Goal: Obtain resource: Download file/media

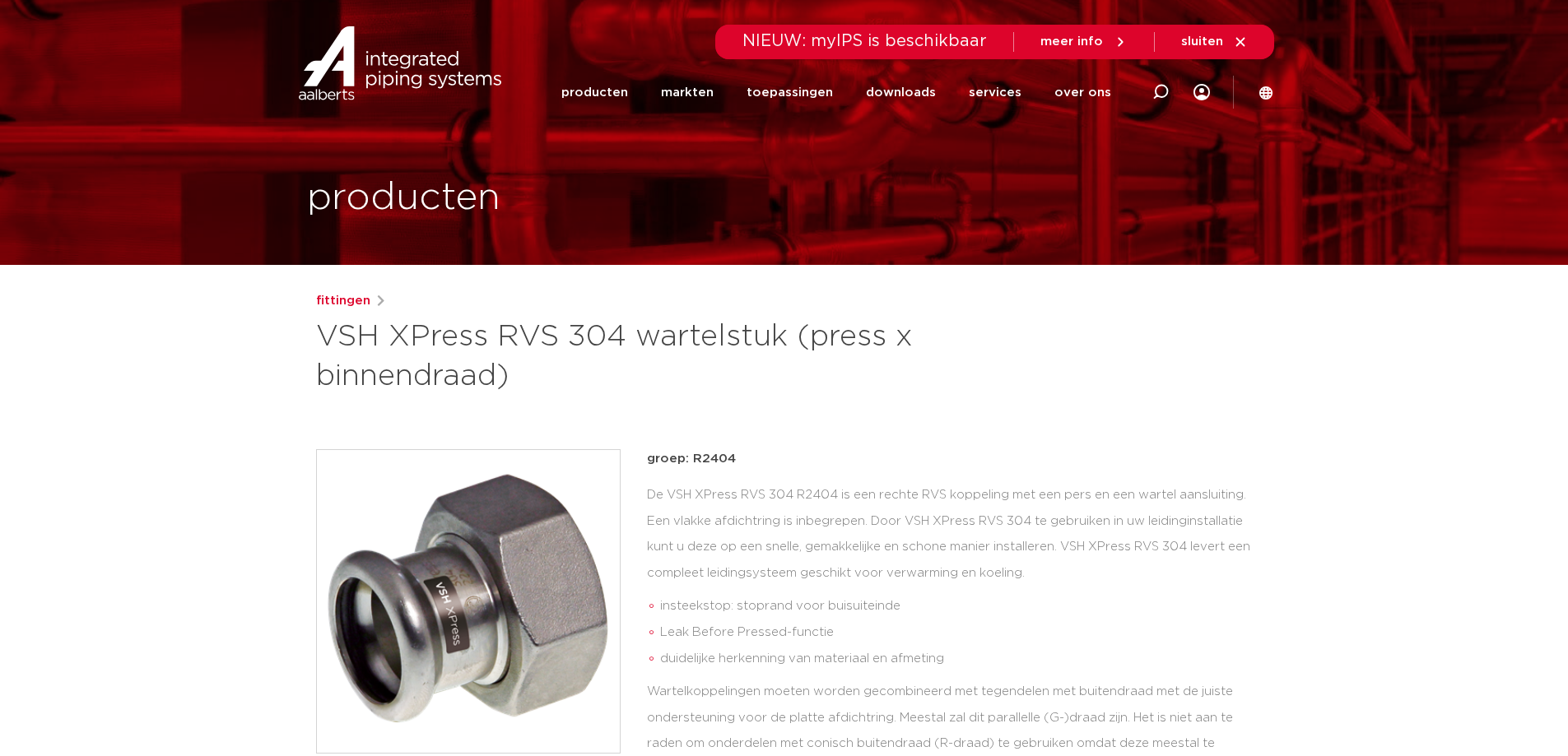
click at [904, 87] on link "downloads" at bounding box center [901, 92] width 70 height 63
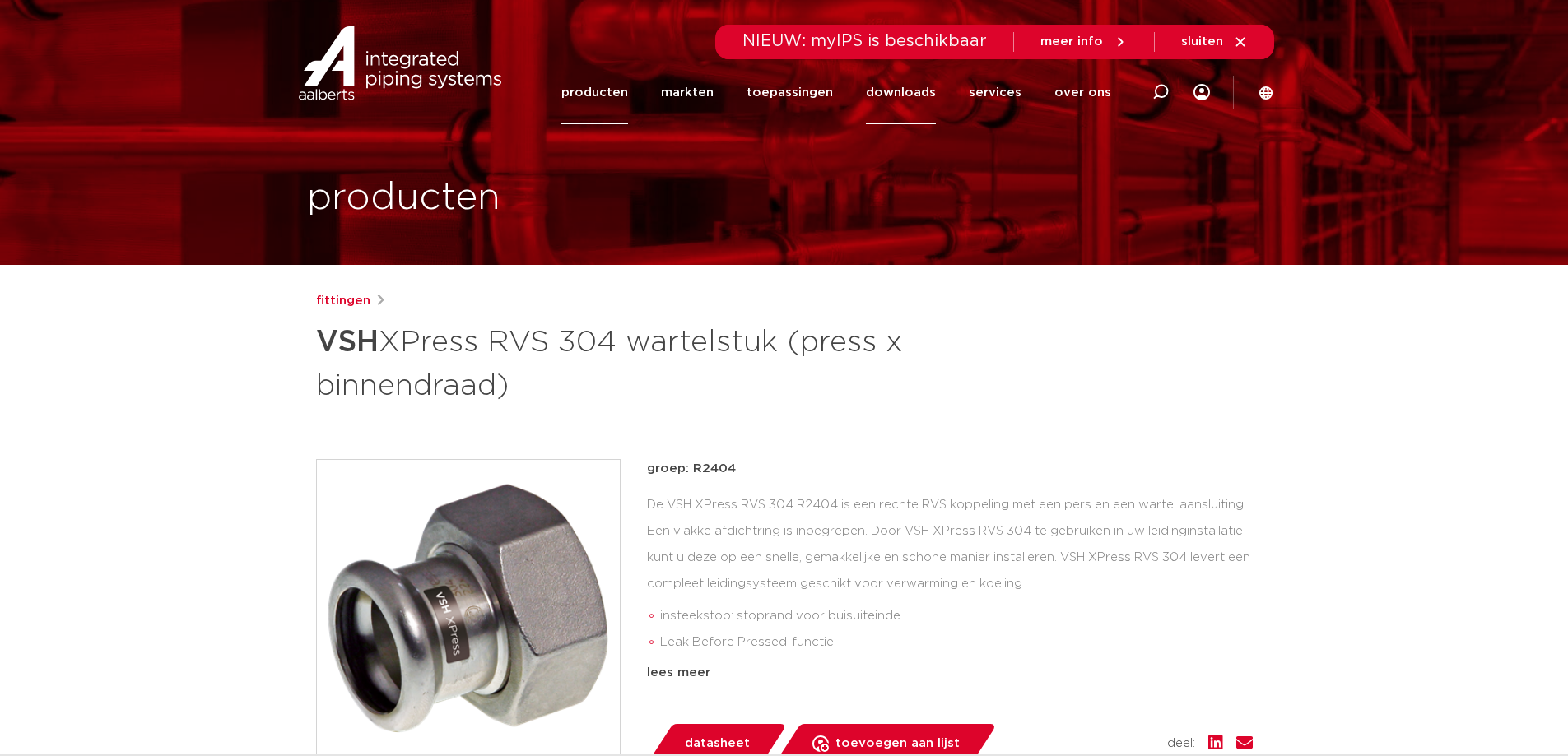
click at [918, 91] on link "downloads" at bounding box center [901, 92] width 70 height 63
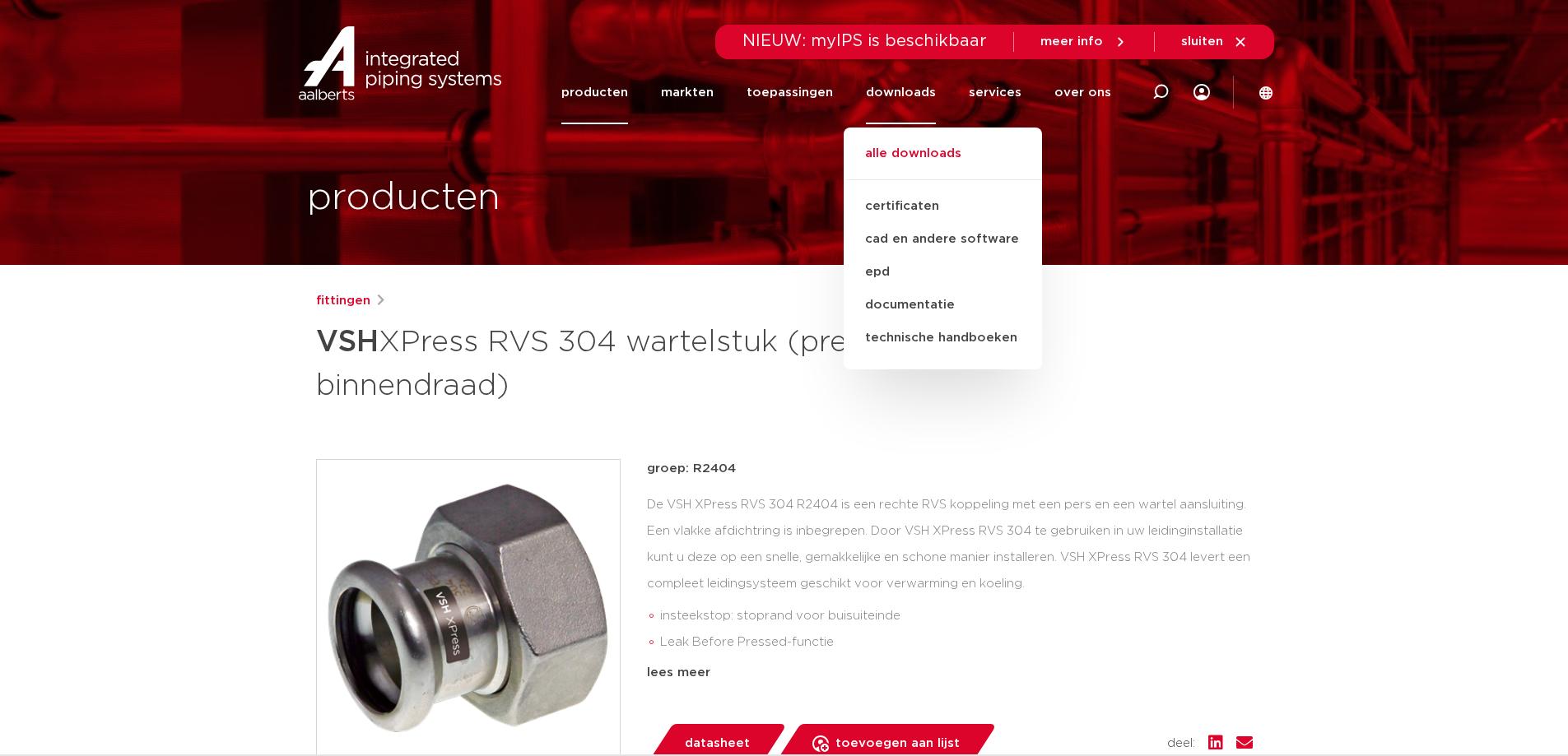
click at [909, 144] on link "alle downloads" at bounding box center [943, 162] width 199 height 36
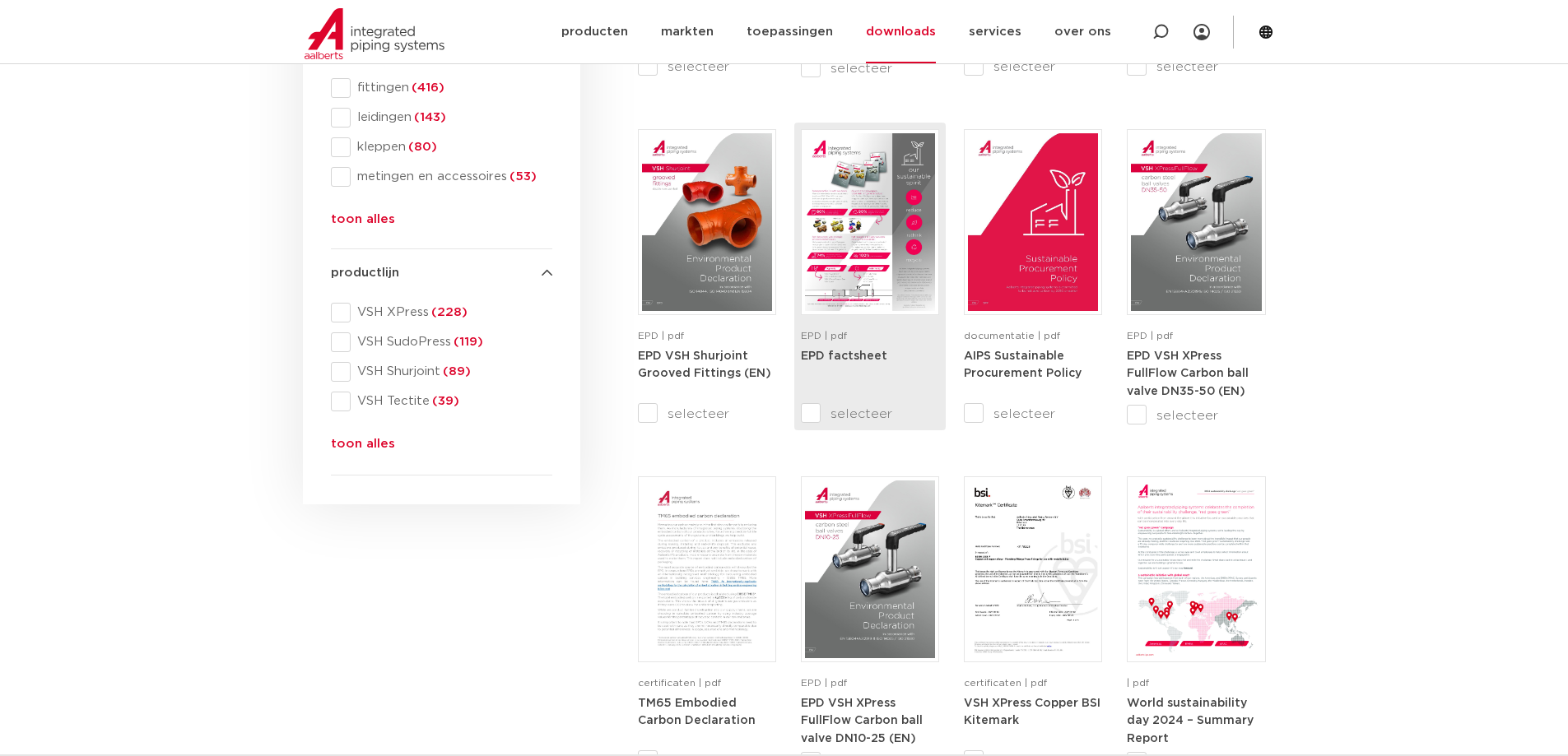
scroll to position [659, 0]
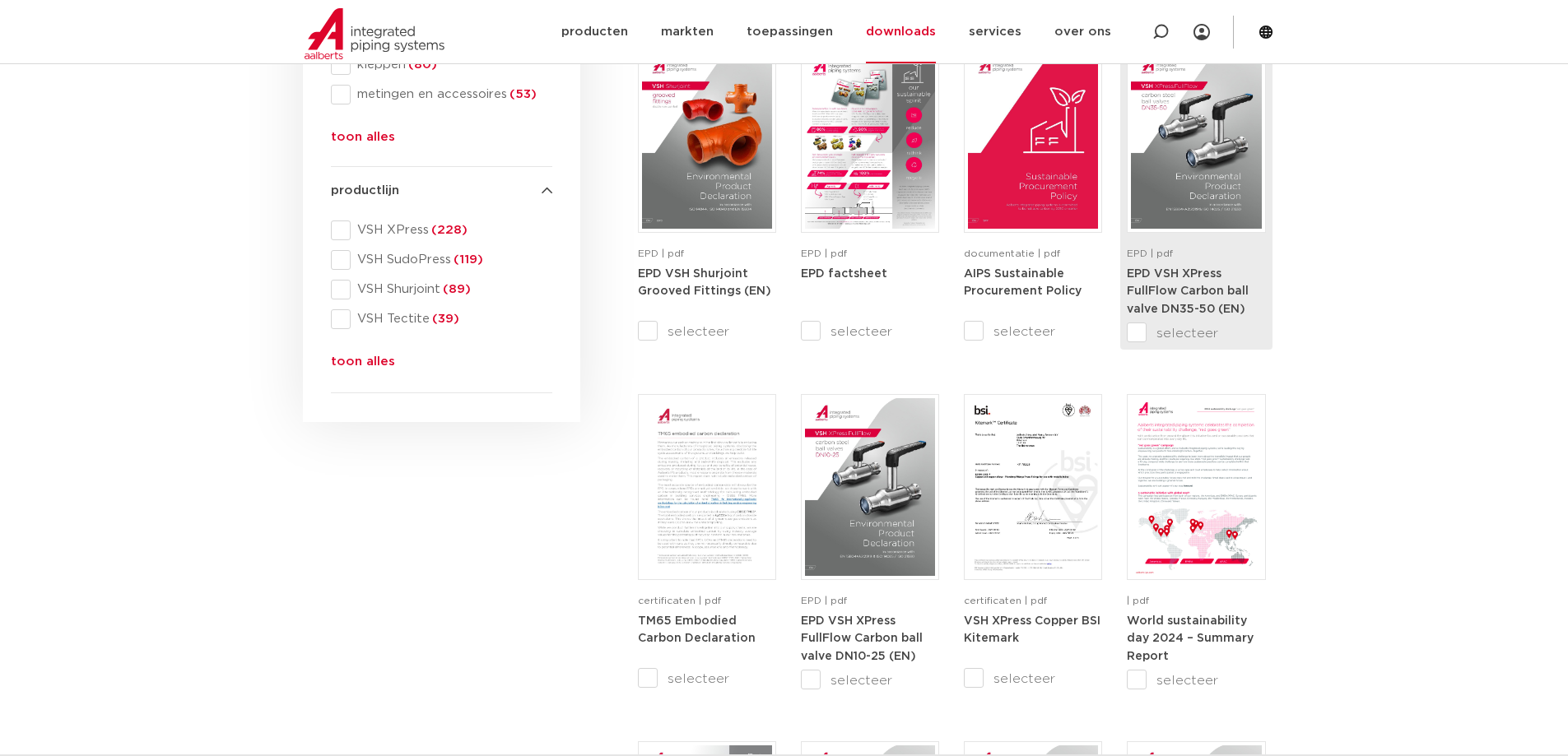
click at [1133, 327] on input "selecteer" at bounding box center [1161, 332] width 69 height 19
checkbox input "true"
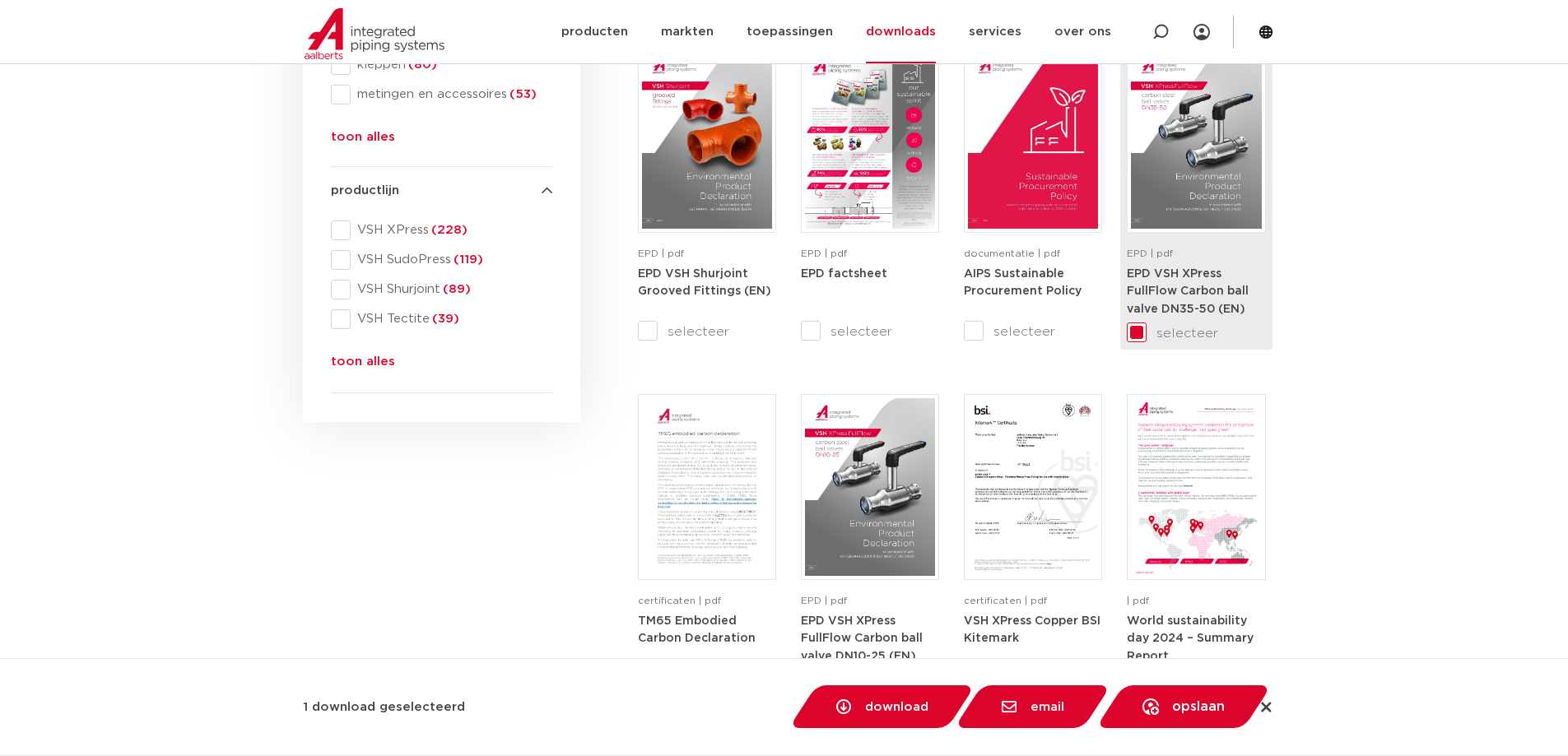
click at [1206, 200] on img at bounding box center [1196, 140] width 130 height 178
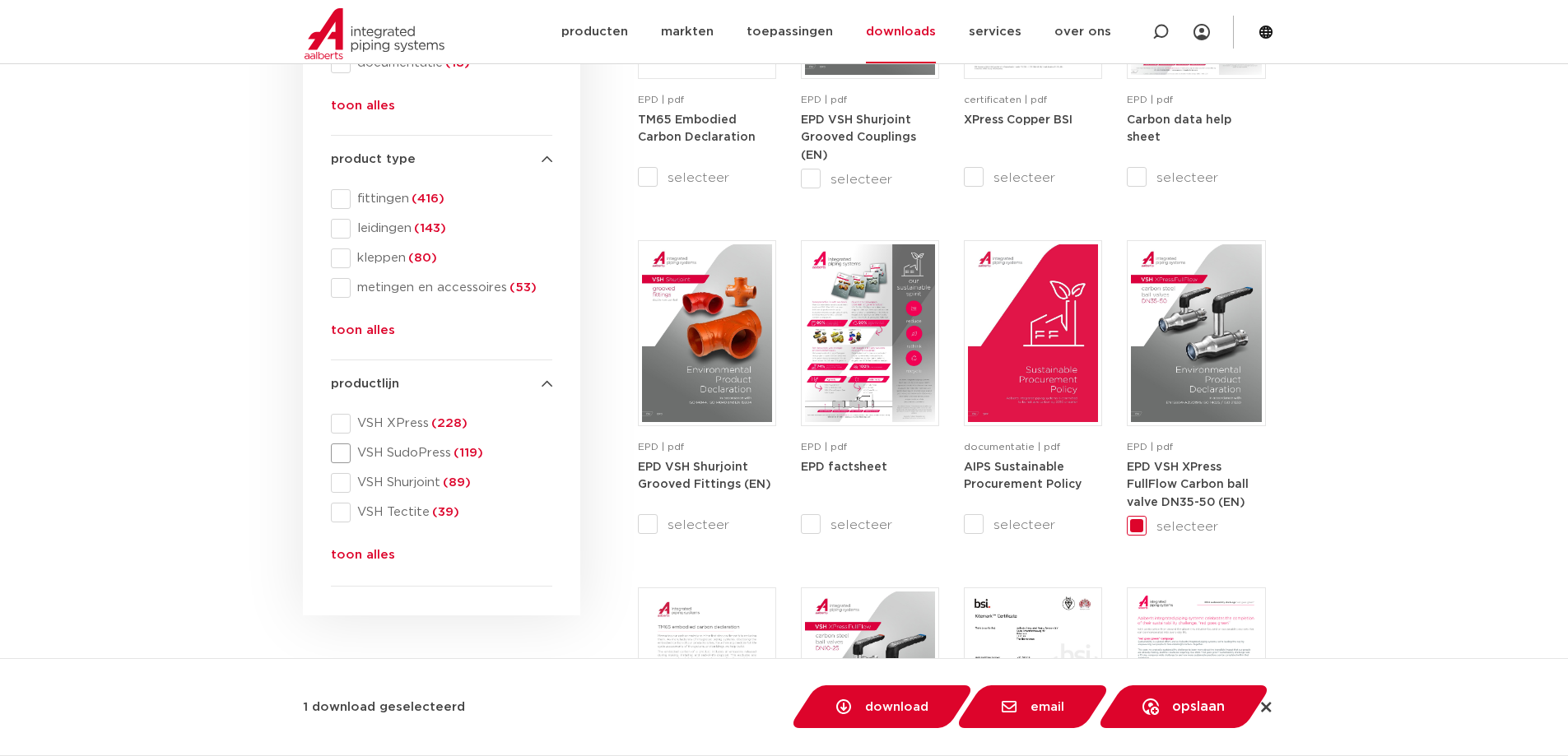
scroll to position [494, 0]
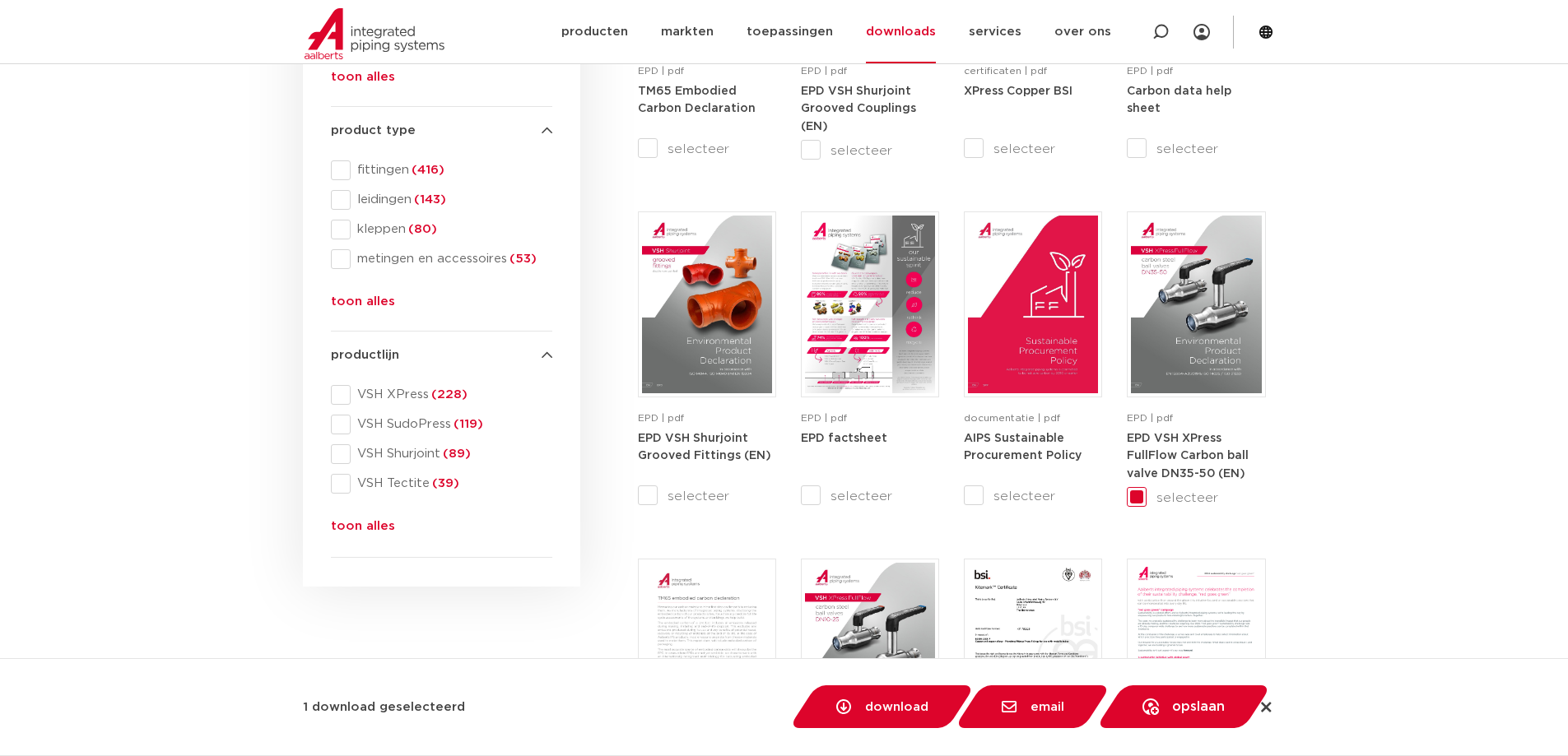
click at [371, 527] on button "toon alles" at bounding box center [363, 529] width 64 height 26
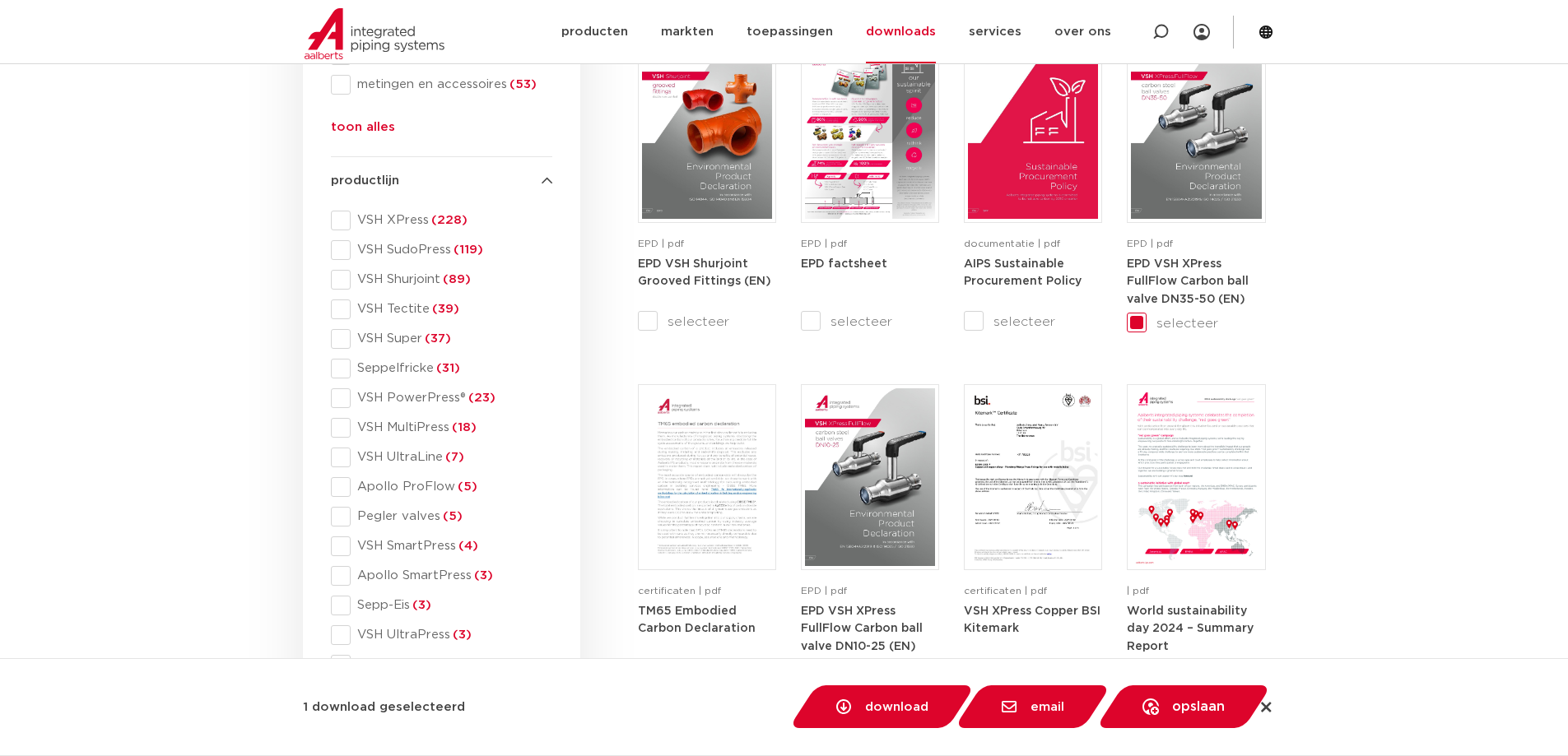
scroll to position [659, 0]
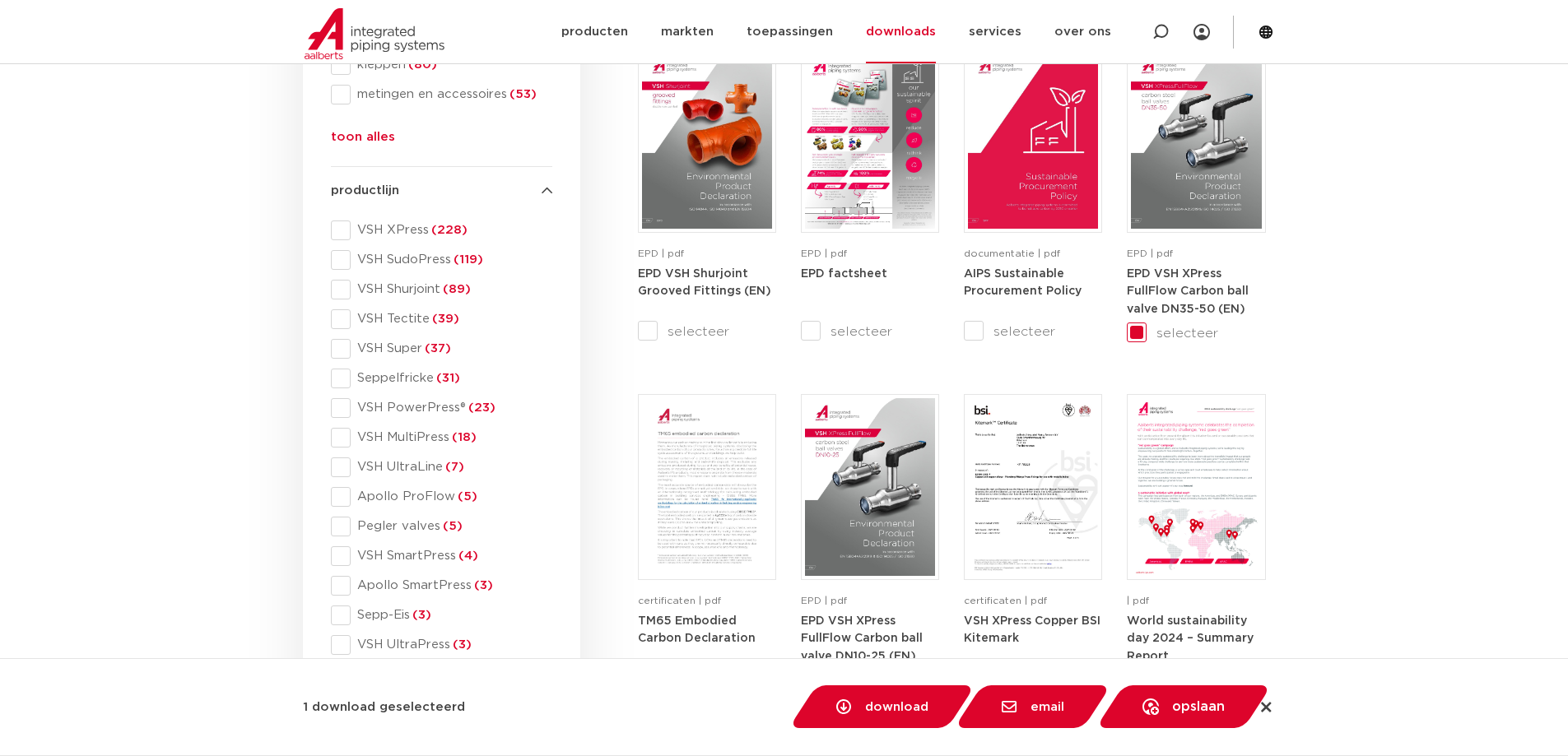
click at [343, 256] on span at bounding box center [340, 260] width 19 height 19
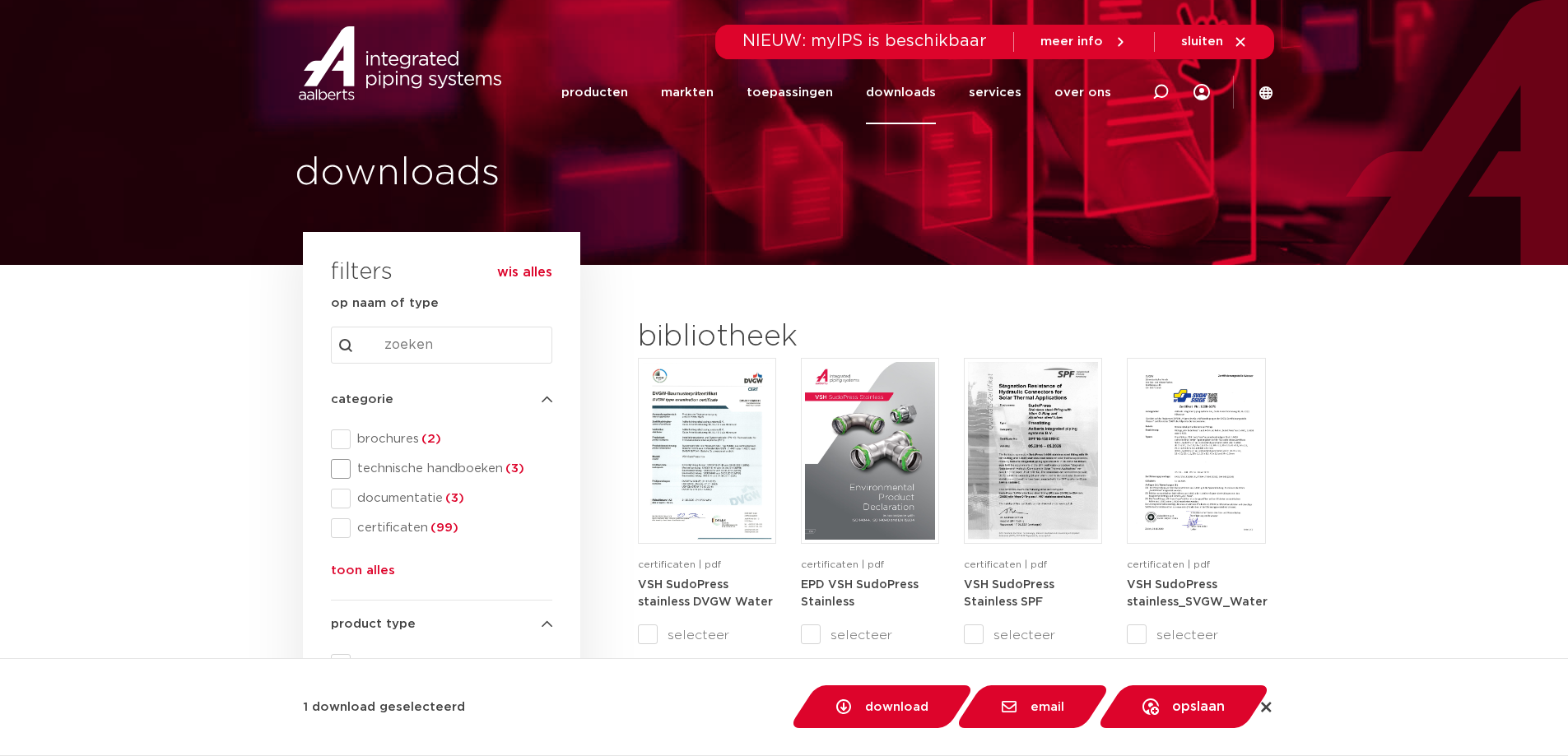
click at [342, 470] on span at bounding box center [340, 468] width 19 height 19
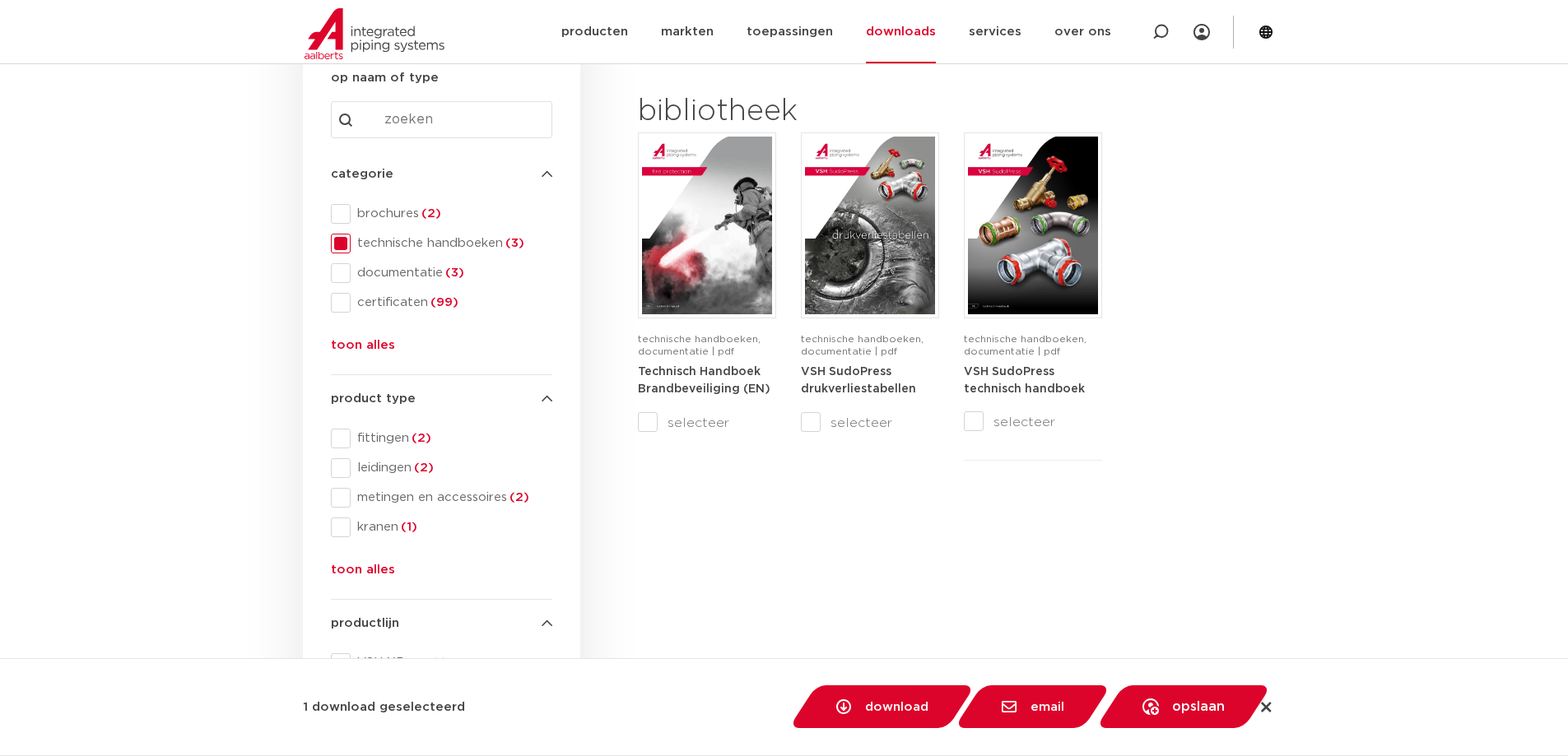
scroll to position [247, 0]
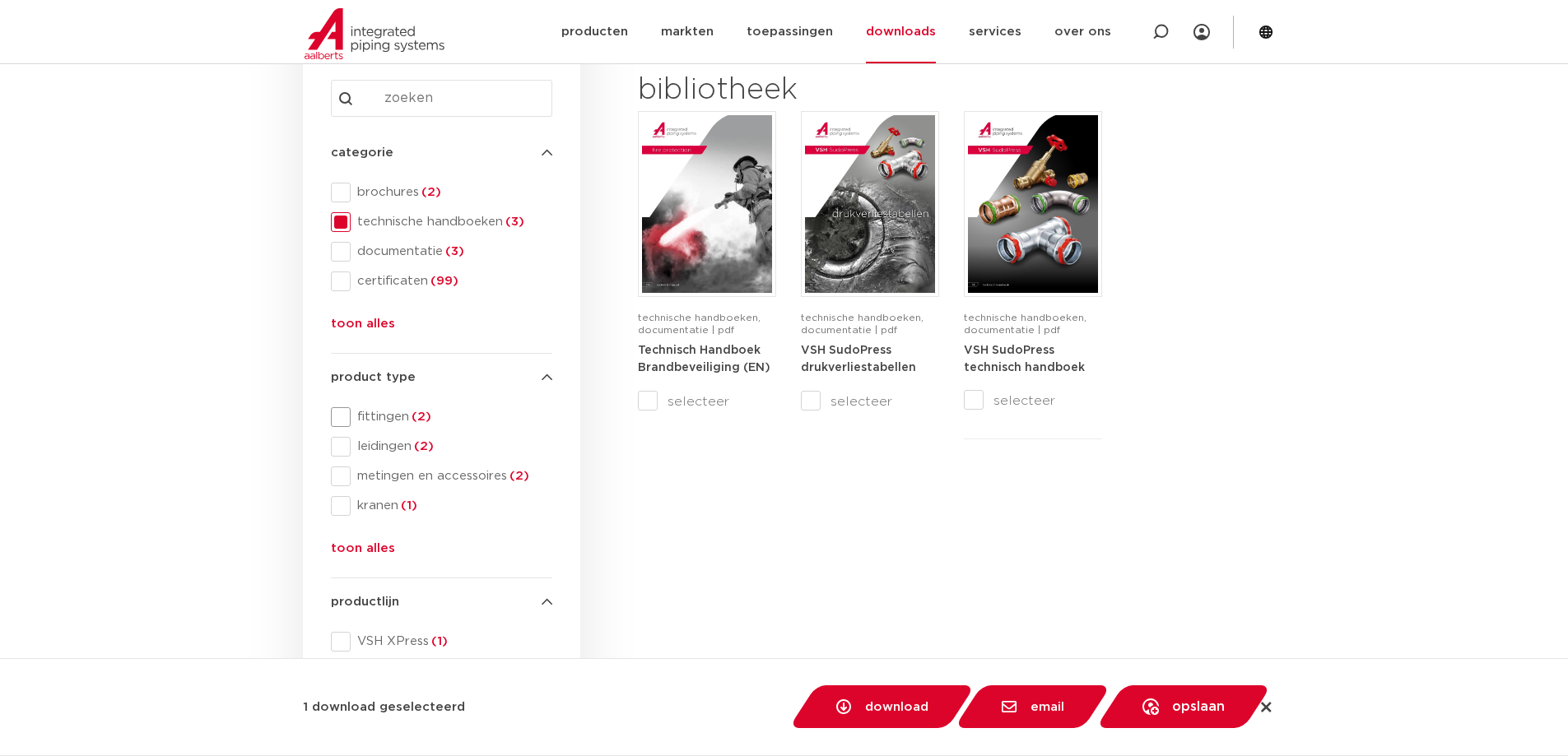
click at [337, 415] on span at bounding box center [340, 417] width 19 height 19
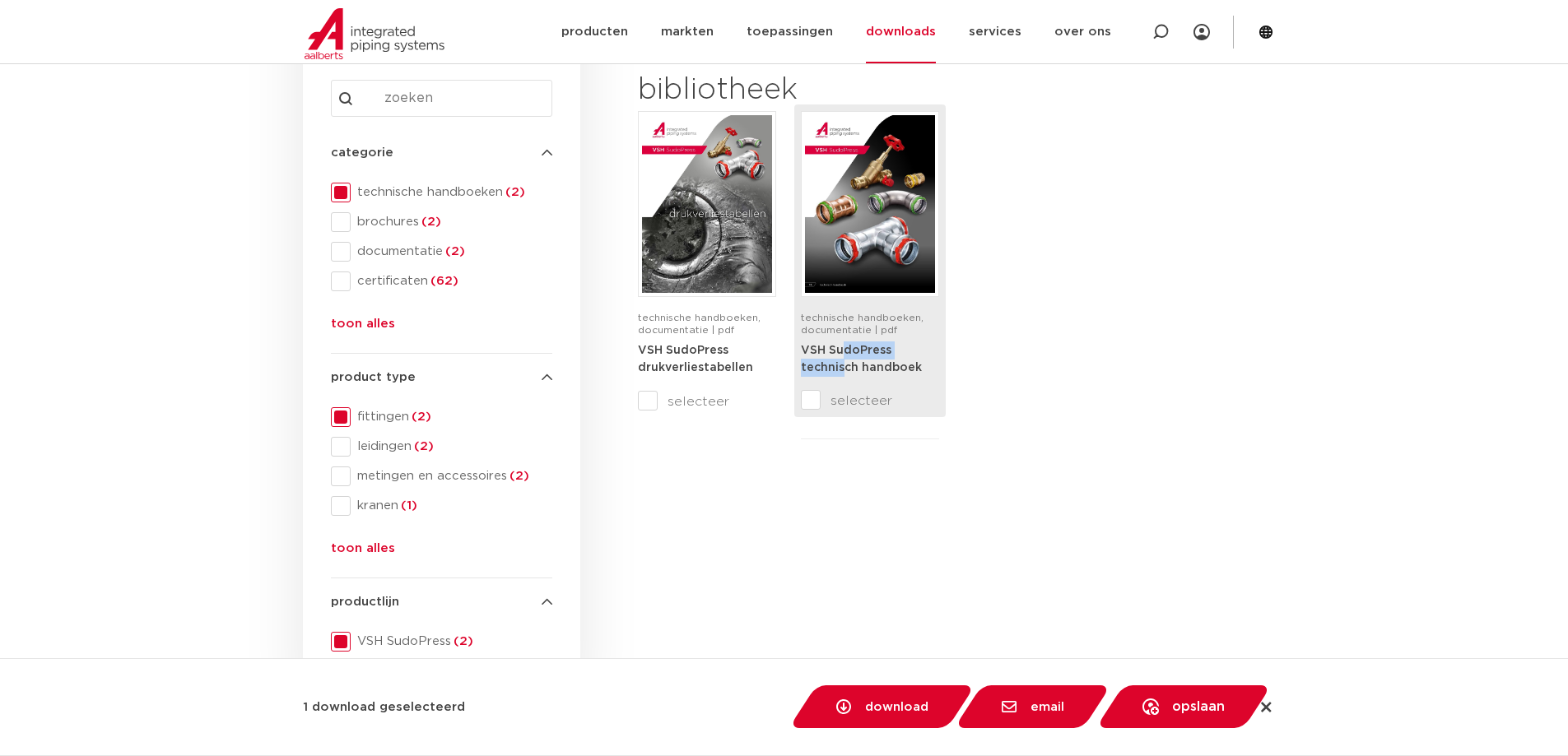
click at [846, 358] on div "VSH SudoPress technisch handboek" at bounding box center [870, 366] width 139 height 49
click at [881, 212] on img at bounding box center [870, 204] width 130 height 178
click at [732, 474] on div "bibliotheek technische handboeken, documentatie | pdf VSH SudoPress drukverlies…" at bounding box center [952, 388] width 644 height 651
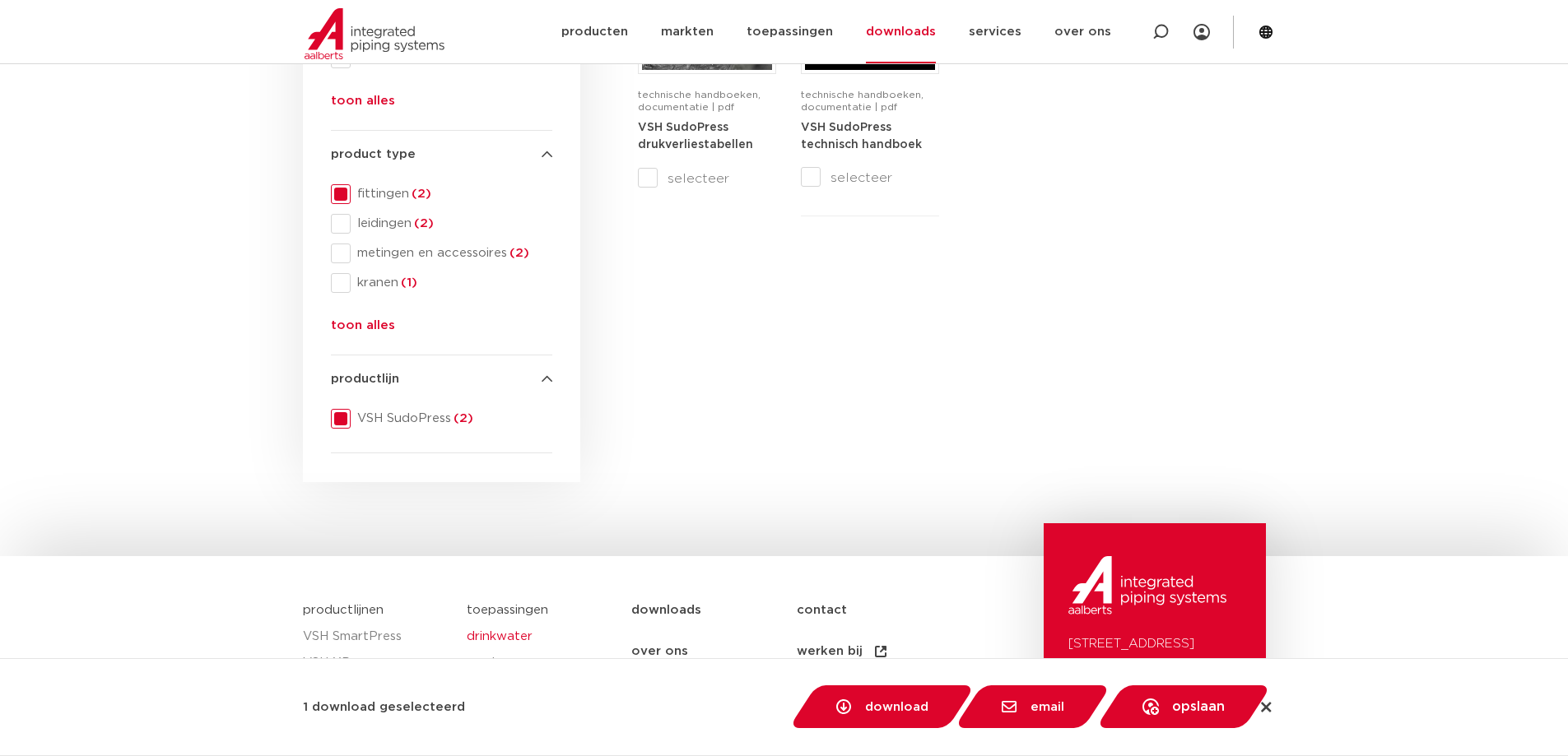
scroll to position [494, 0]
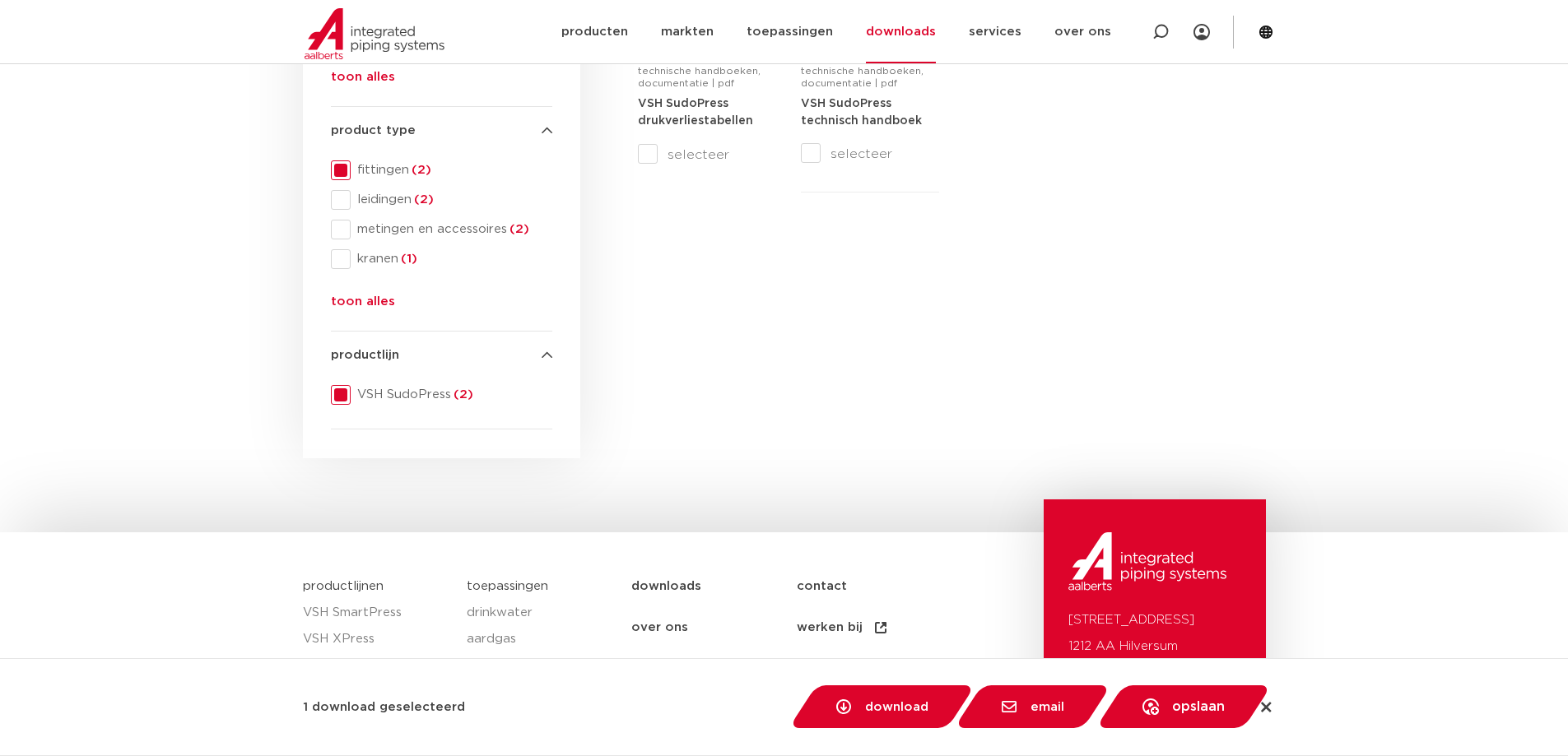
click at [548, 358] on icon at bounding box center [546, 356] width 11 height 13
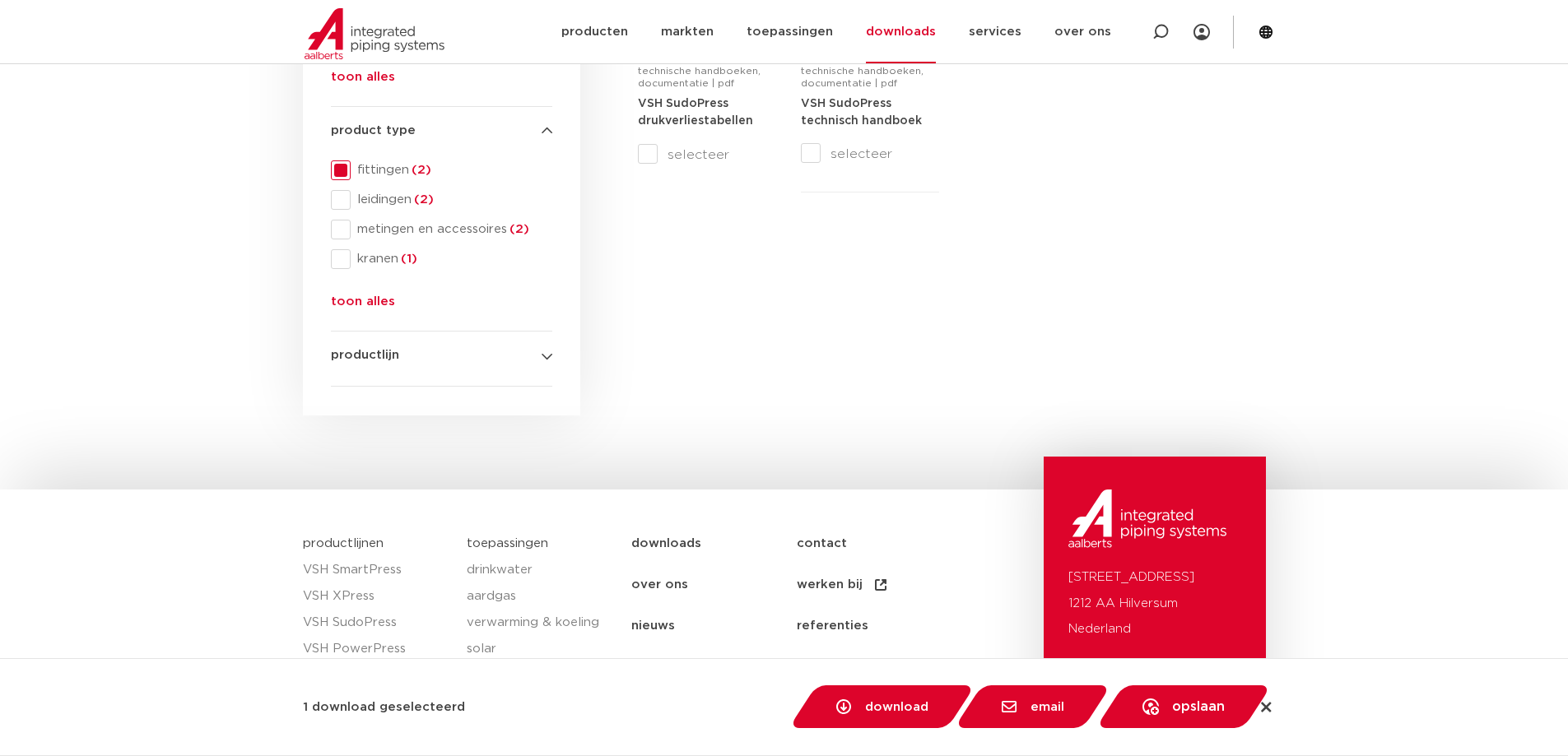
click at [548, 358] on icon at bounding box center [546, 356] width 11 height 13
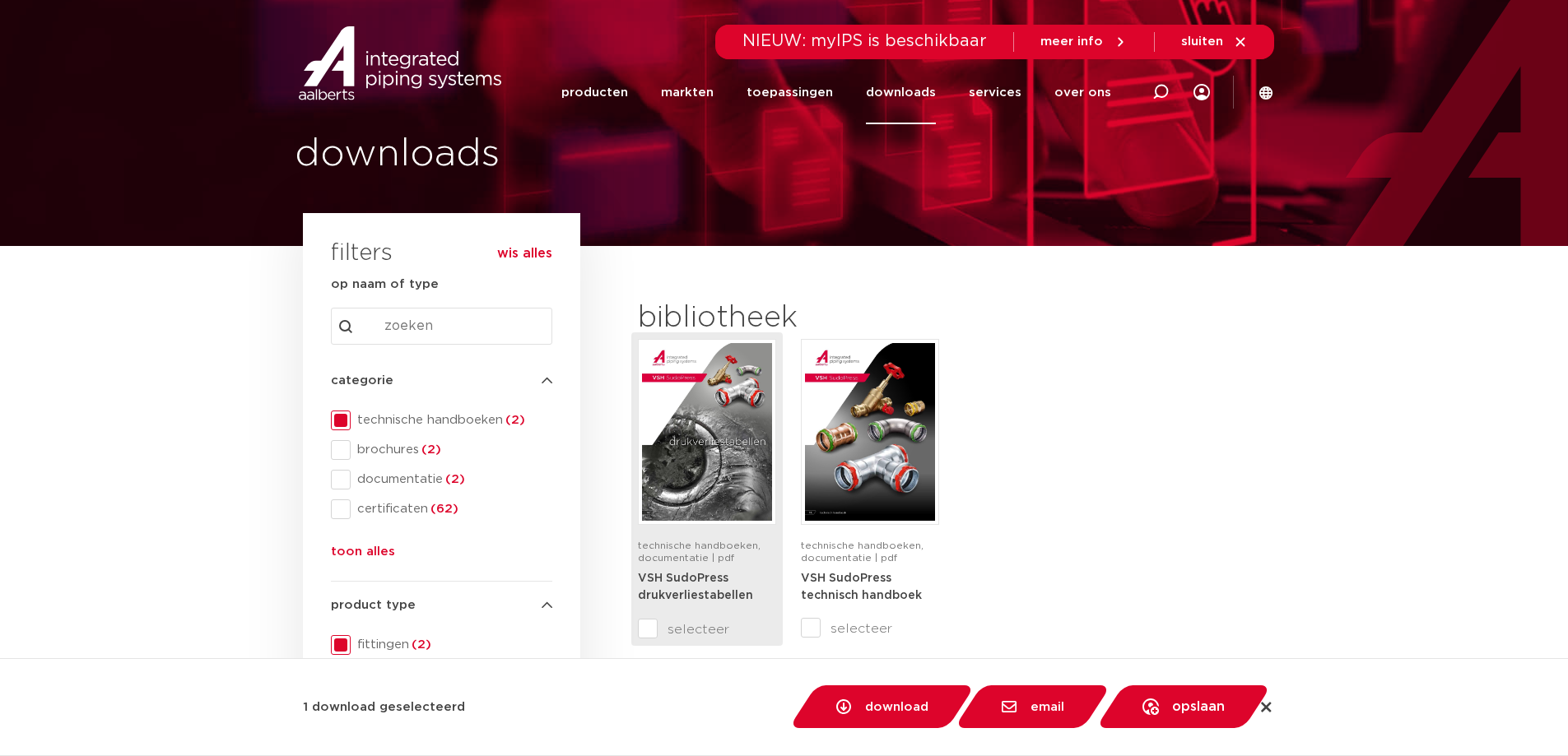
scroll to position [0, 0]
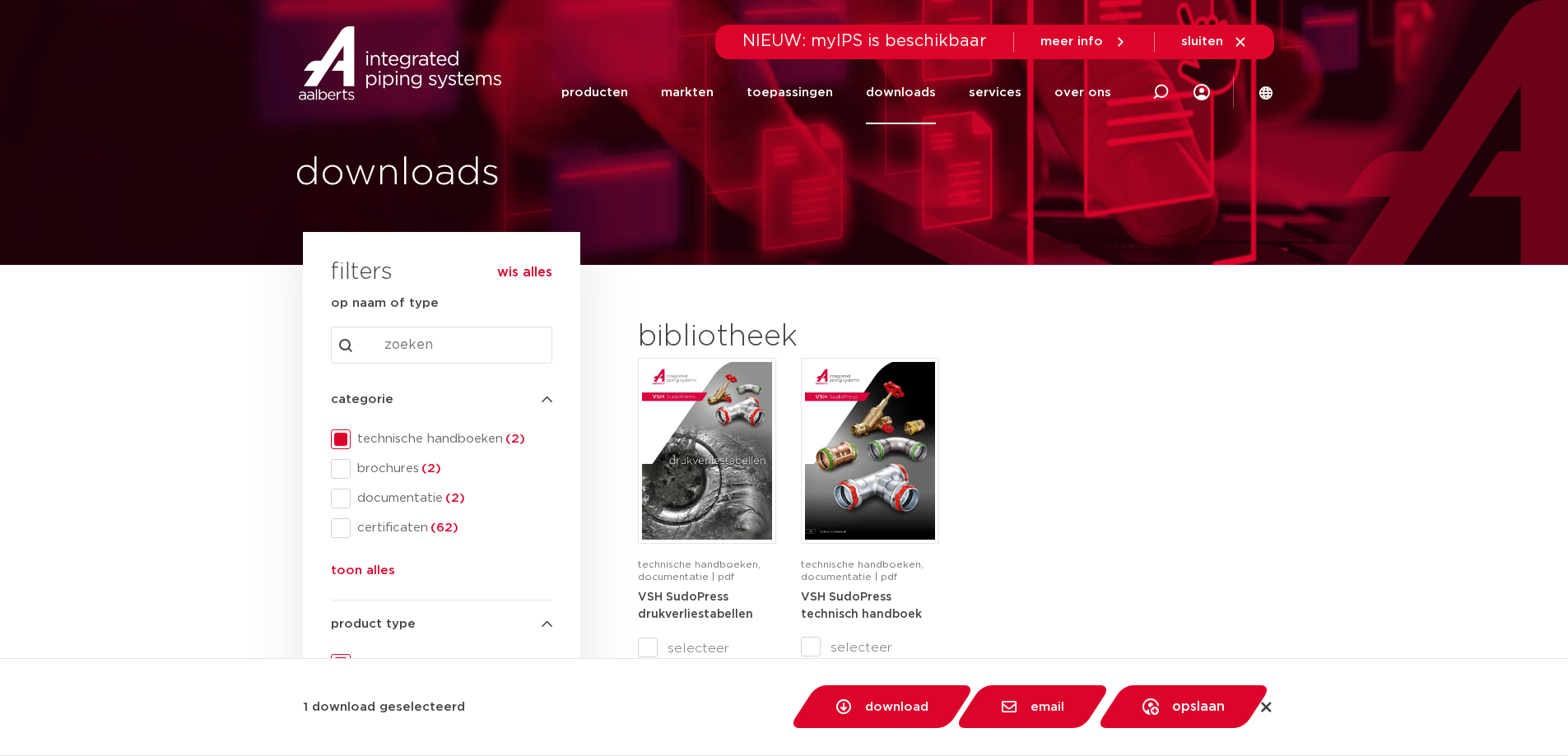
click at [343, 497] on span at bounding box center [340, 498] width 19 height 19
click at [1161, 84] on icon at bounding box center [1160, 91] width 16 height 16
type input "rvs 304"
click button "Zoeken" at bounding box center [0, 0] width 0 height 0
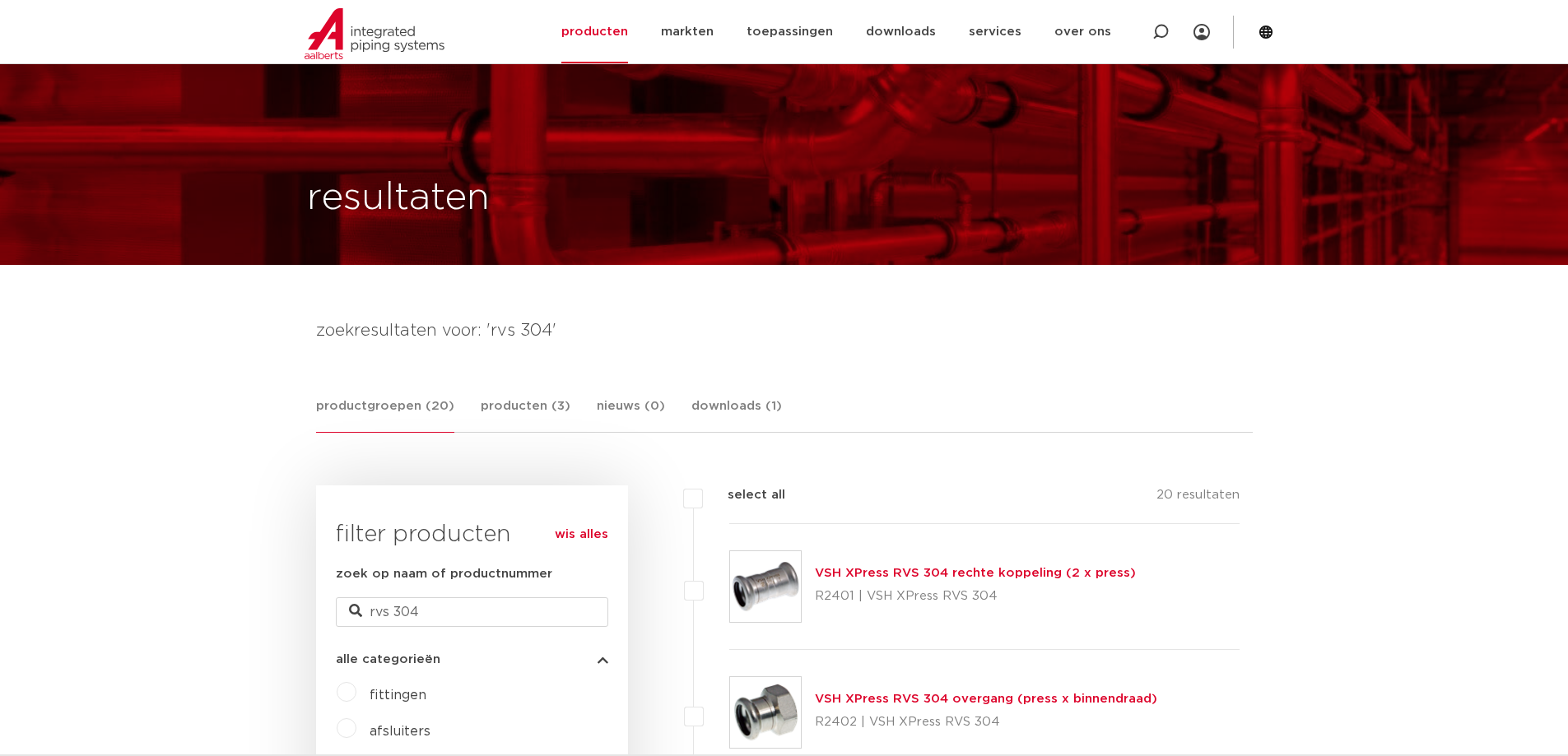
scroll to position [247, 0]
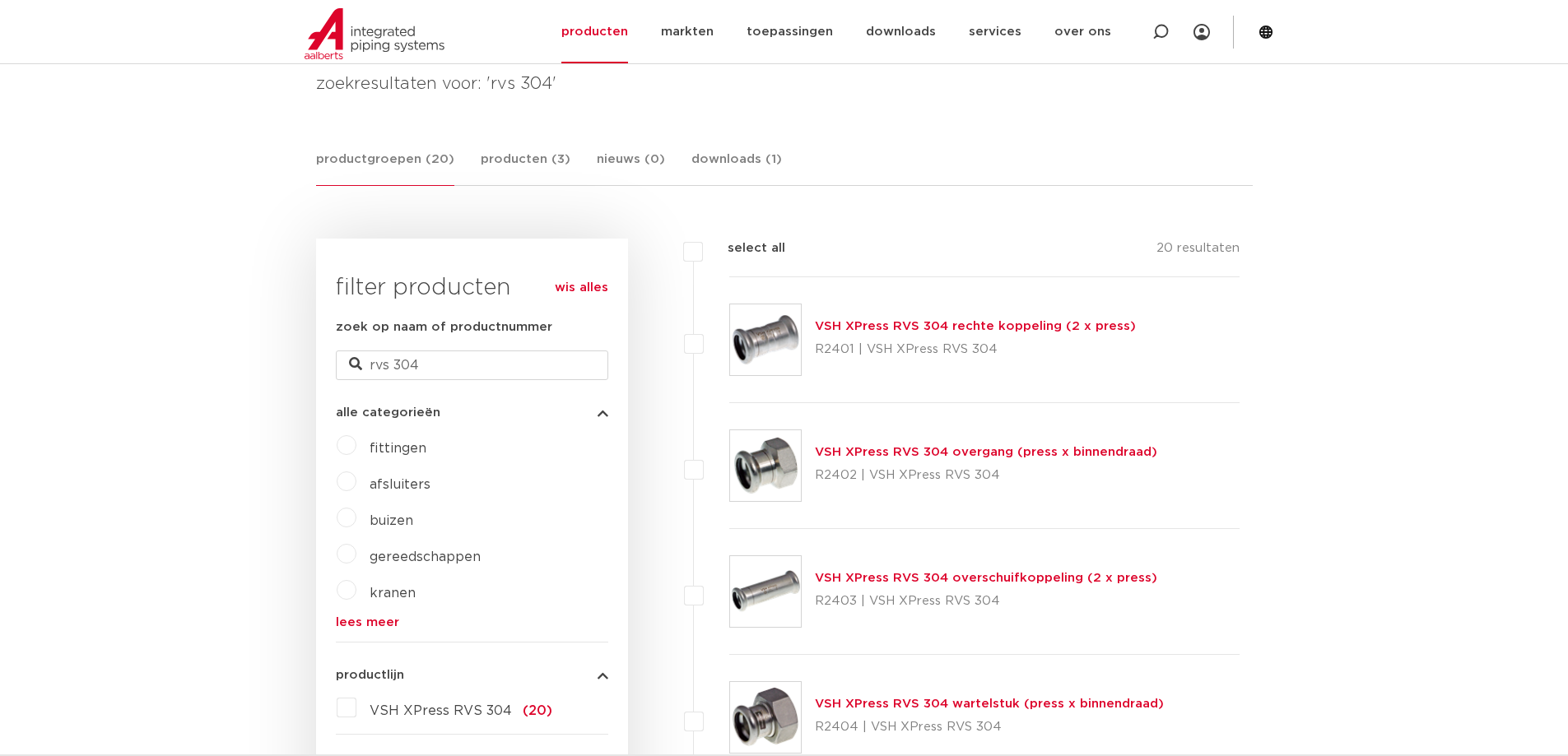
click at [403, 446] on span "fittingen" at bounding box center [397, 449] width 57 height 14
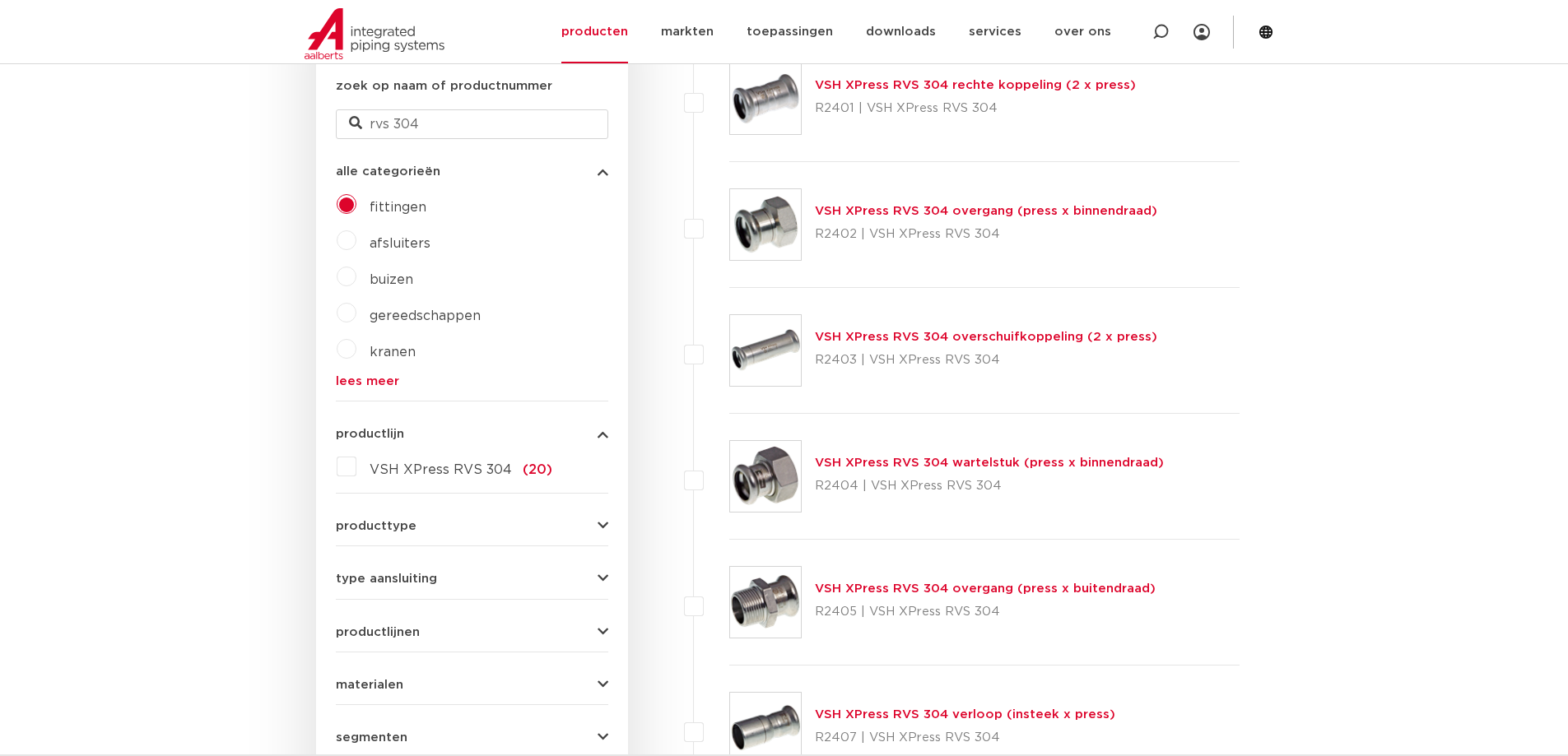
scroll to position [494, 0]
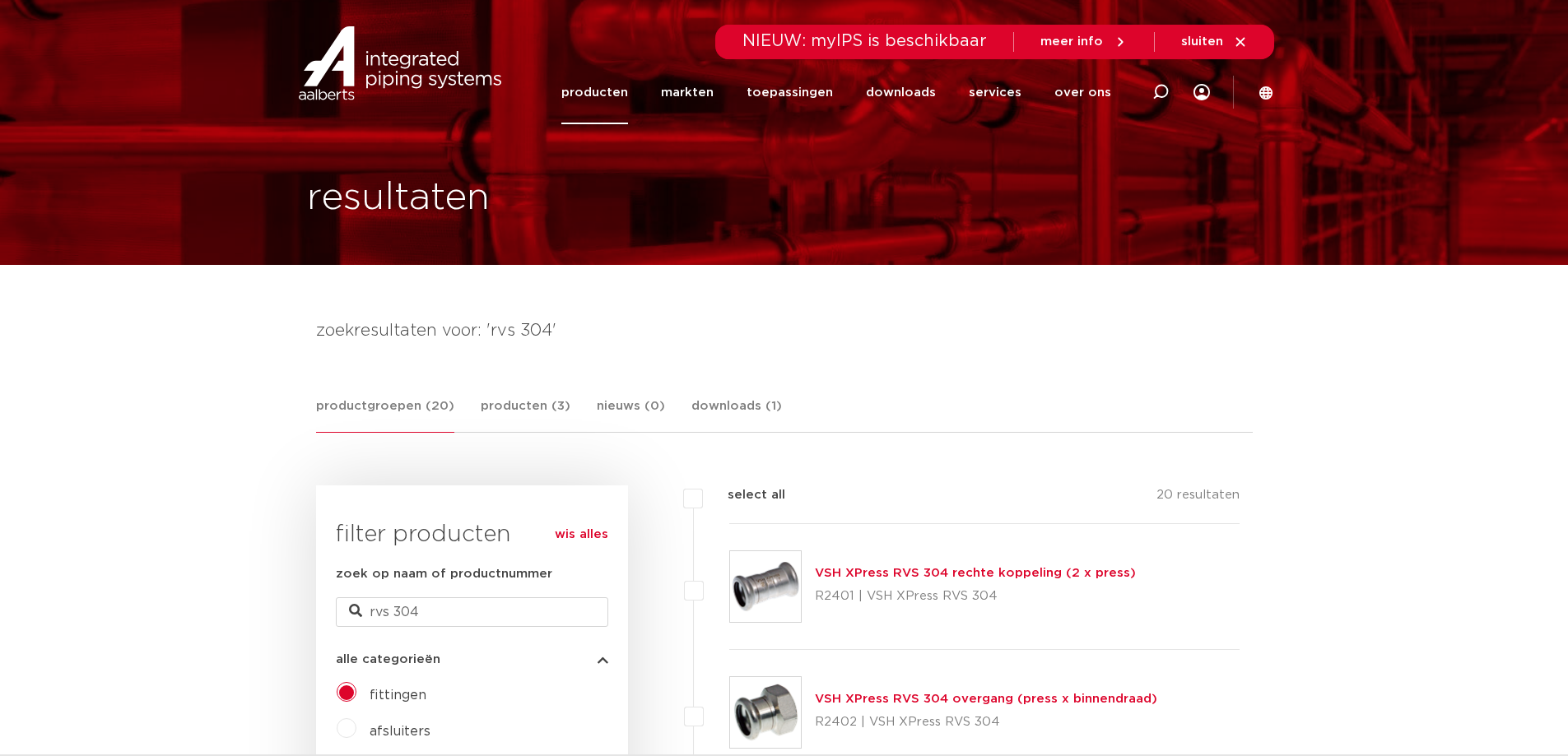
click at [939, 570] on link "VSH XPress RVS 304 rechte koppeling (2 x press)" at bounding box center [976, 573] width 321 height 13
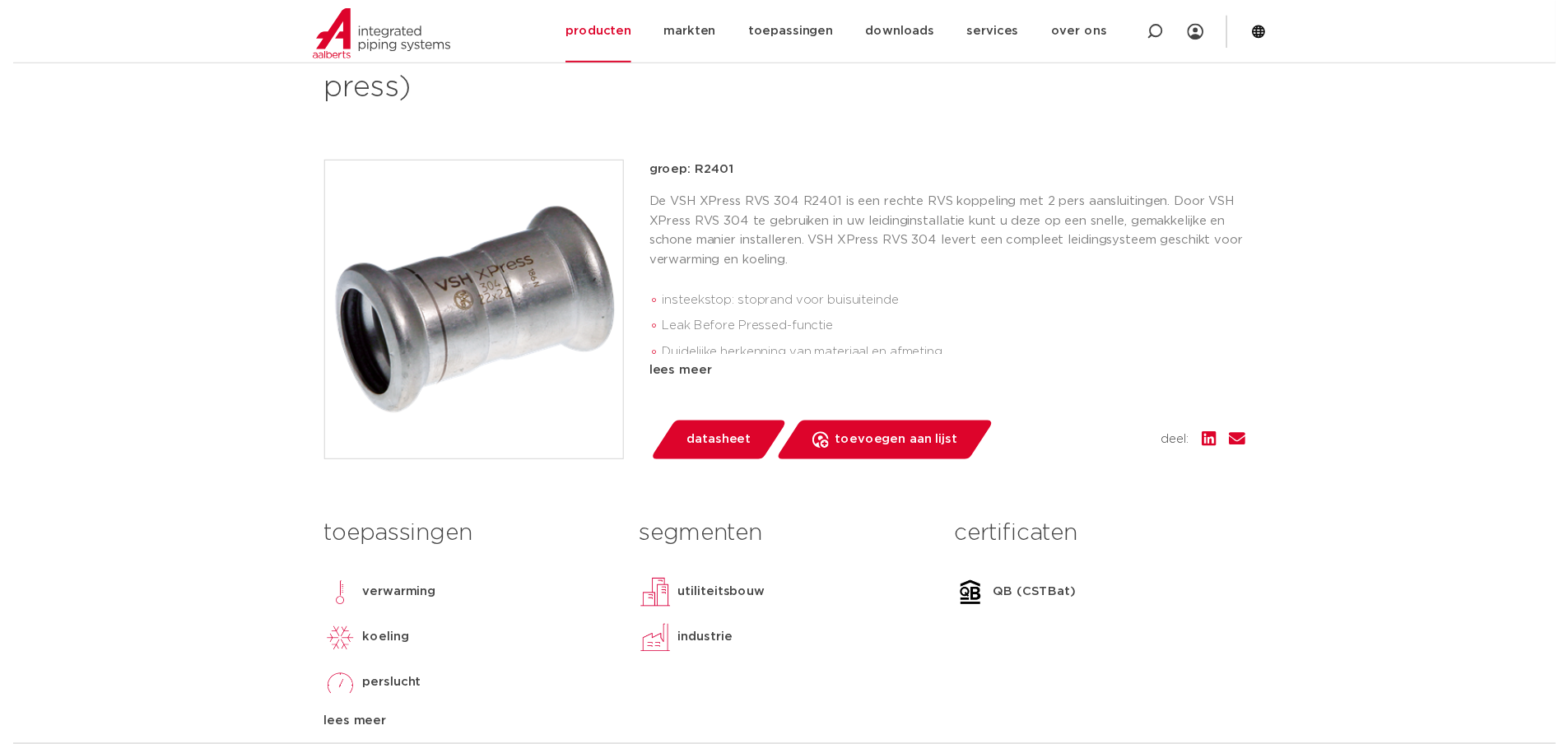
scroll to position [412, 0]
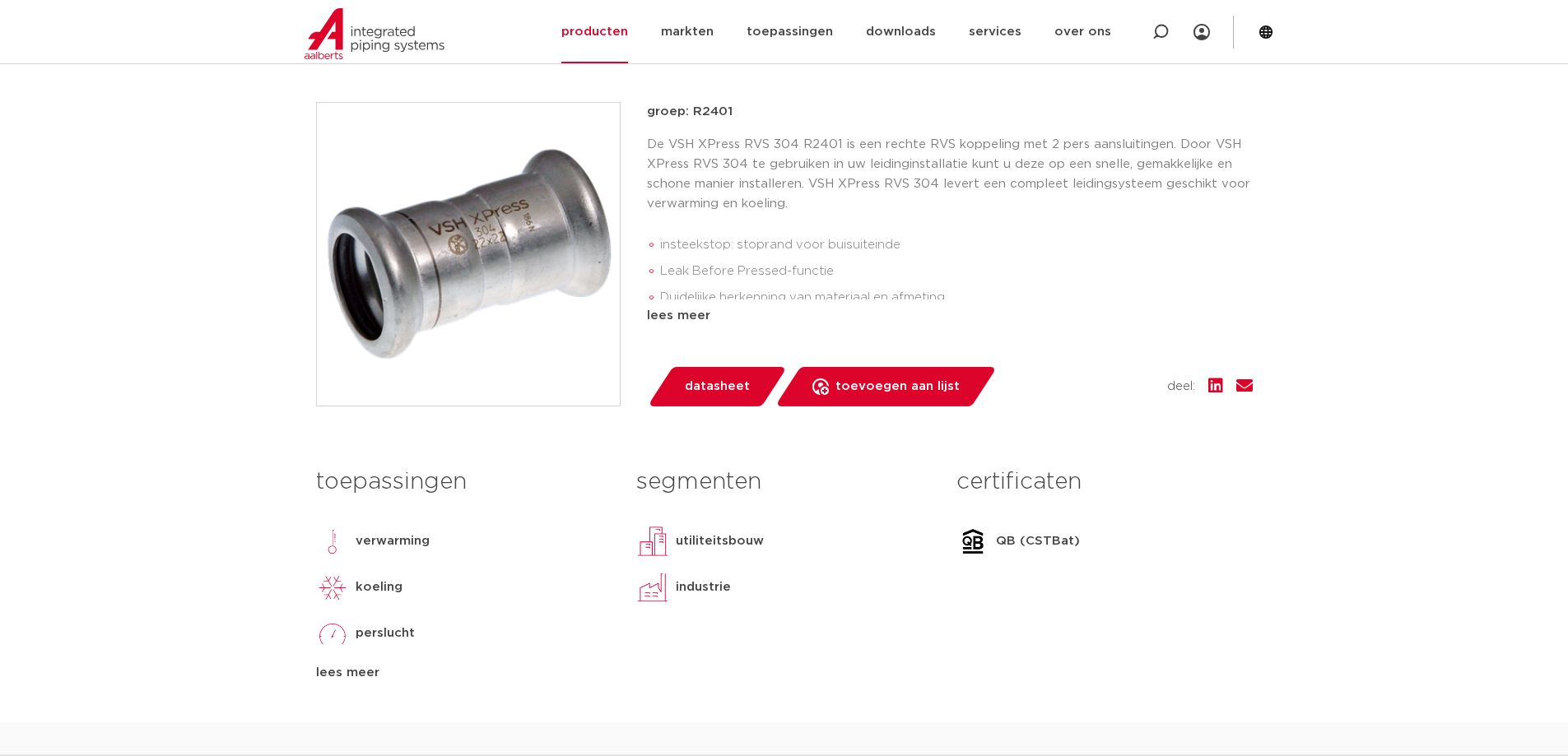
click at [703, 383] on span "datasheet" at bounding box center [717, 386] width 65 height 26
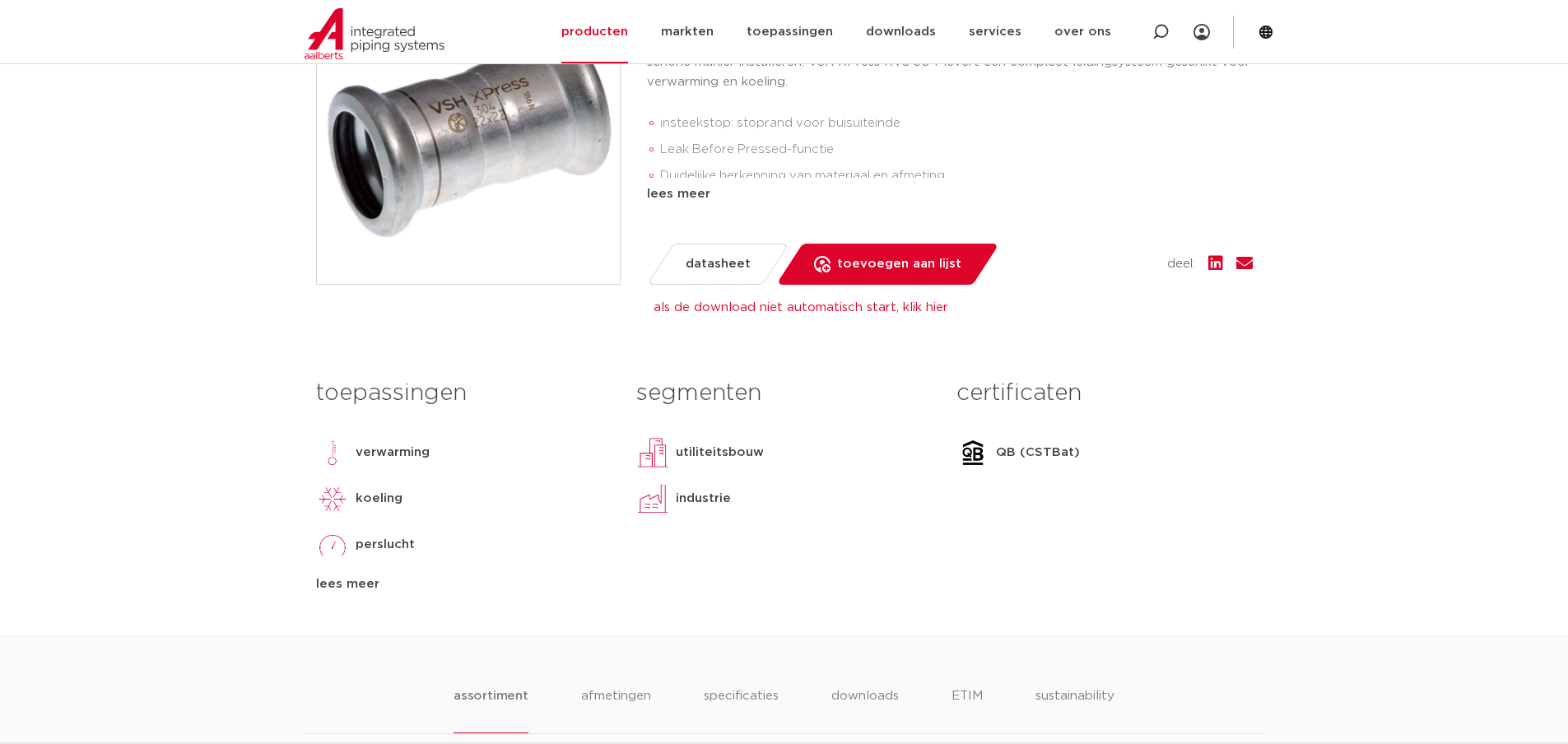
scroll to position [741, 0]
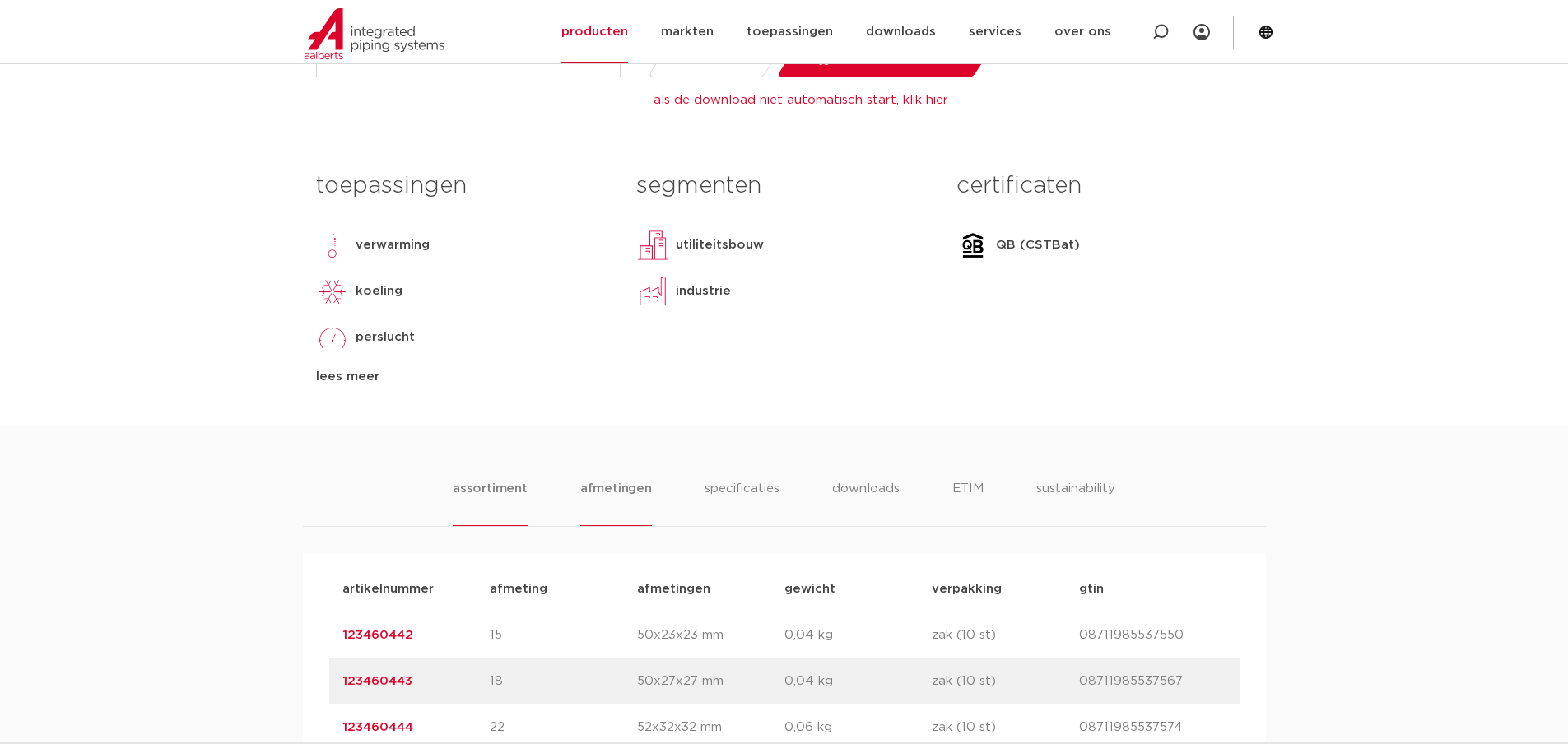
click at [616, 491] on li "afmetingen" at bounding box center [616, 501] width 72 height 46
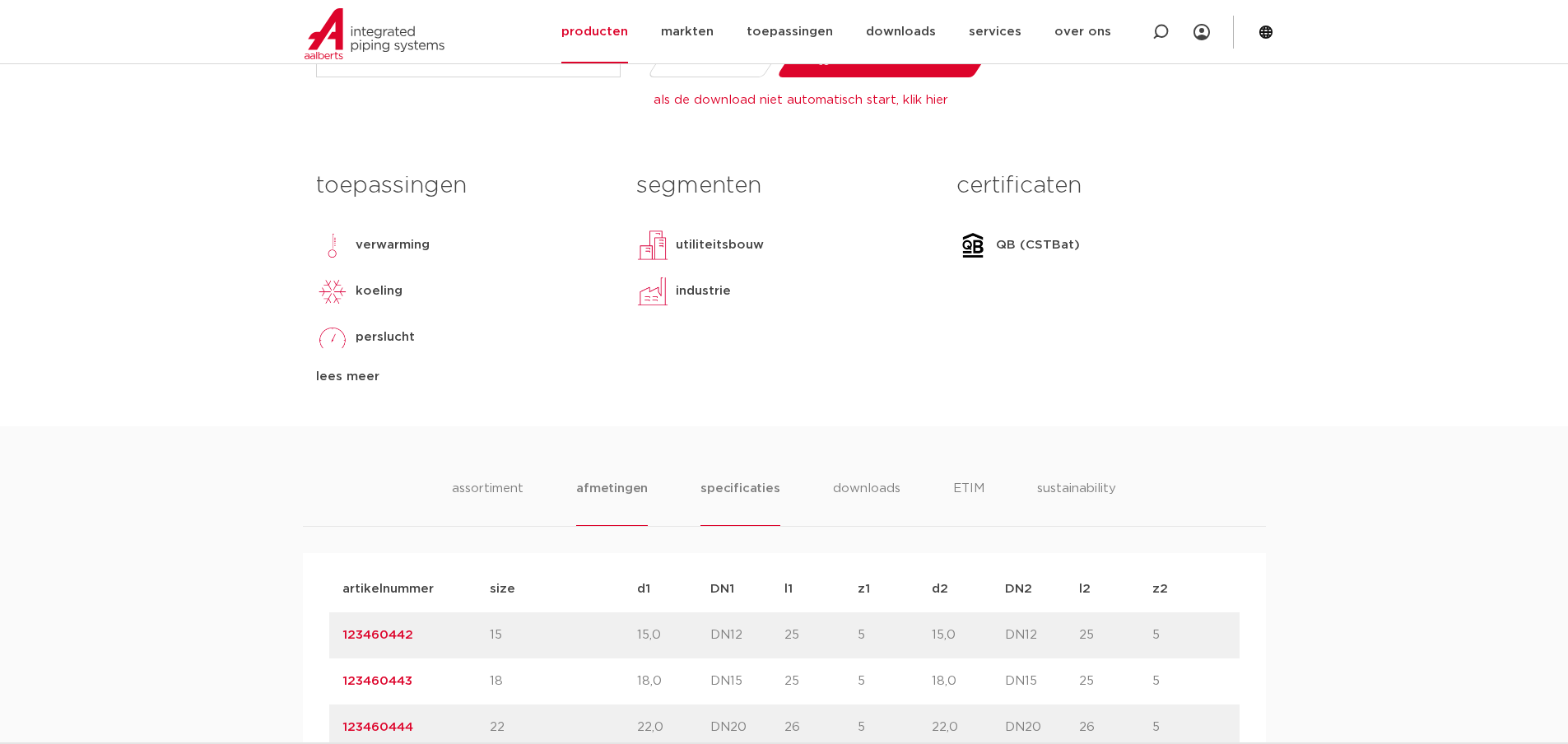
click at [715, 488] on li "specificaties" at bounding box center [739, 501] width 79 height 46
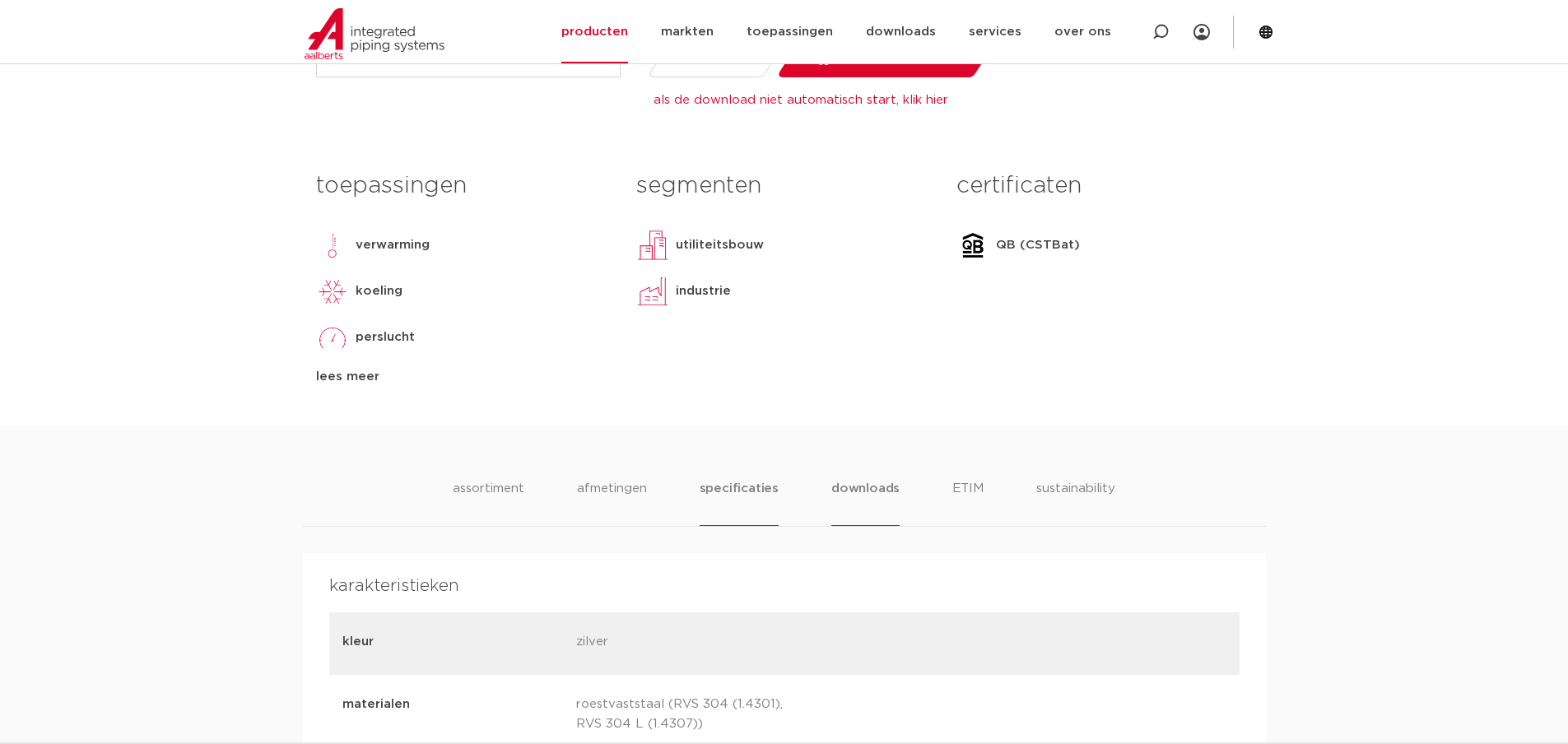
click at [868, 489] on li "downloads" at bounding box center [865, 501] width 69 height 46
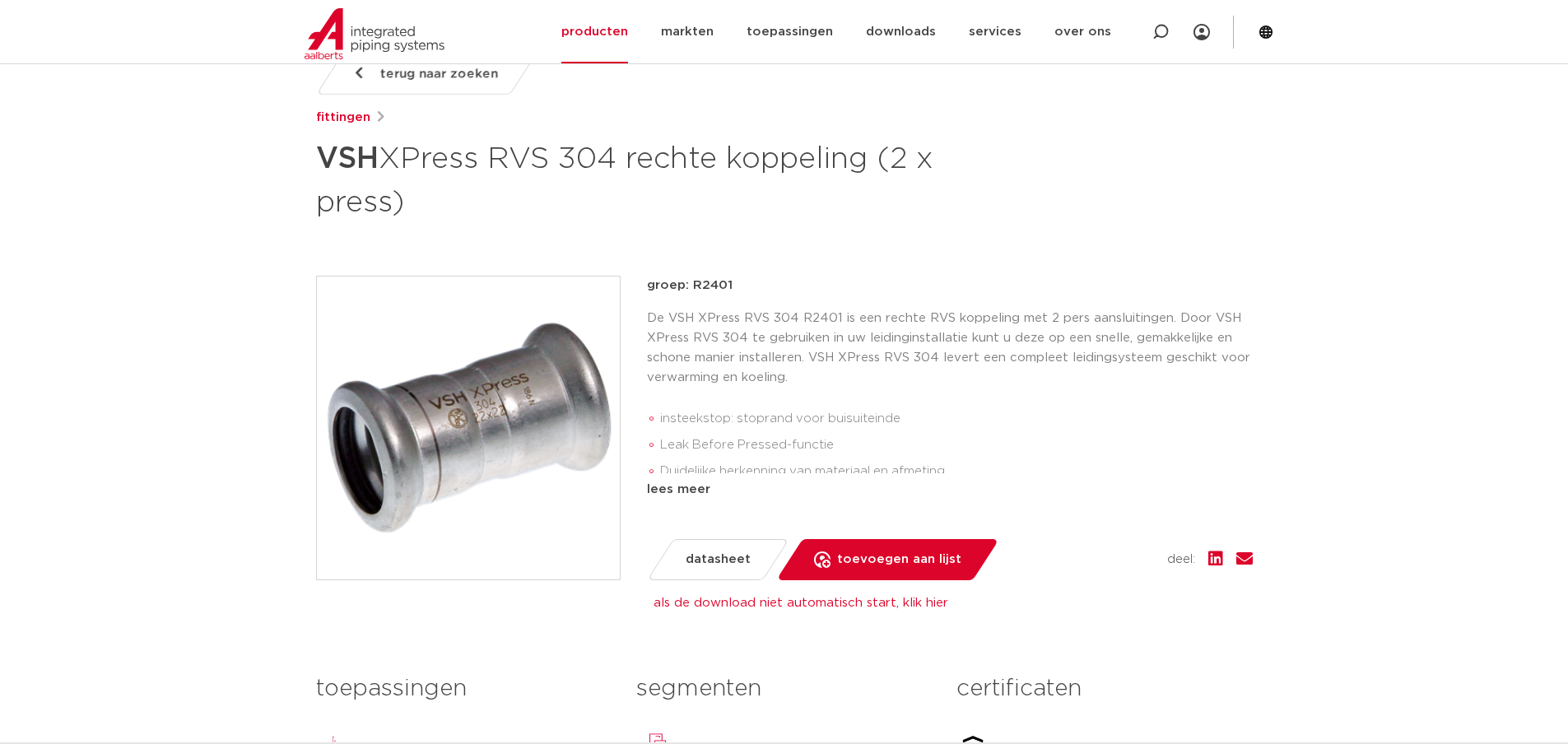
scroll to position [247, 0]
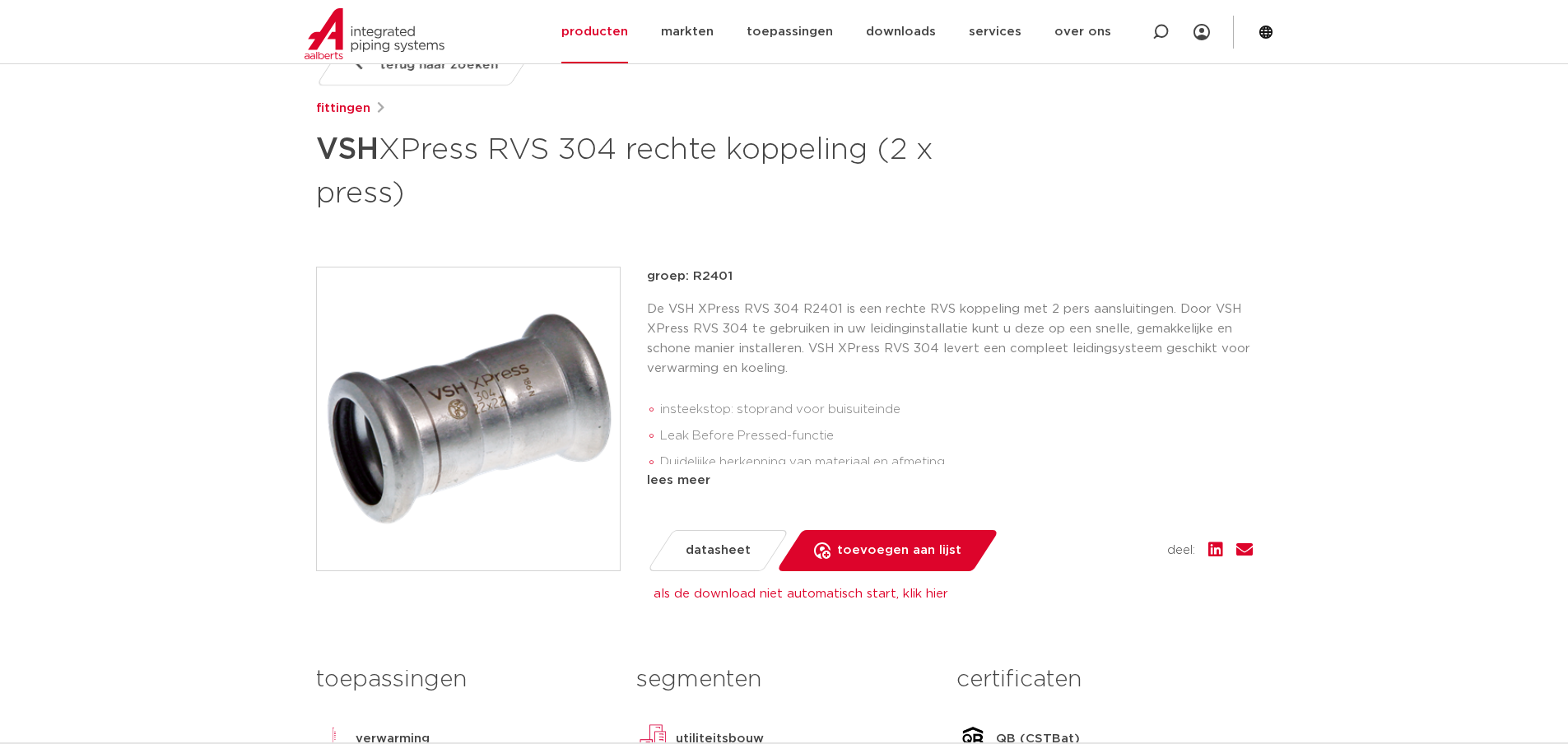
click at [703, 545] on span "datasheet" at bounding box center [718, 550] width 65 height 26
click at [728, 548] on span "datasheet" at bounding box center [718, 550] width 65 height 26
click at [804, 596] on link "als de download niet automatisch start, klik hier" at bounding box center [801, 594] width 294 height 13
click at [707, 550] on span "datasheet" at bounding box center [718, 550] width 65 height 26
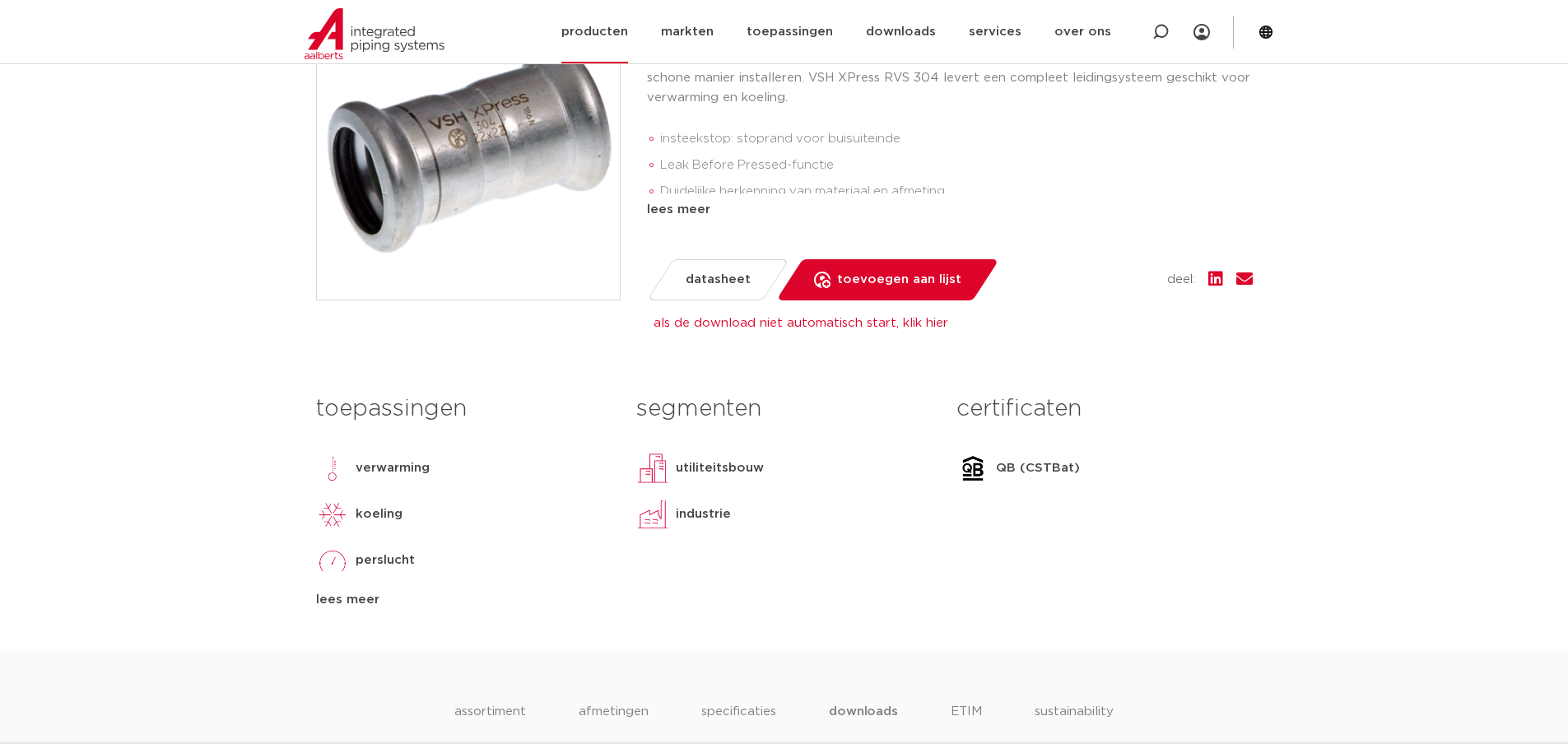
scroll to position [502, 0]
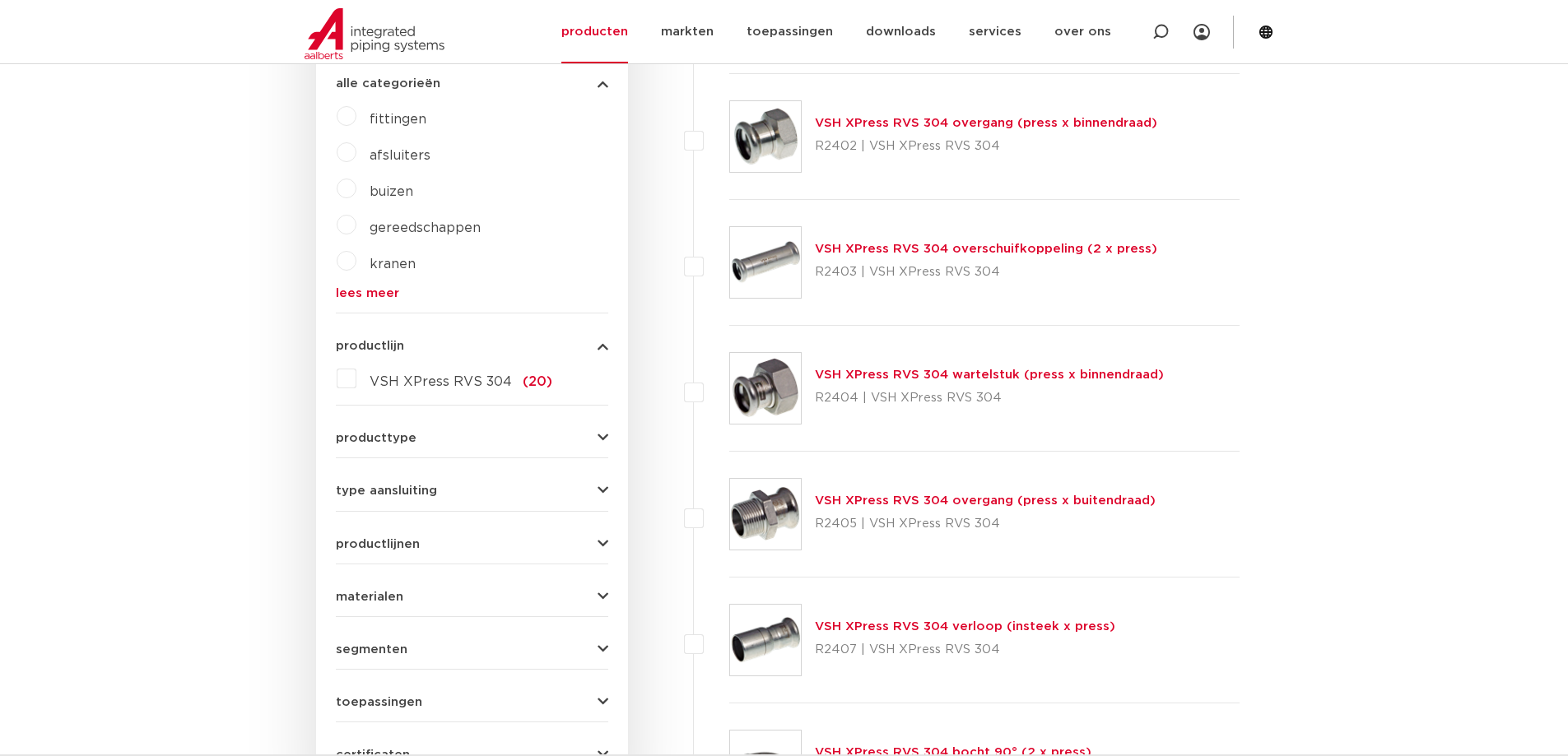
scroll to position [165, 0]
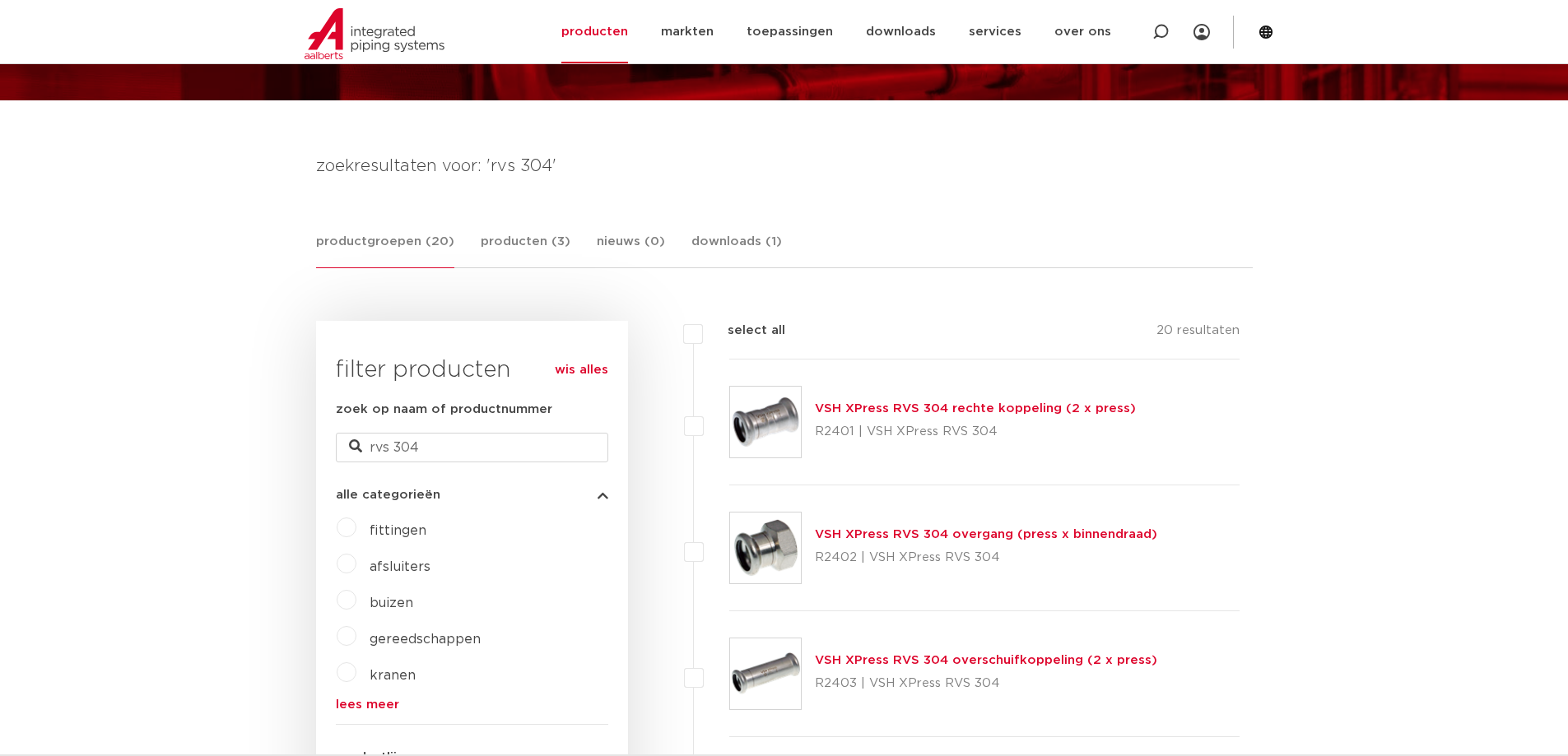
click at [911, 404] on link "VSH XPress RVS 304 rechte koppeling (2 x press)" at bounding box center [976, 408] width 321 height 13
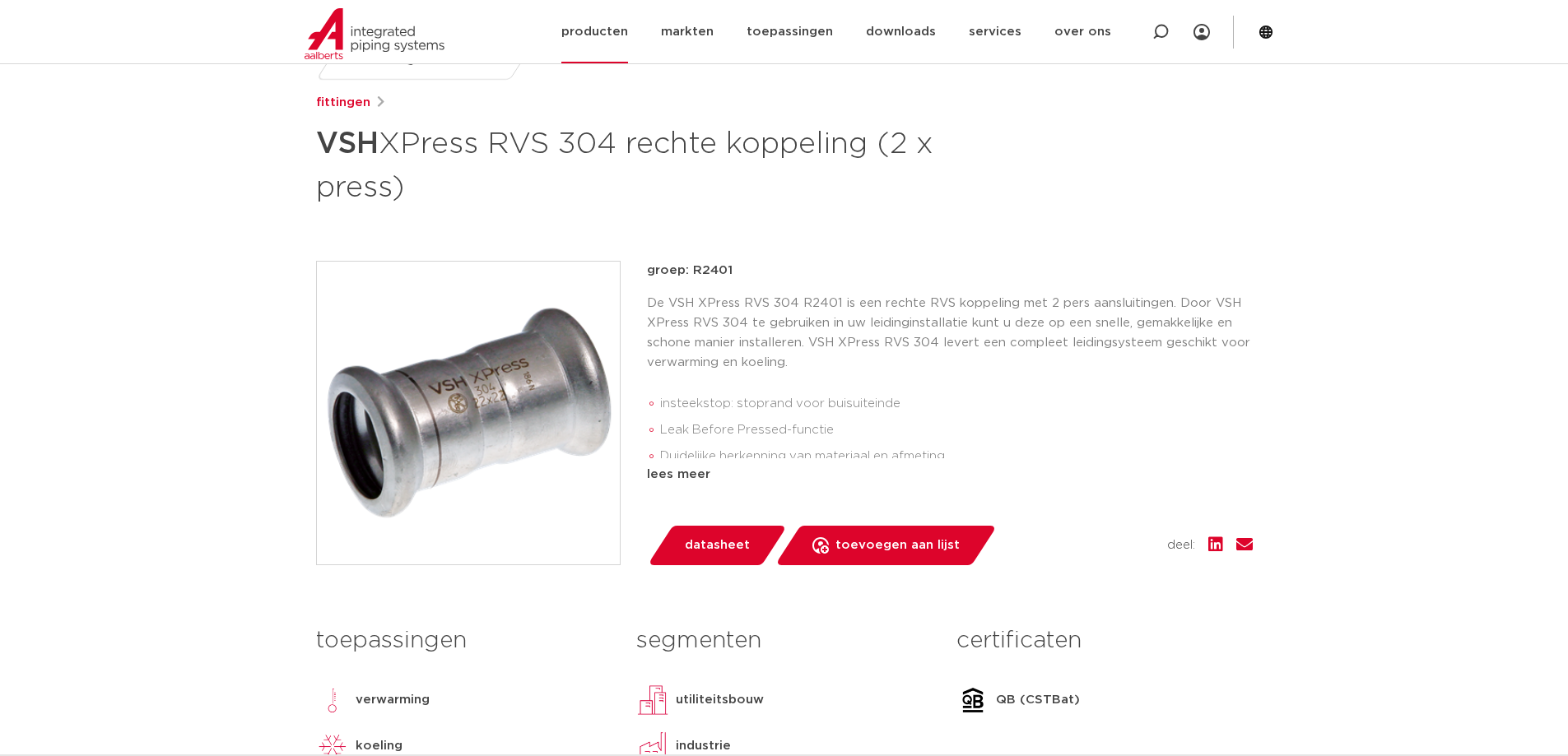
scroll to position [247, 0]
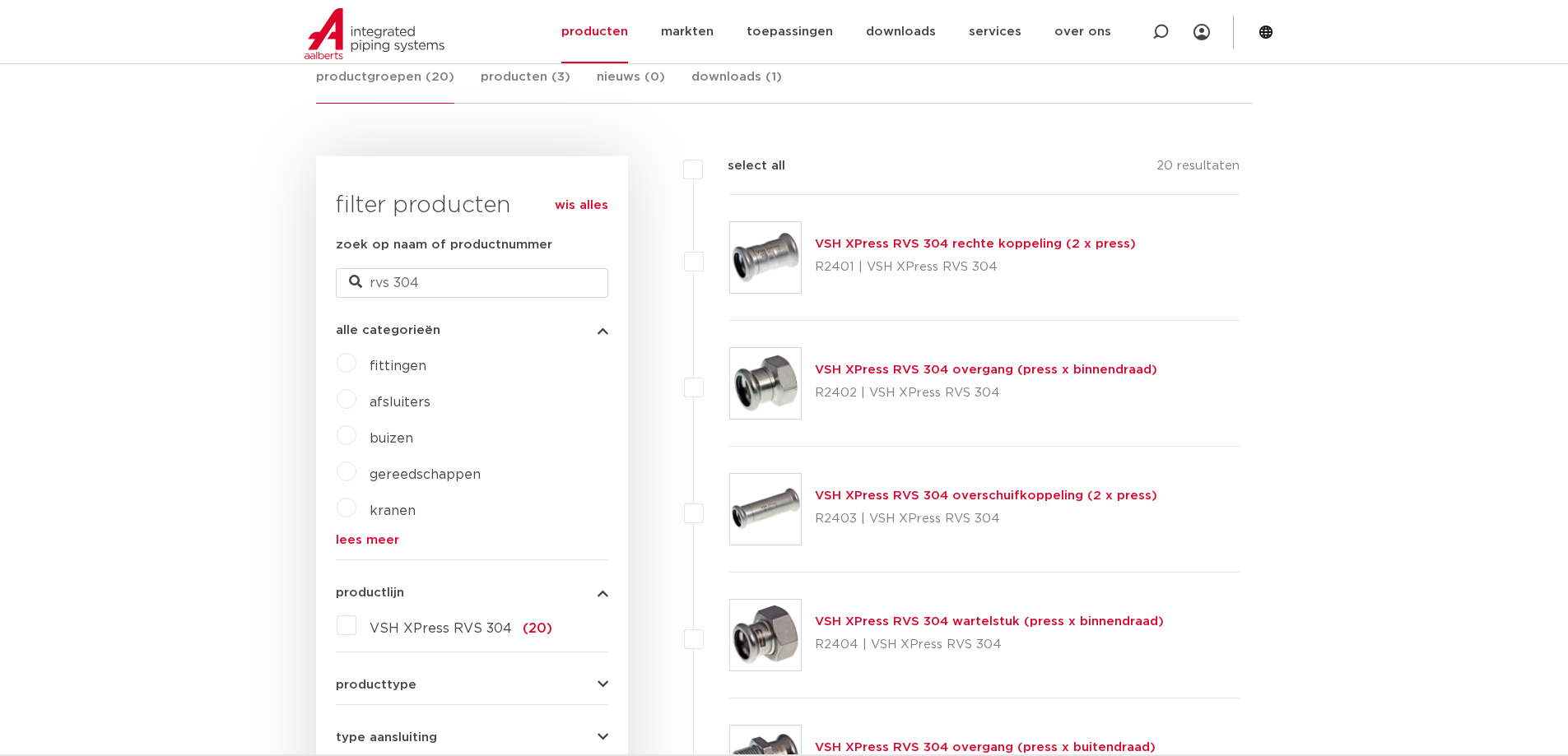
click at [957, 367] on link "VSH XPress RVS 304 overgang (press x binnendraad)" at bounding box center [986, 370] width 343 height 13
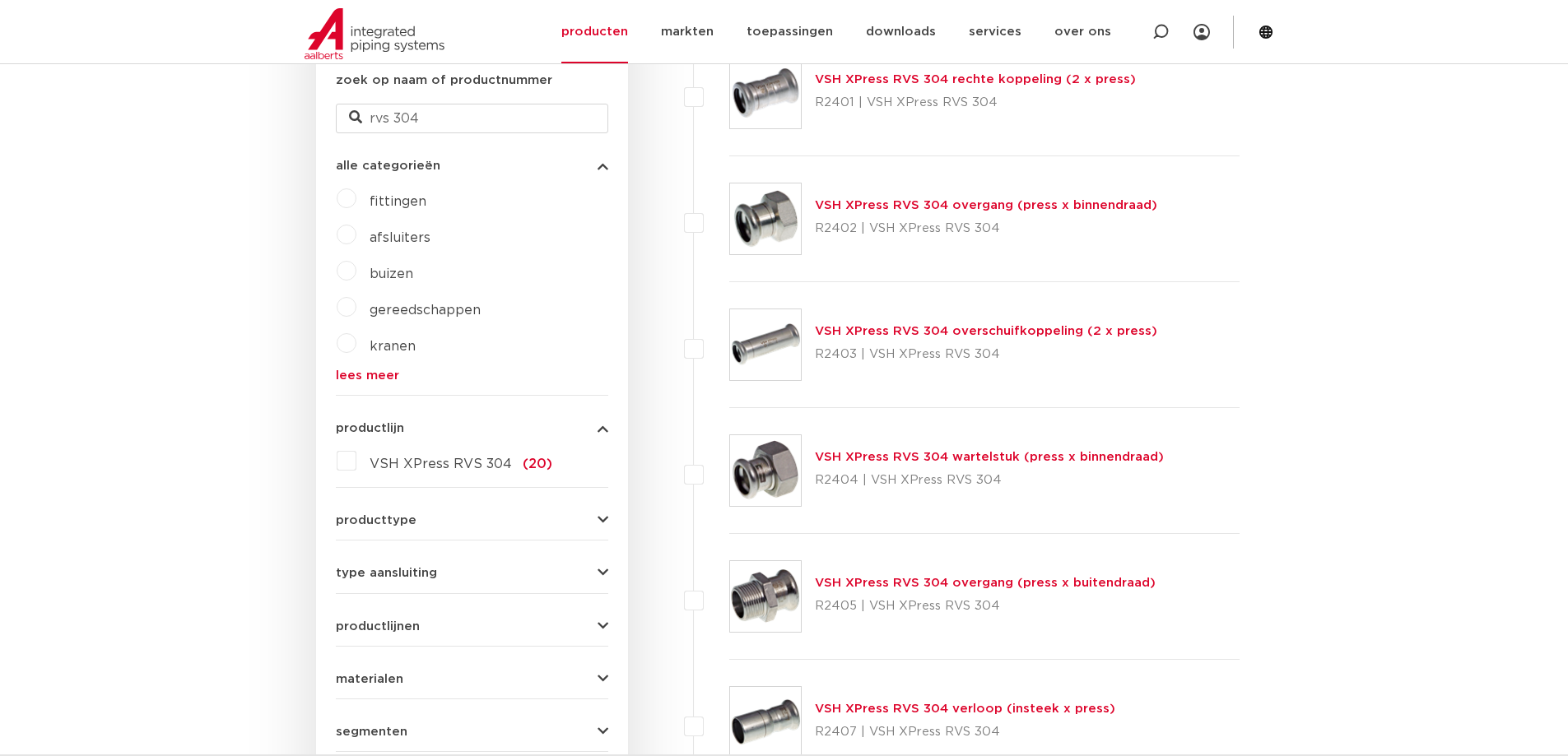
scroll to position [494, 0]
click at [939, 328] on link "VSH XPress RVS 304 overschuifkoppeling (2 x press)" at bounding box center [986, 331] width 343 height 13
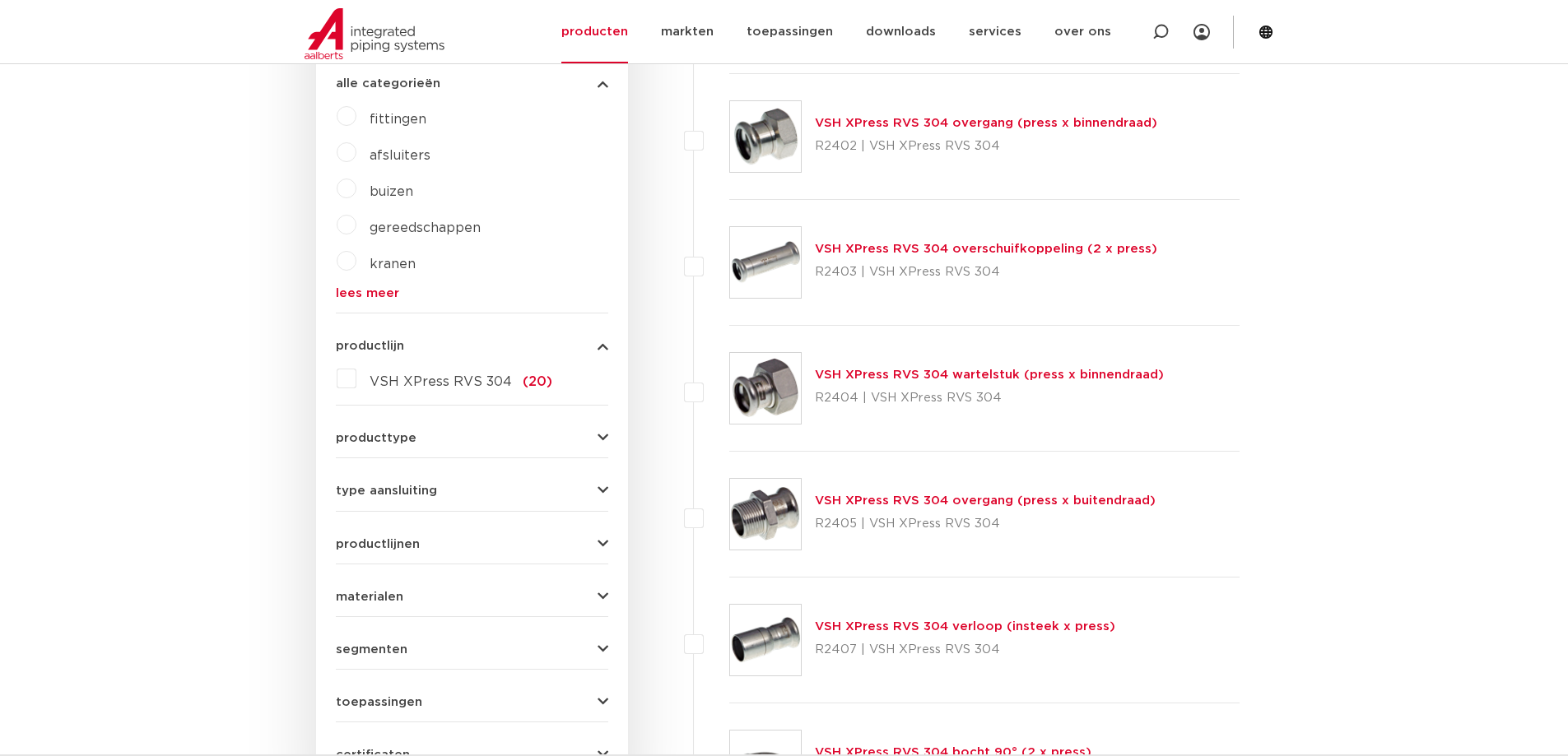
click at [932, 370] on link "VSH XPress RVS 304 wartelstuk (press x binnendraad)" at bounding box center [990, 375] width 349 height 13
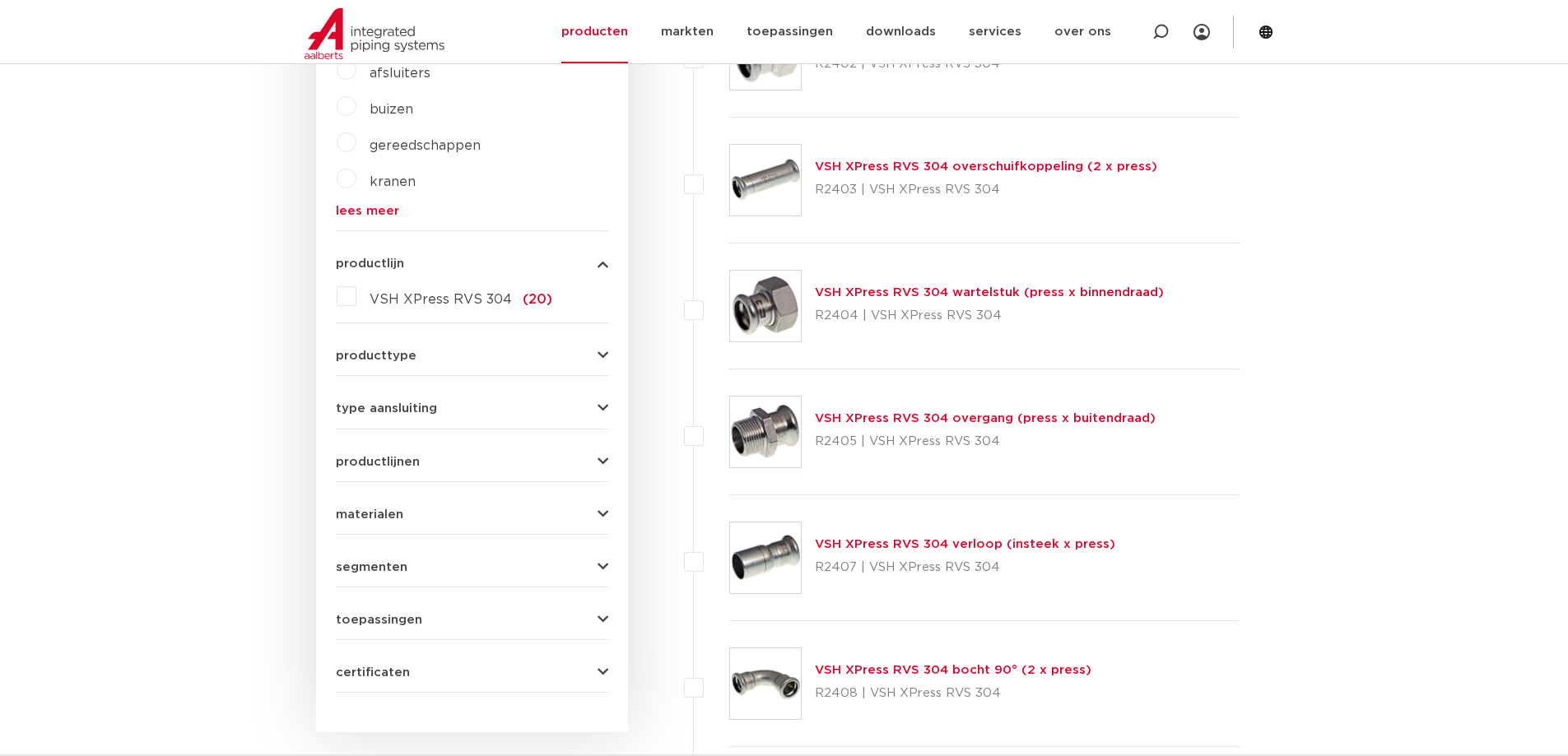
click at [958, 416] on link "VSH XPress RVS 304 overgang (press x buitendraad)" at bounding box center [985, 419] width 341 height 13
click at [938, 543] on link "VSH XPress RVS 304 verloop (insteek x press)" at bounding box center [965, 545] width 300 height 13
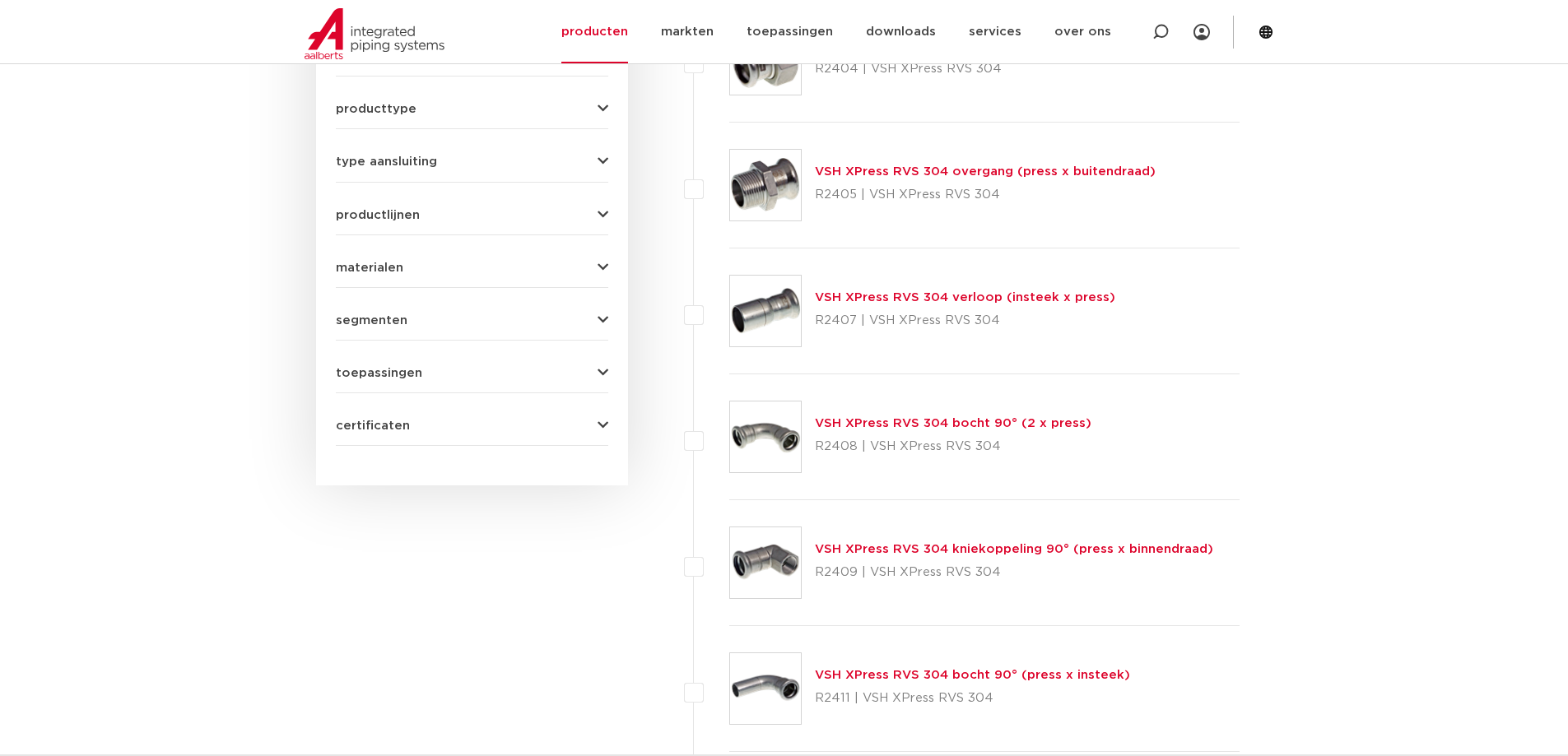
click at [927, 422] on link "VSH XPress RVS 304 bocht 90° (2 x press)" at bounding box center [953, 423] width 277 height 13
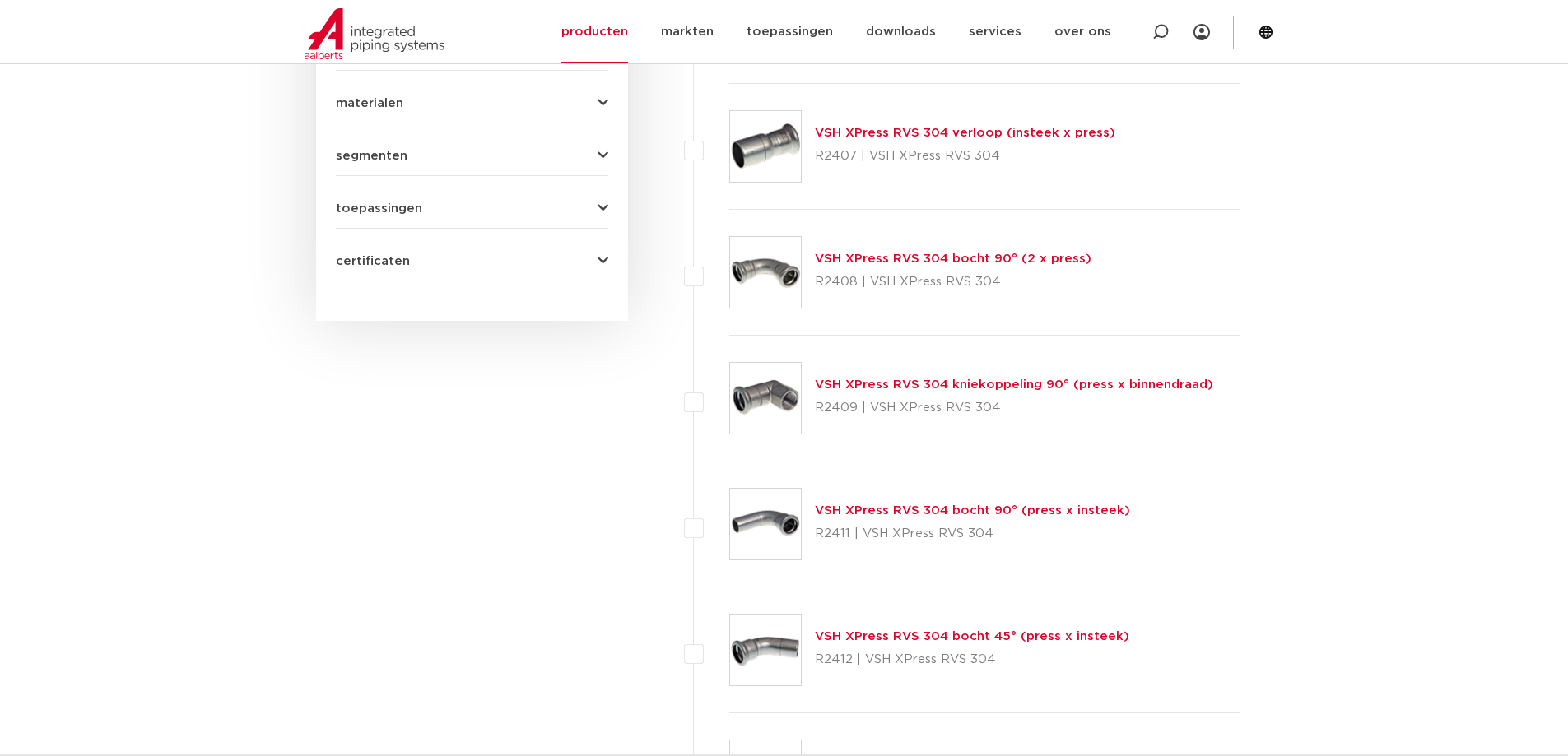
click at [972, 386] on link "VSH XPress RVS 304 kniekoppeling 90° (press x binnendraad)" at bounding box center [1014, 385] width 398 height 13
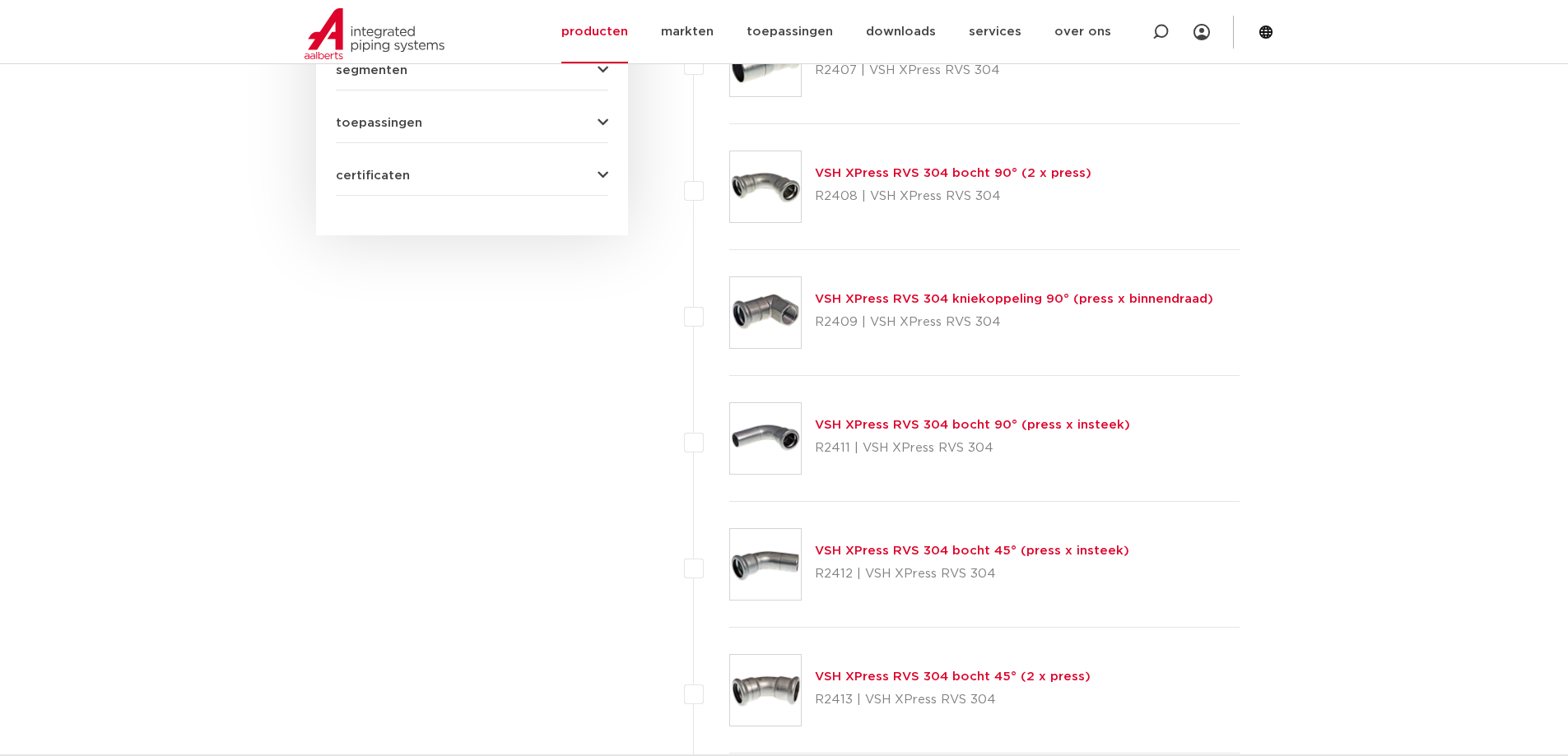
scroll to position [1235, 0]
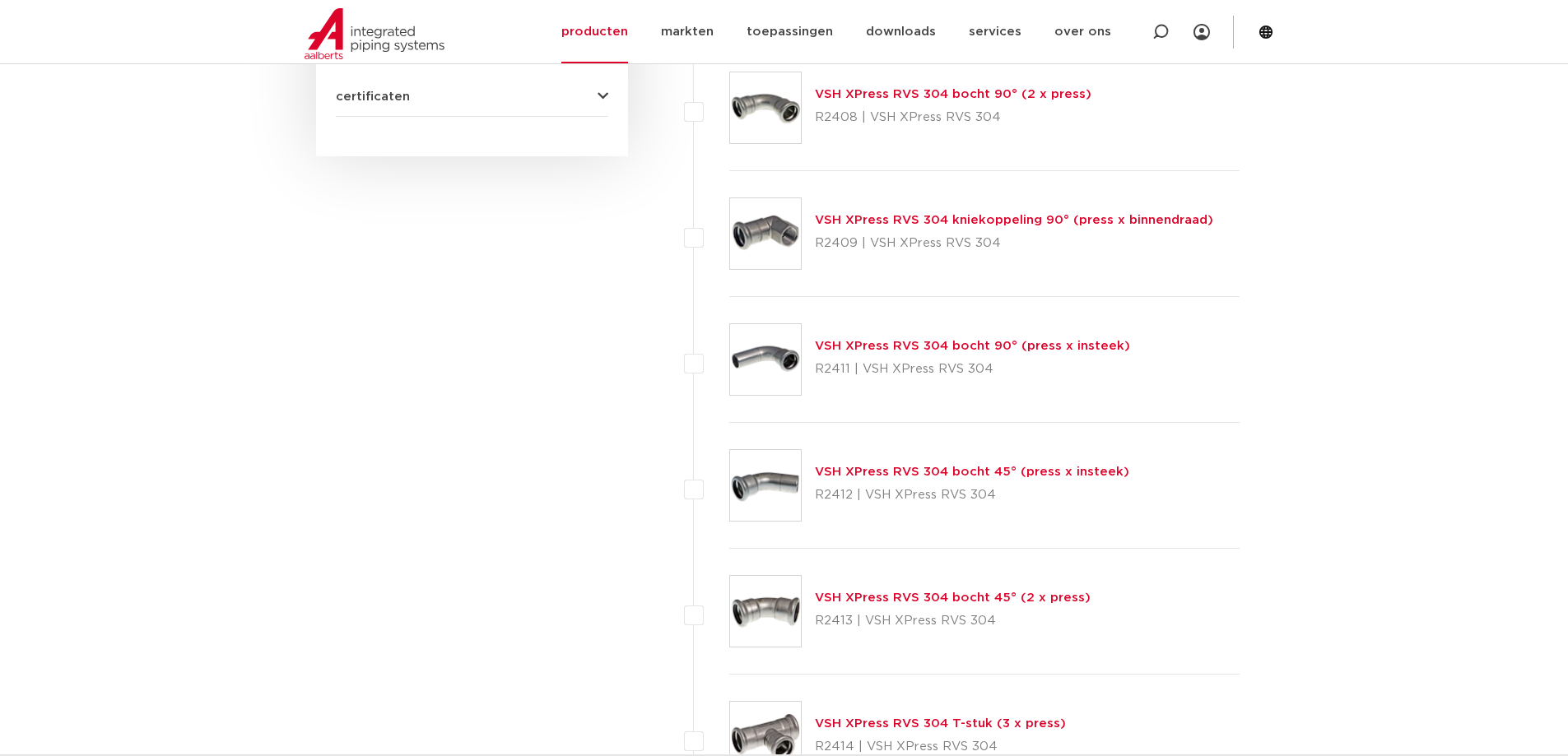
click at [914, 348] on link "VSH XPress RVS 304 bocht 90° (press x insteek)" at bounding box center [973, 346] width 315 height 13
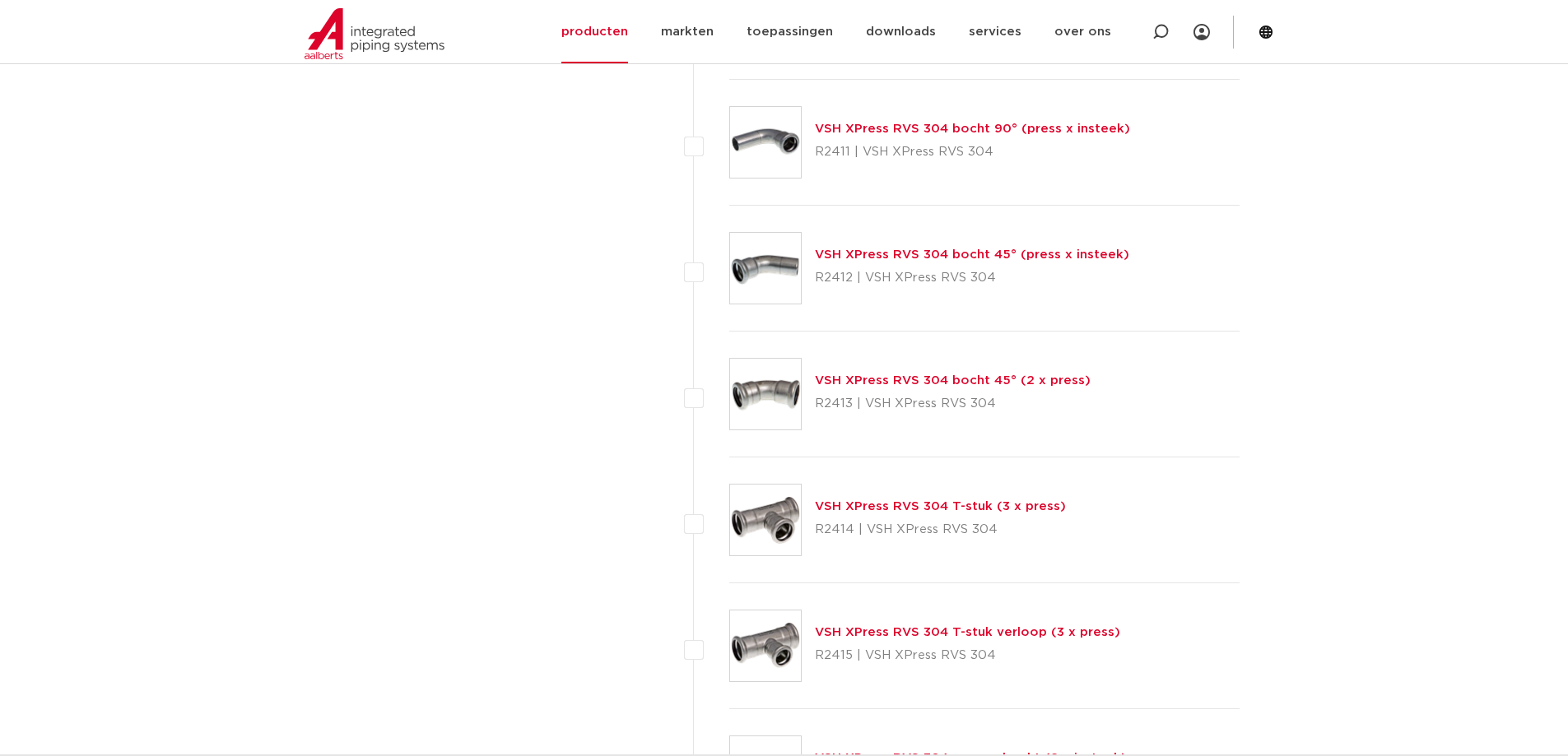
scroll to position [1482, 0]
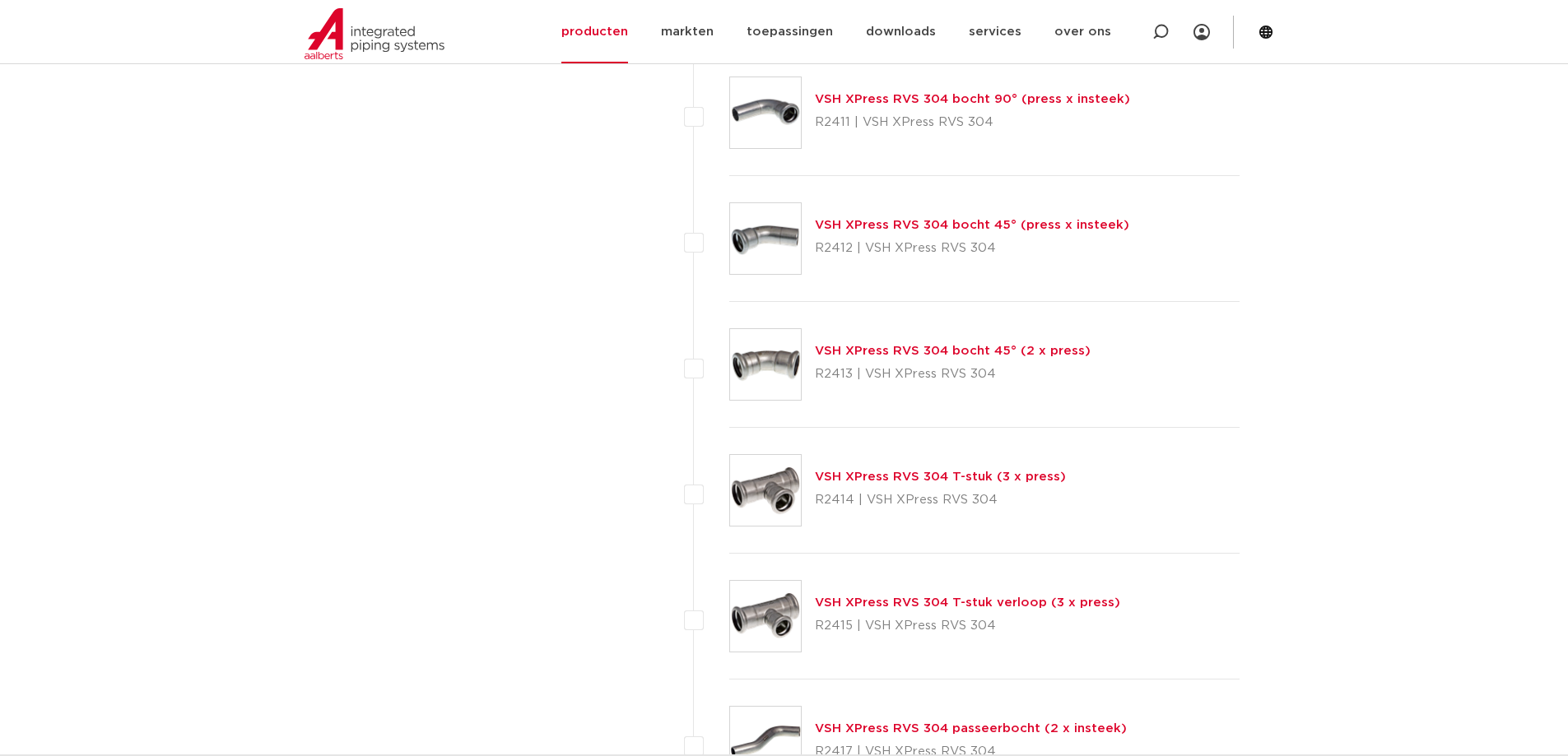
click at [909, 346] on link "VSH XPress RVS 304 bocht 45° (2 x press)" at bounding box center [953, 351] width 276 height 13
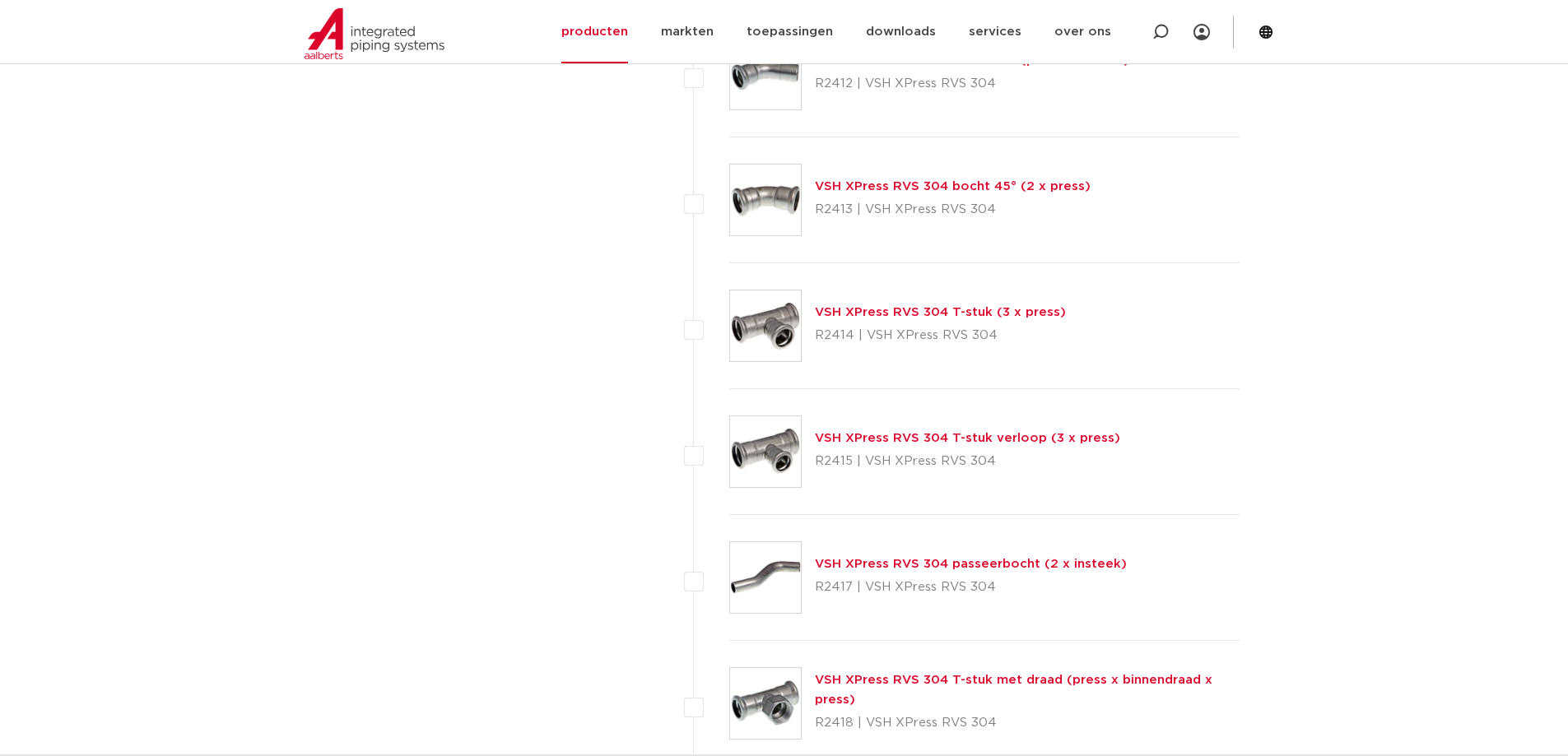
click at [912, 310] on link "VSH XPress RVS 304 T-stuk (3 x press)" at bounding box center [940, 312] width 251 height 13
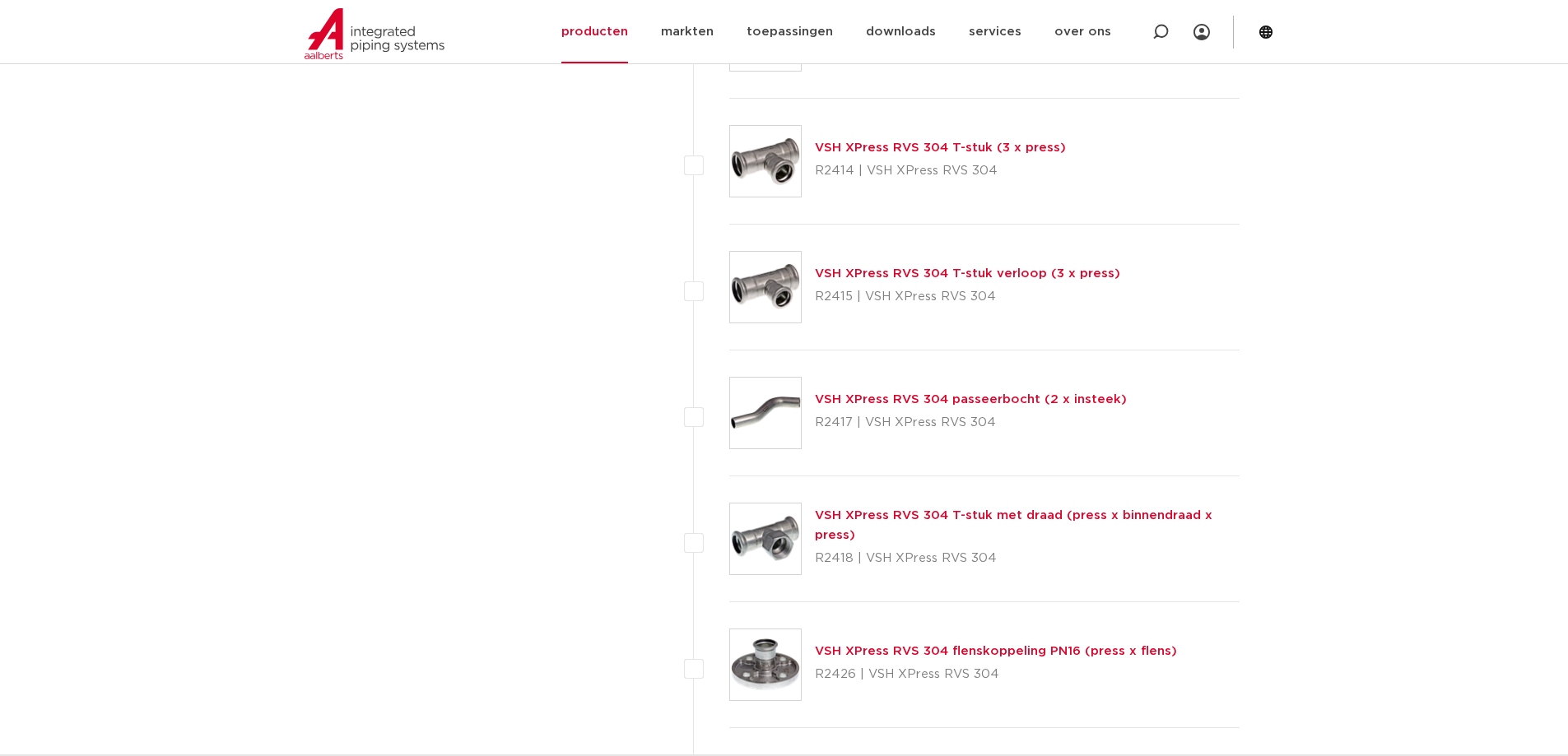
click at [922, 272] on link "VSH XPress RVS 304 T-stuk verloop (3 x press)" at bounding box center [968, 273] width 305 height 13
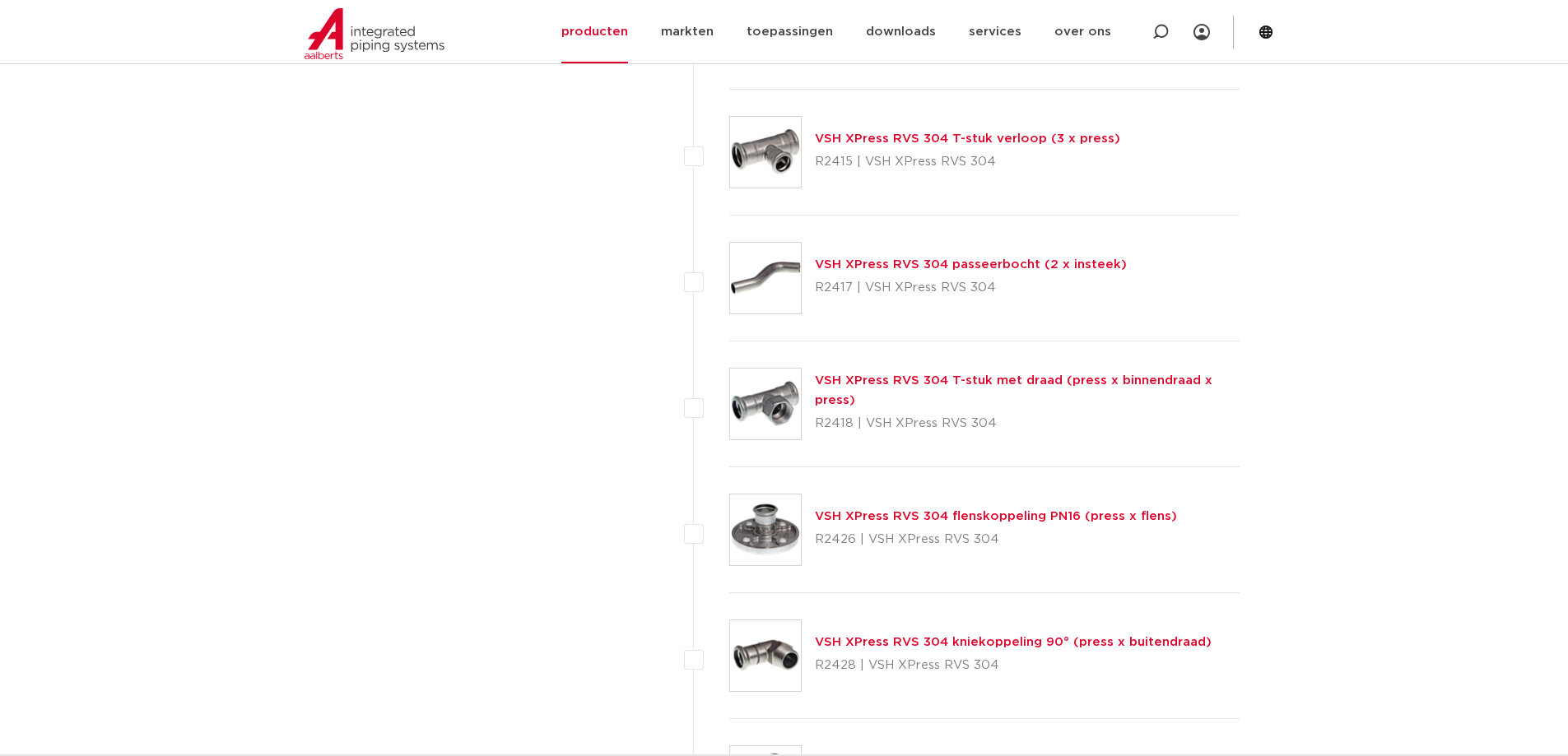
scroll to position [1975, 0]
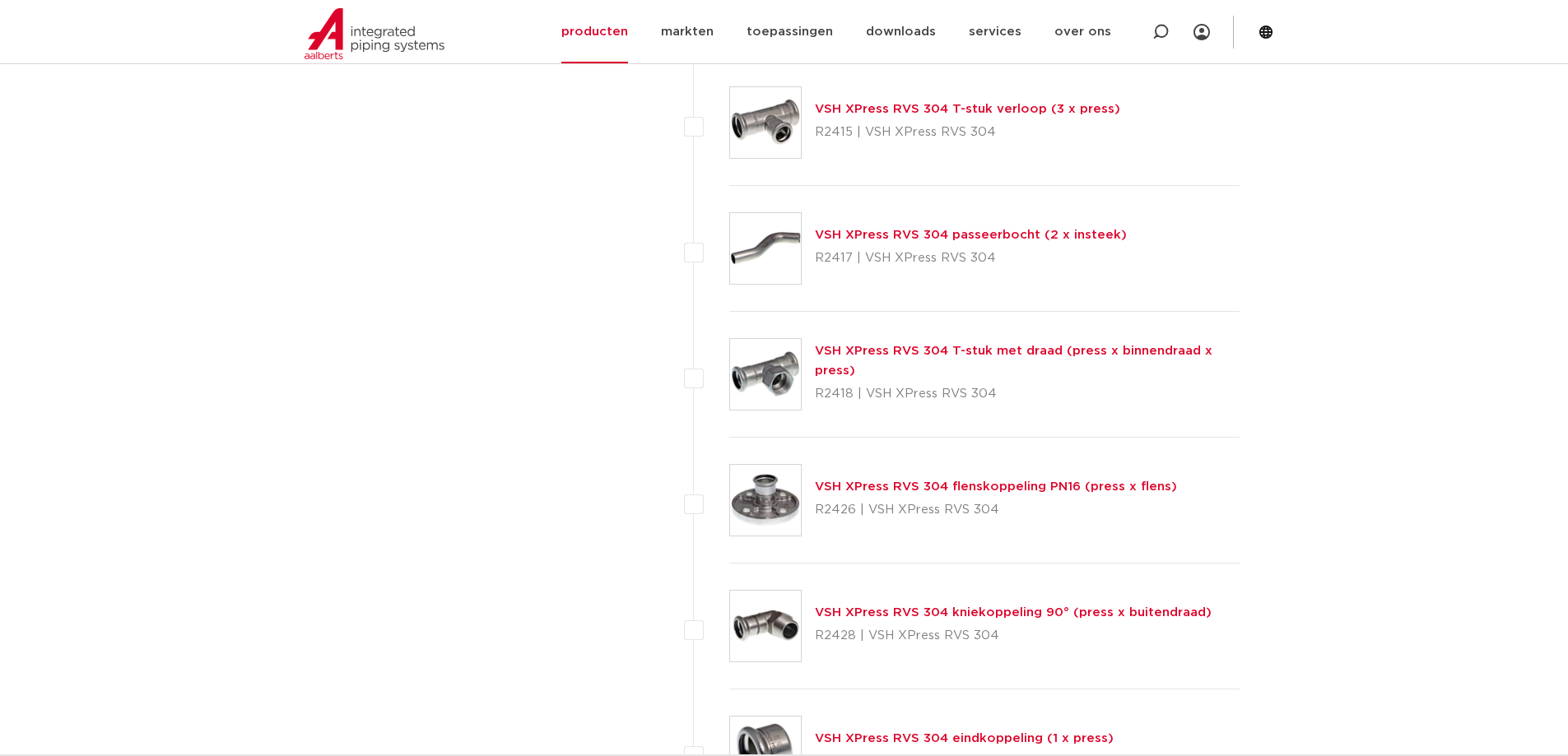
click at [984, 351] on link "VSH XPress RVS 304 T-stuk met draad (press x binnendraad x press)" at bounding box center [1014, 361] width 397 height 32
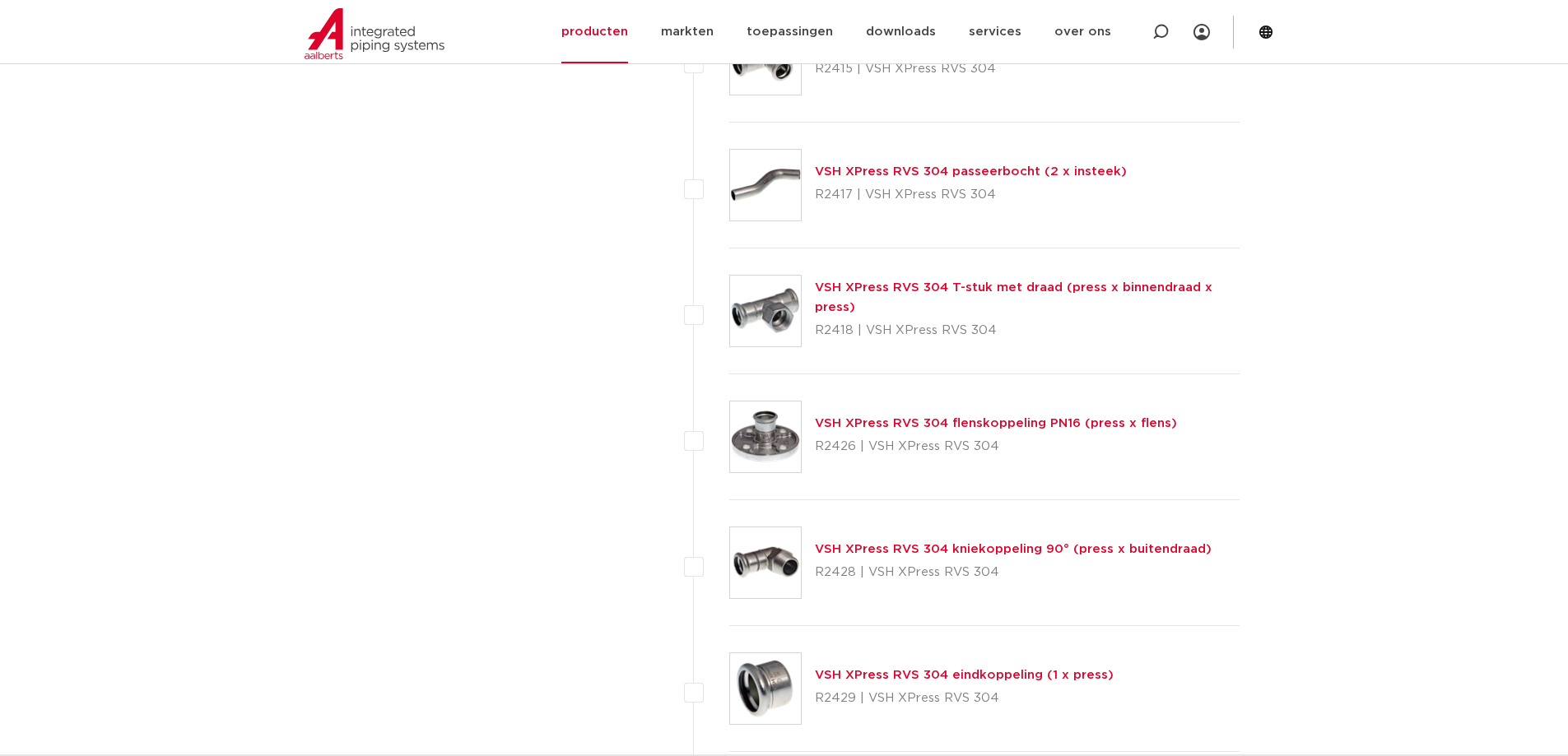
scroll to position [2057, 0]
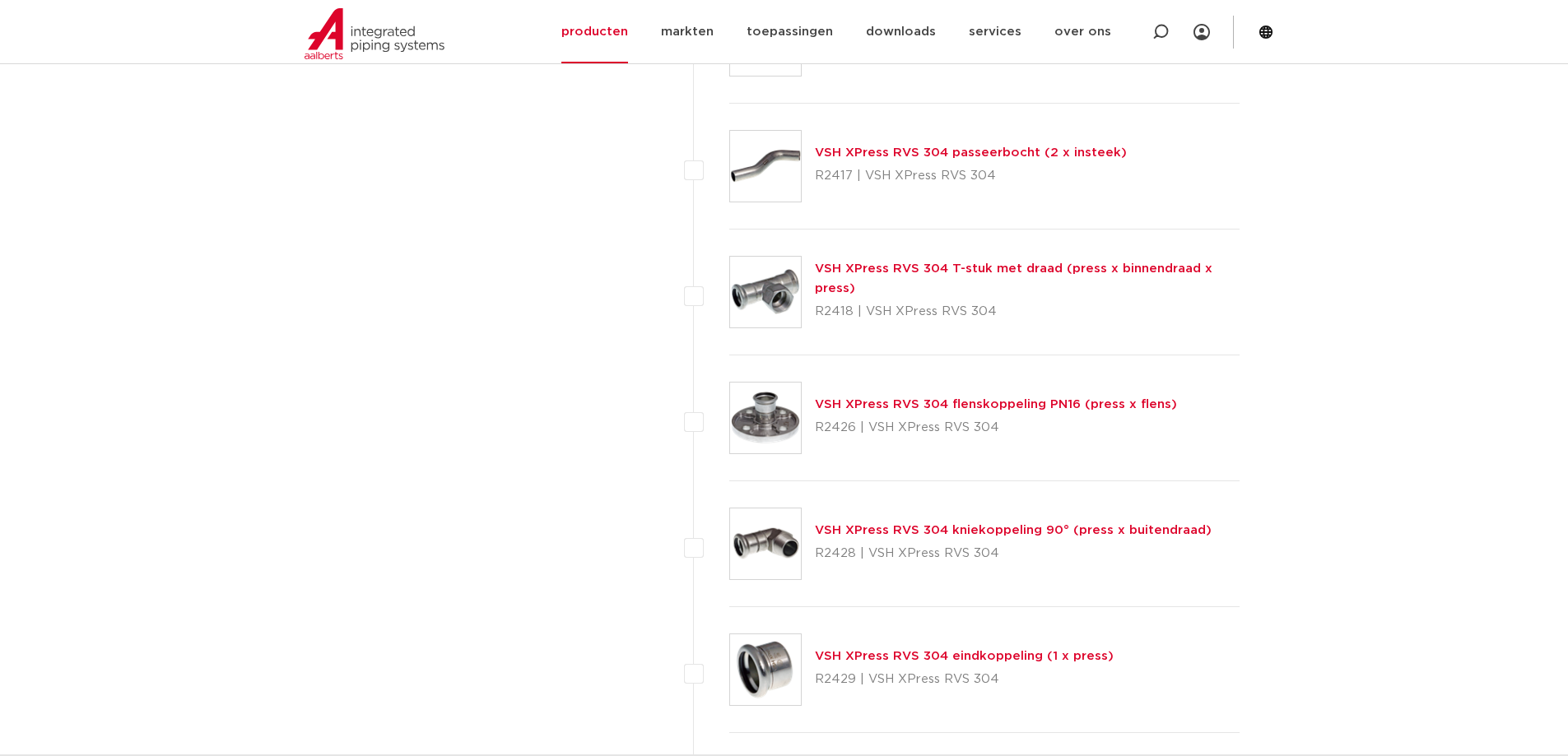
click at [993, 405] on link "VSH XPress RVS 304 flenskoppeling PN16 (press x flens)" at bounding box center [996, 404] width 362 height 13
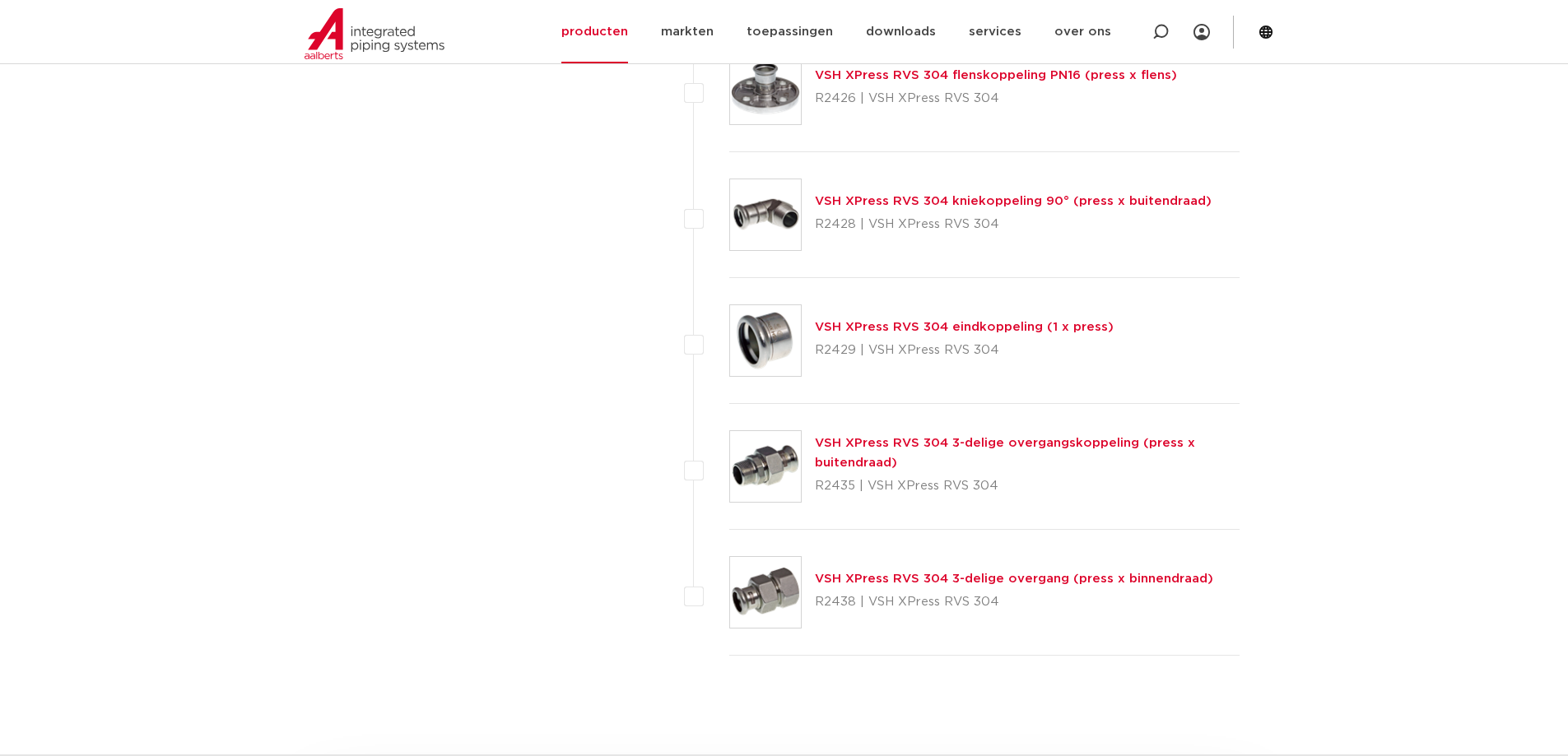
scroll to position [2304, 0]
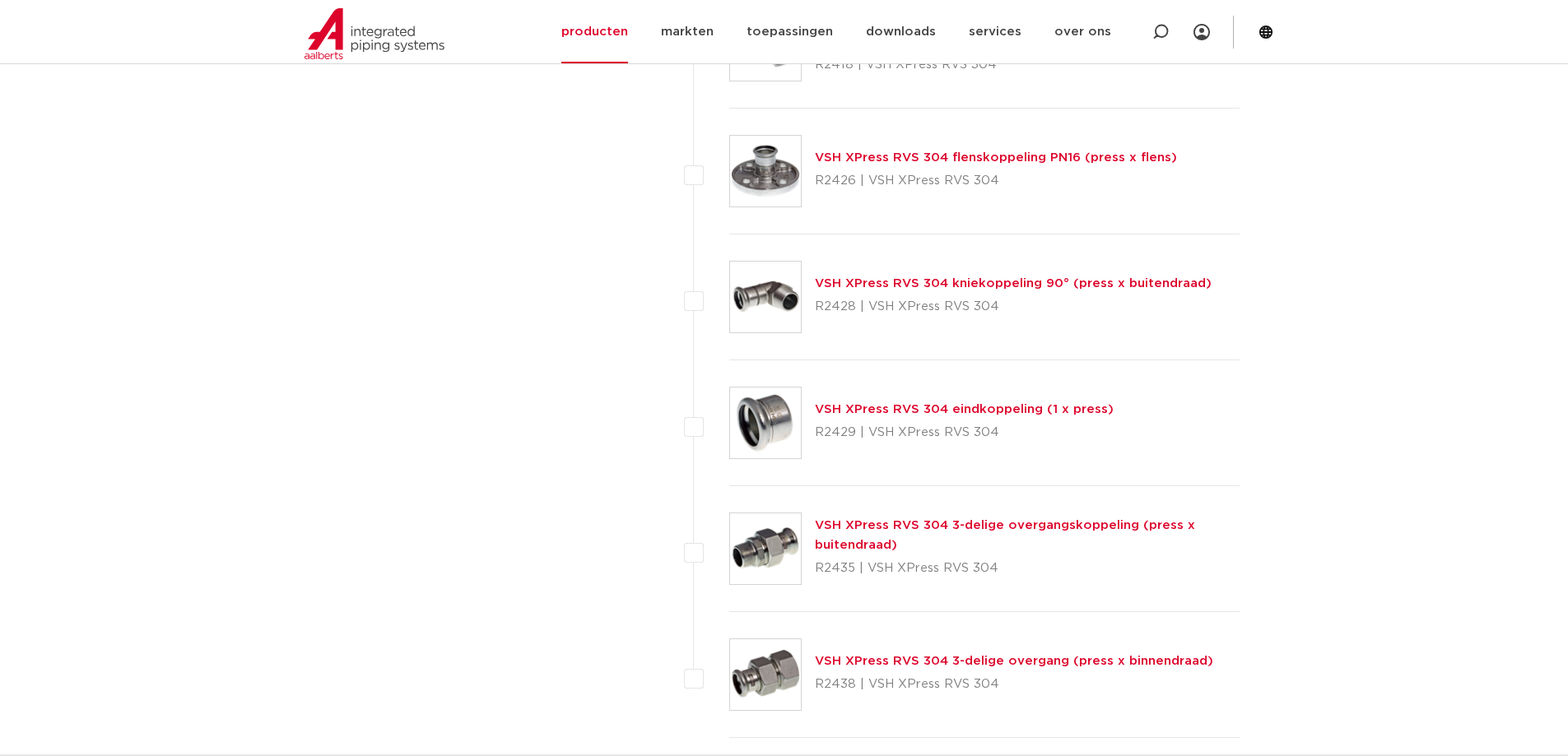
click at [958, 283] on link "VSH XPress RVS 304 kniekoppeling 90° (press x buitendraad)" at bounding box center [1013, 283] width 397 height 13
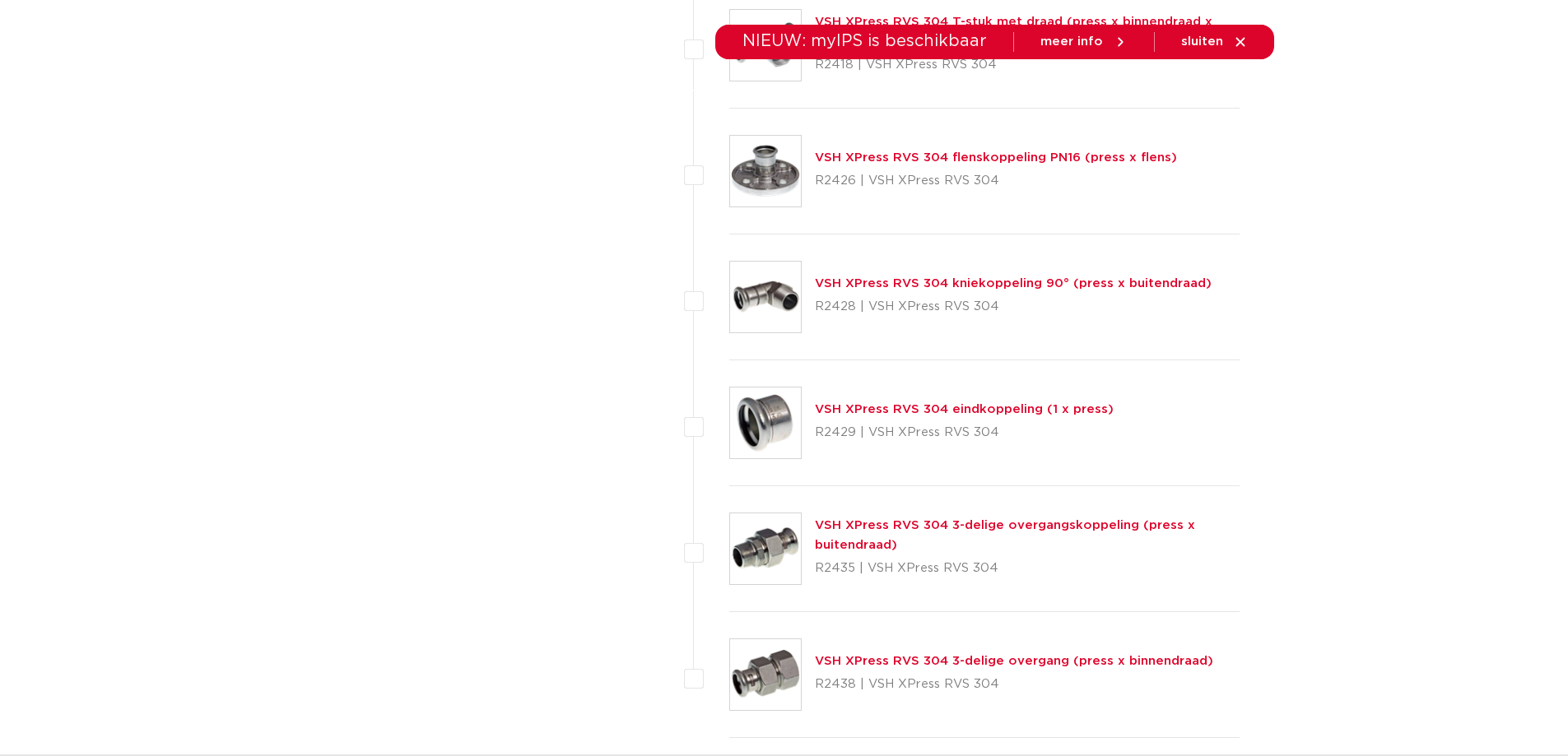
click at [939, 404] on link "VSH XPress RVS 304 eindkoppeling (1 x press)" at bounding box center [964, 409] width 299 height 13
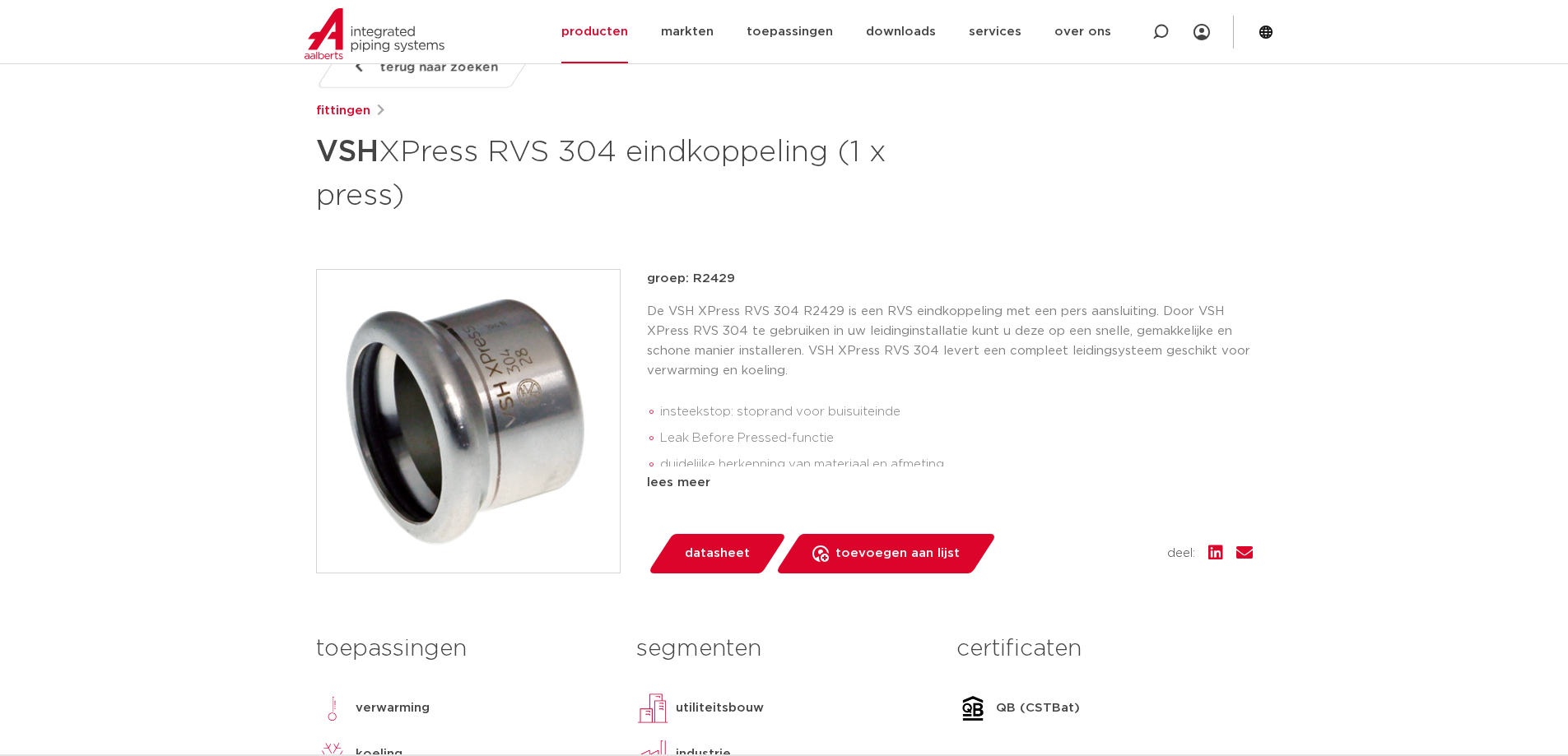
scroll to position [247, 0]
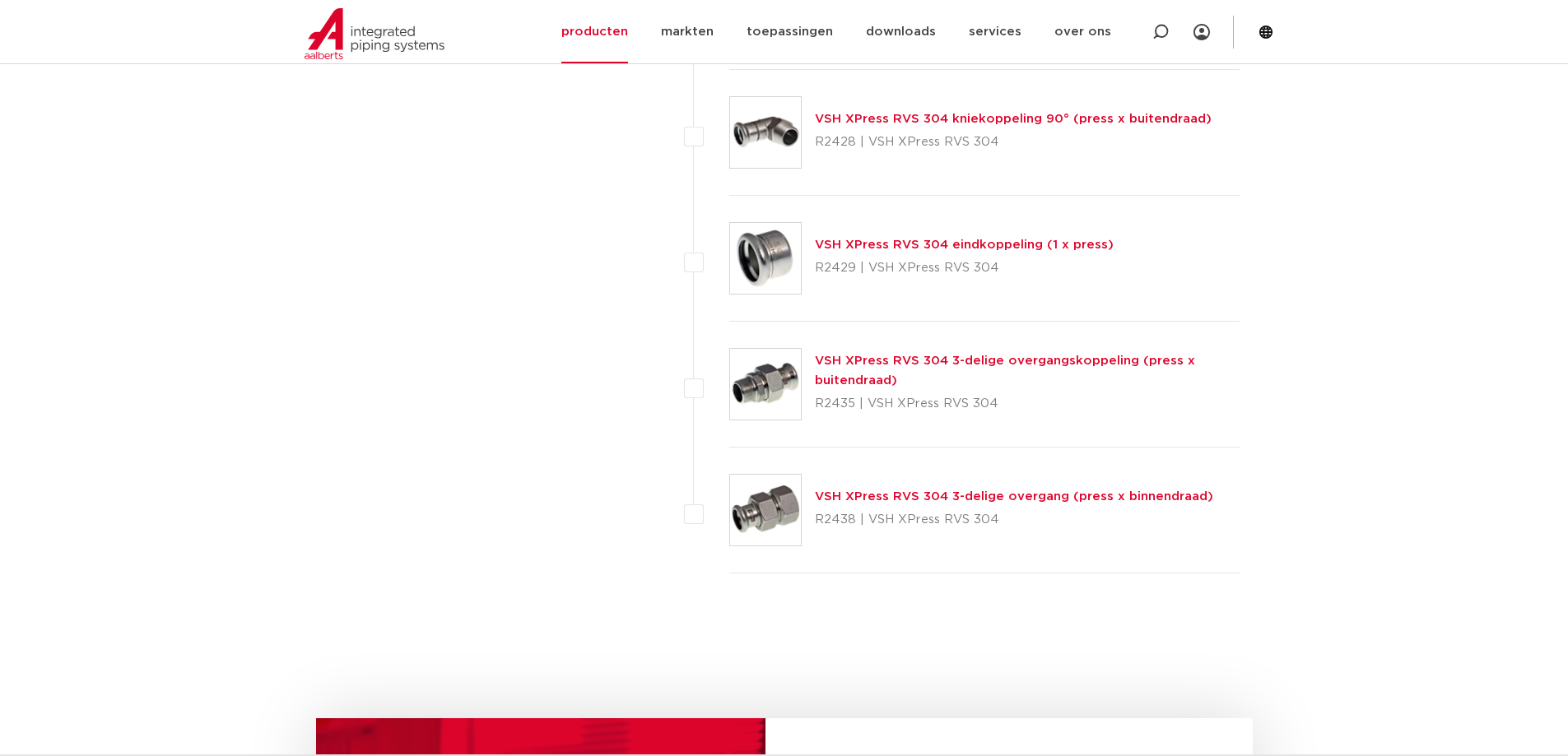
scroll to position [2469, 0]
click at [977, 359] on link "VSH XPress RVS 304 3-delige overgangskoppeling (press x buitendraad)" at bounding box center [1006, 370] width 381 height 32
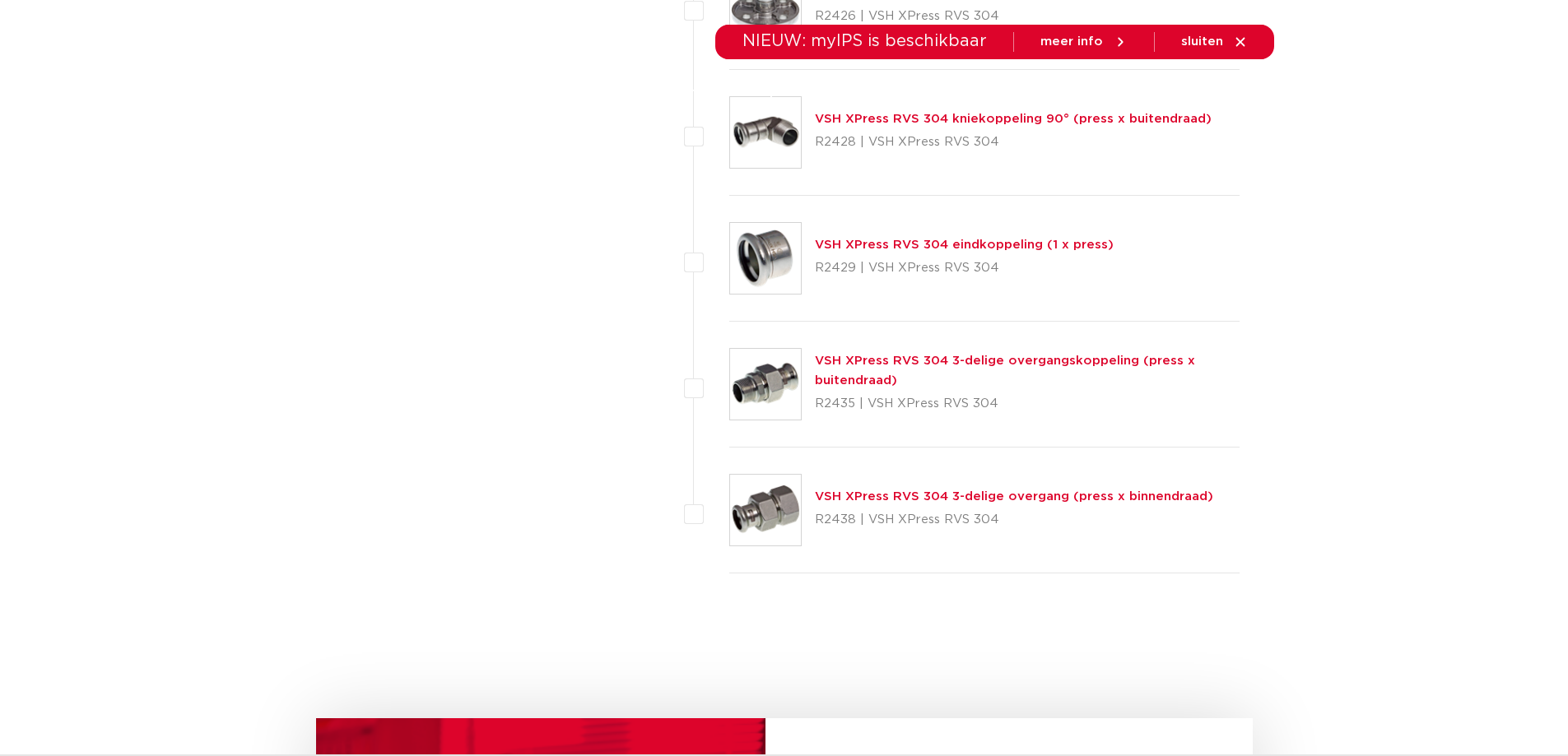
scroll to position [2469, 0]
click at [938, 500] on link "VSH XPress RVS 304 3-delige overgang (press x binnendraad)" at bounding box center [1014, 496] width 398 height 13
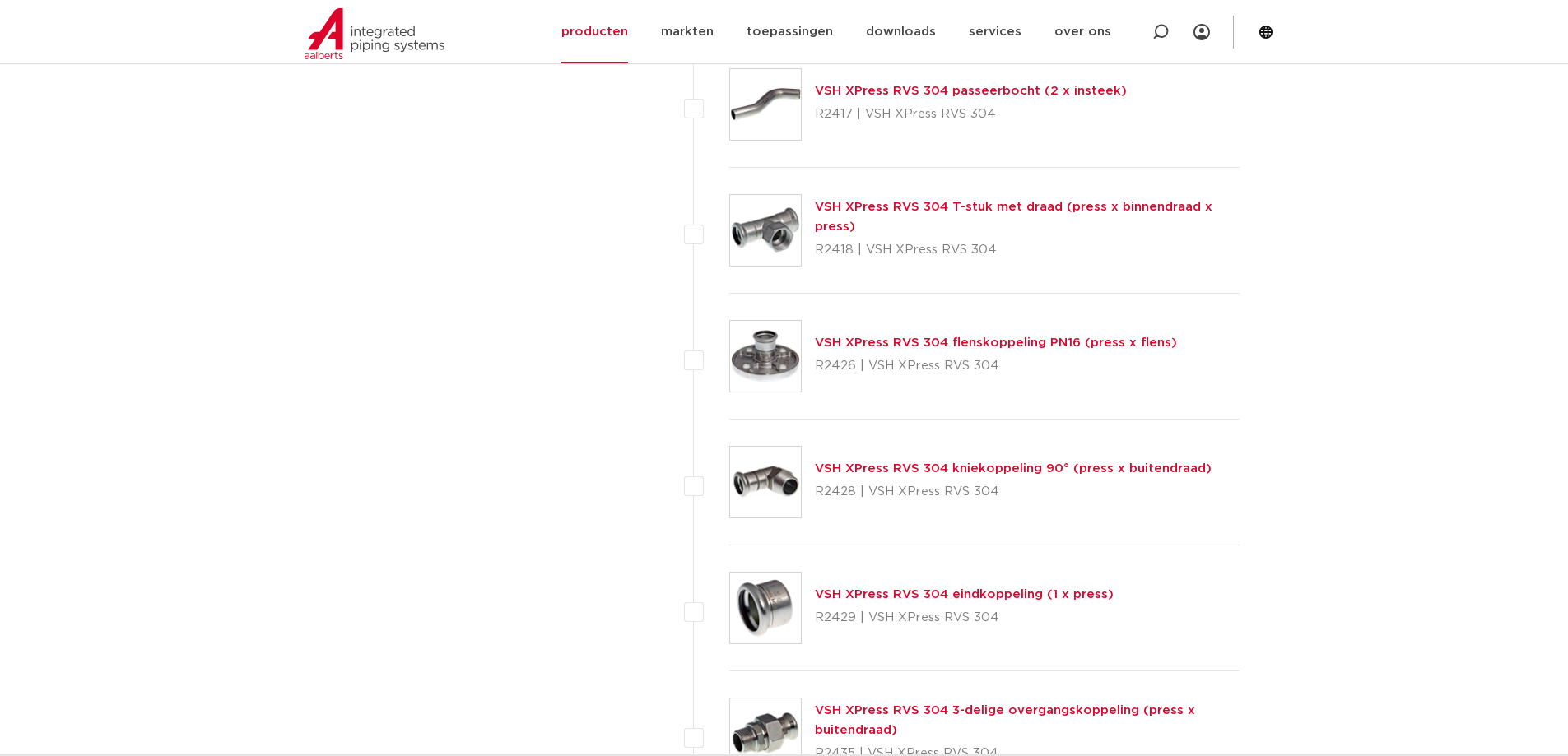
scroll to position [1893, 0]
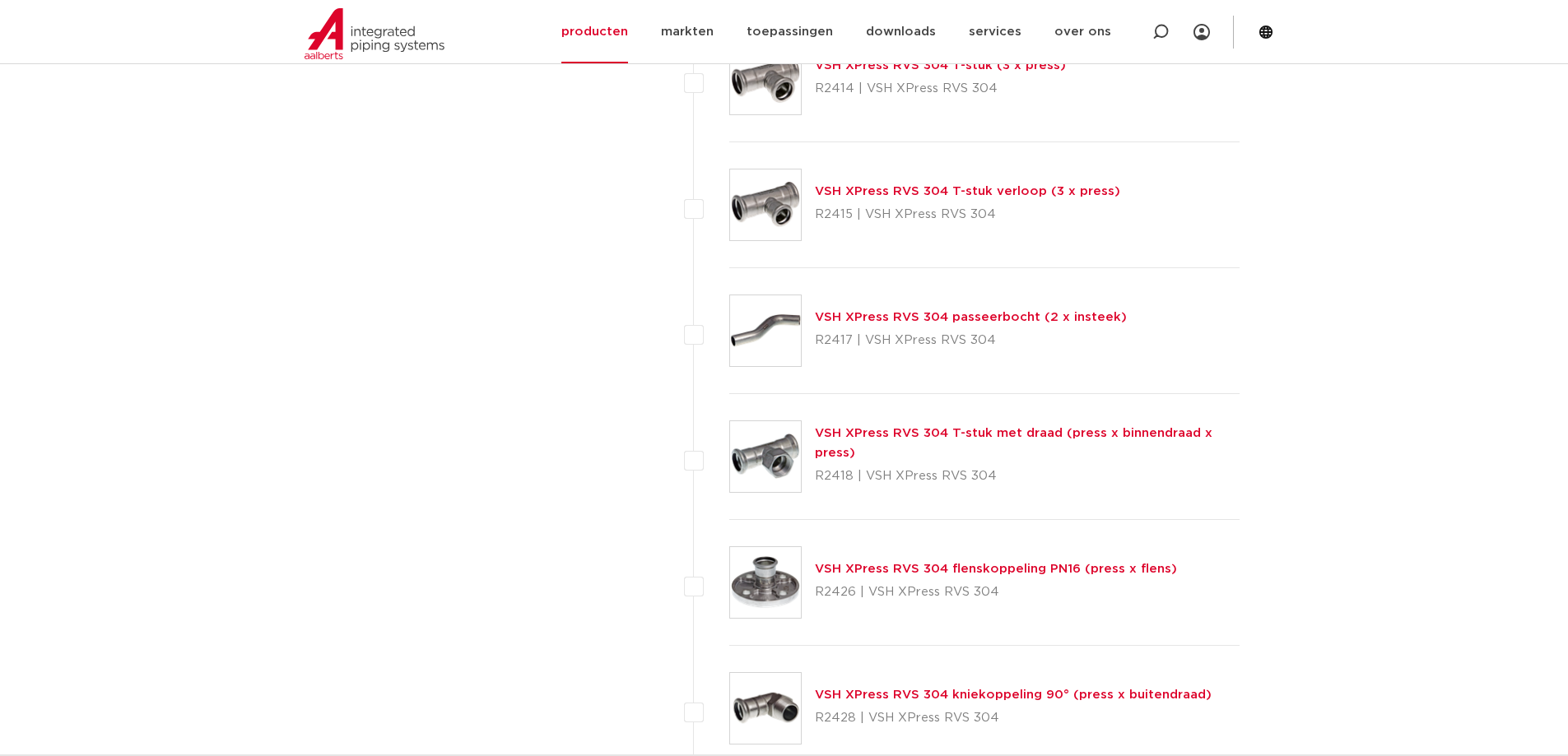
click at [927, 313] on link "VSH XPress RVS 304 passeerbocht (2 x insteek)" at bounding box center [971, 317] width 312 height 13
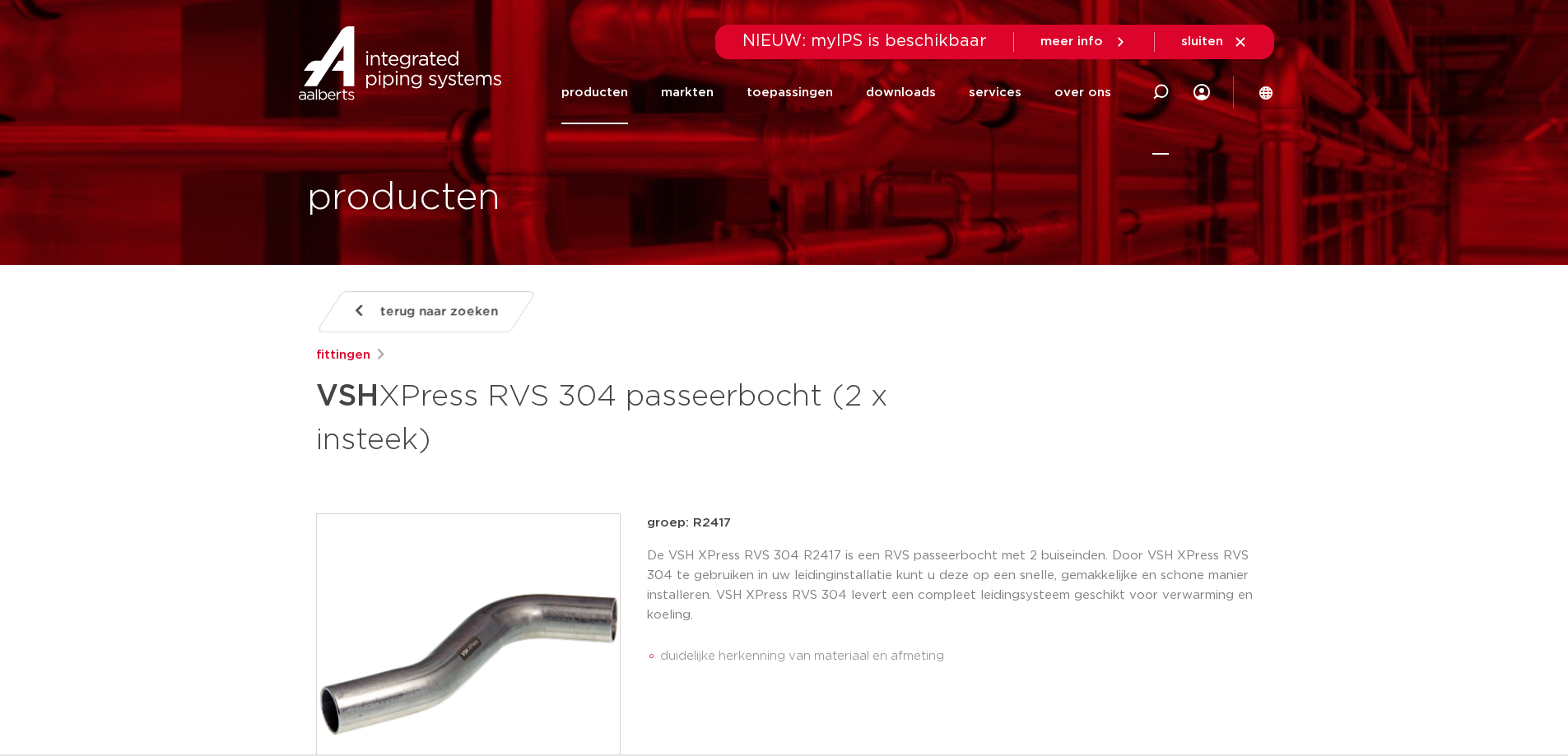
click at [1160, 97] on icon at bounding box center [1160, 91] width 19 height 19
type input "kogelkranen"
click button "Zoeken" at bounding box center [0, 0] width 0 height 0
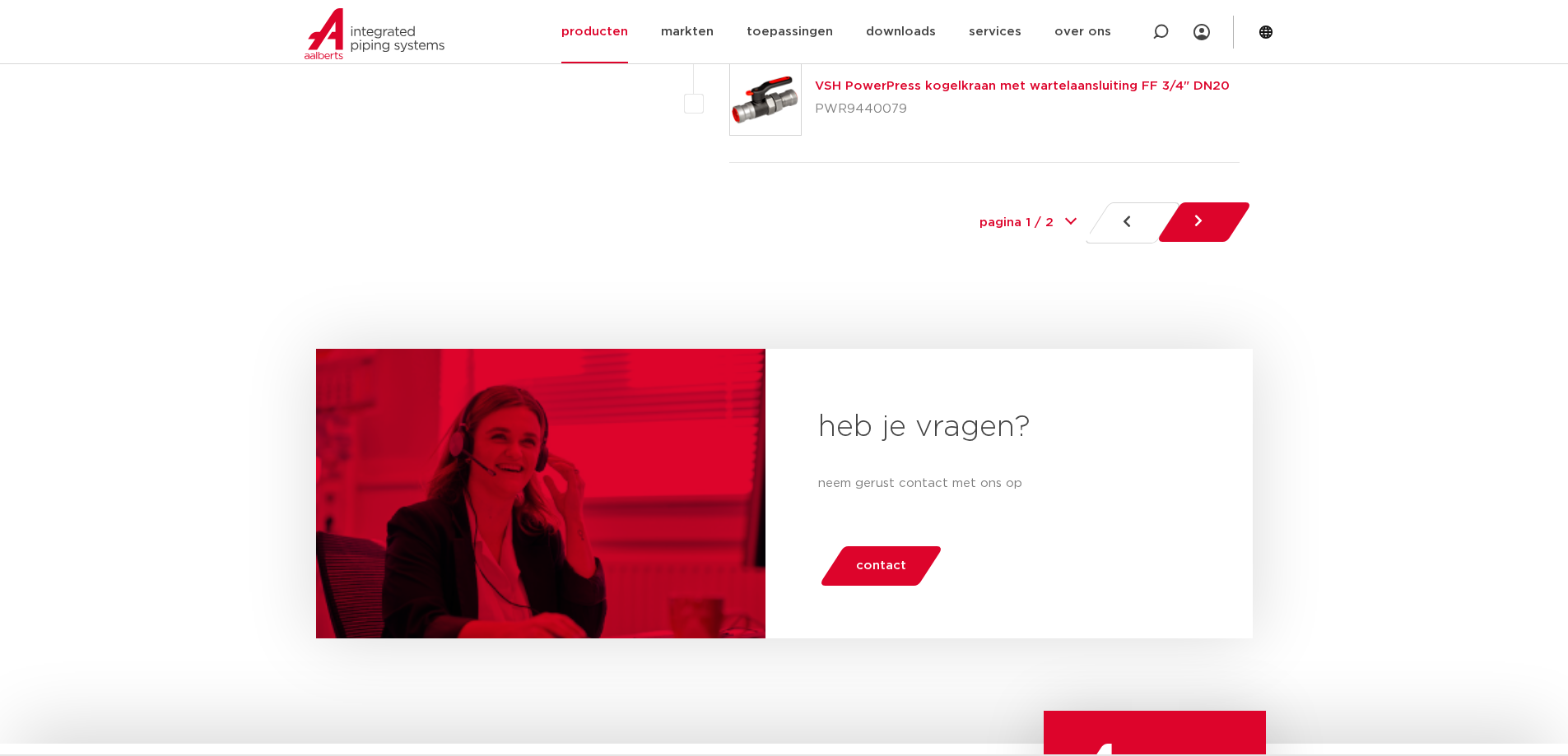
scroll to position [7552, 0]
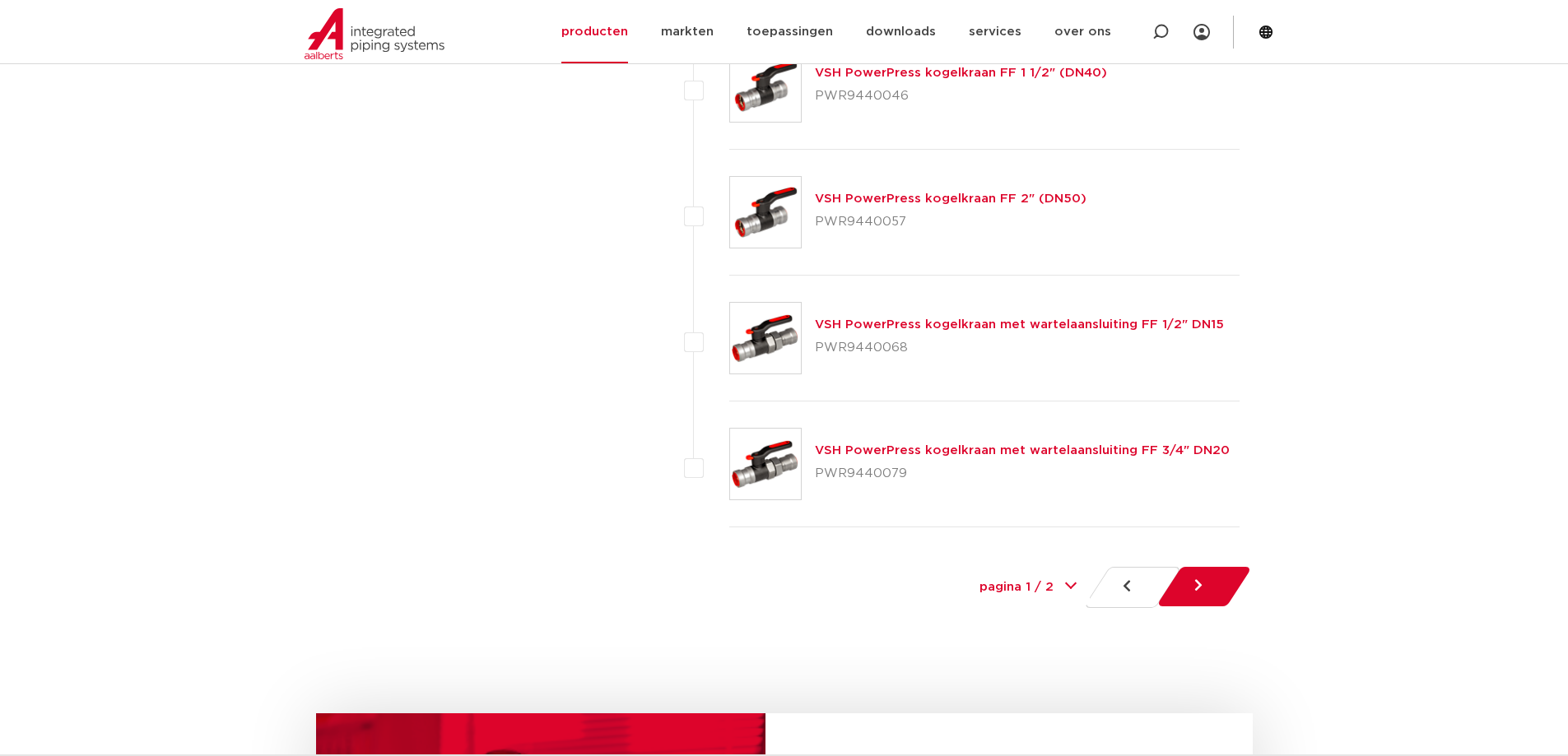
click at [1197, 587] on icon at bounding box center [1198, 586] width 8 height 14
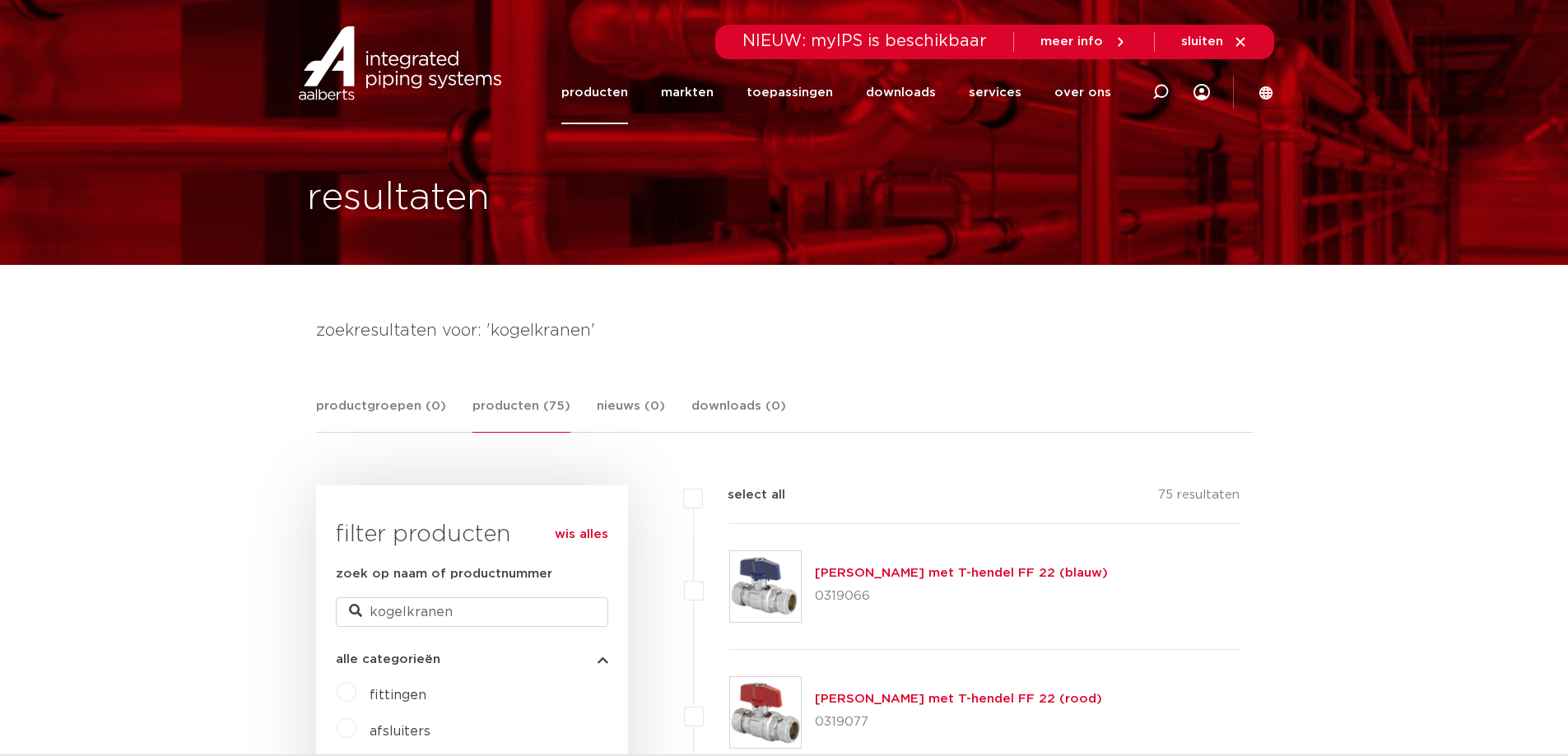
scroll to position [412, 0]
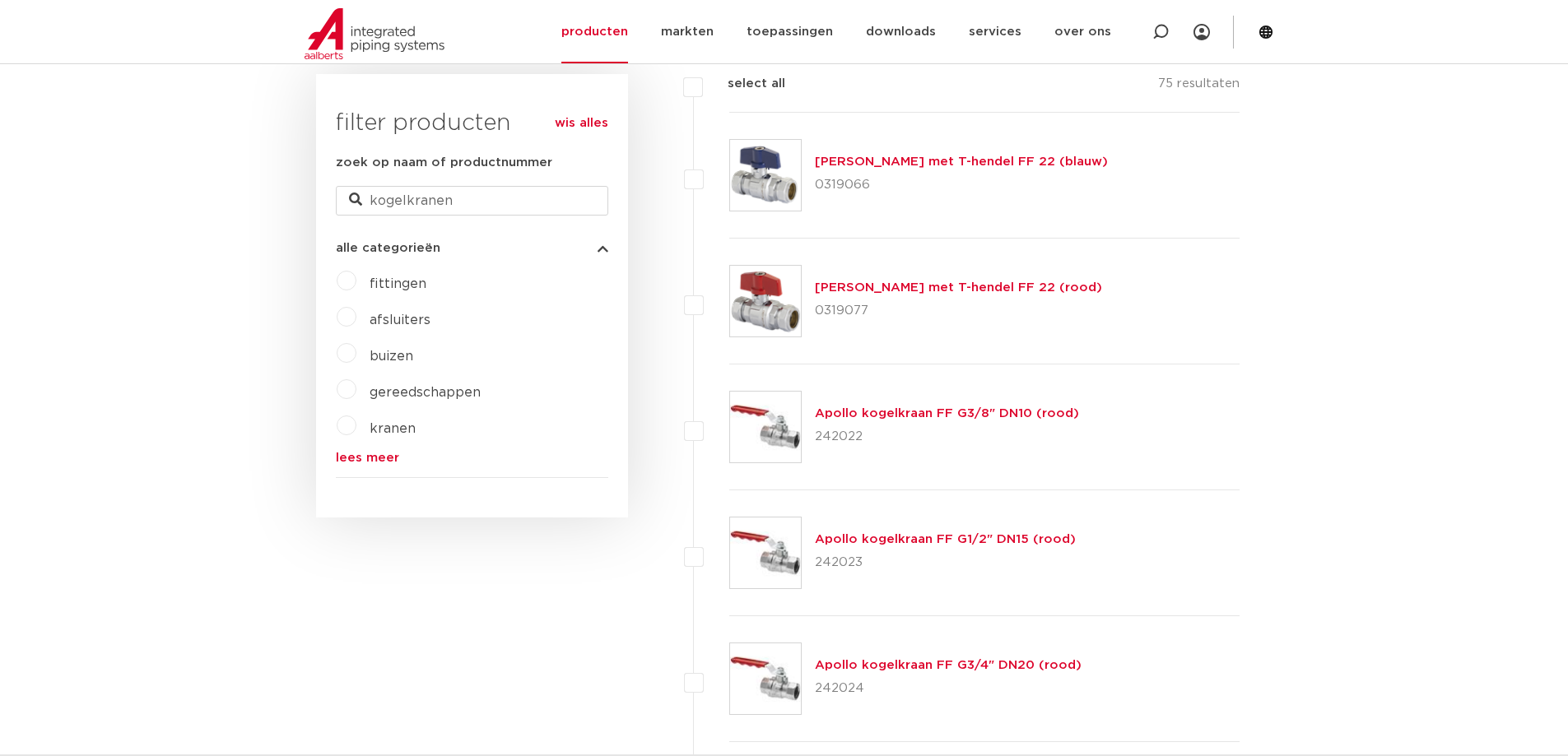
click at [399, 318] on span "afsluiters" at bounding box center [400, 320] width 61 height 14
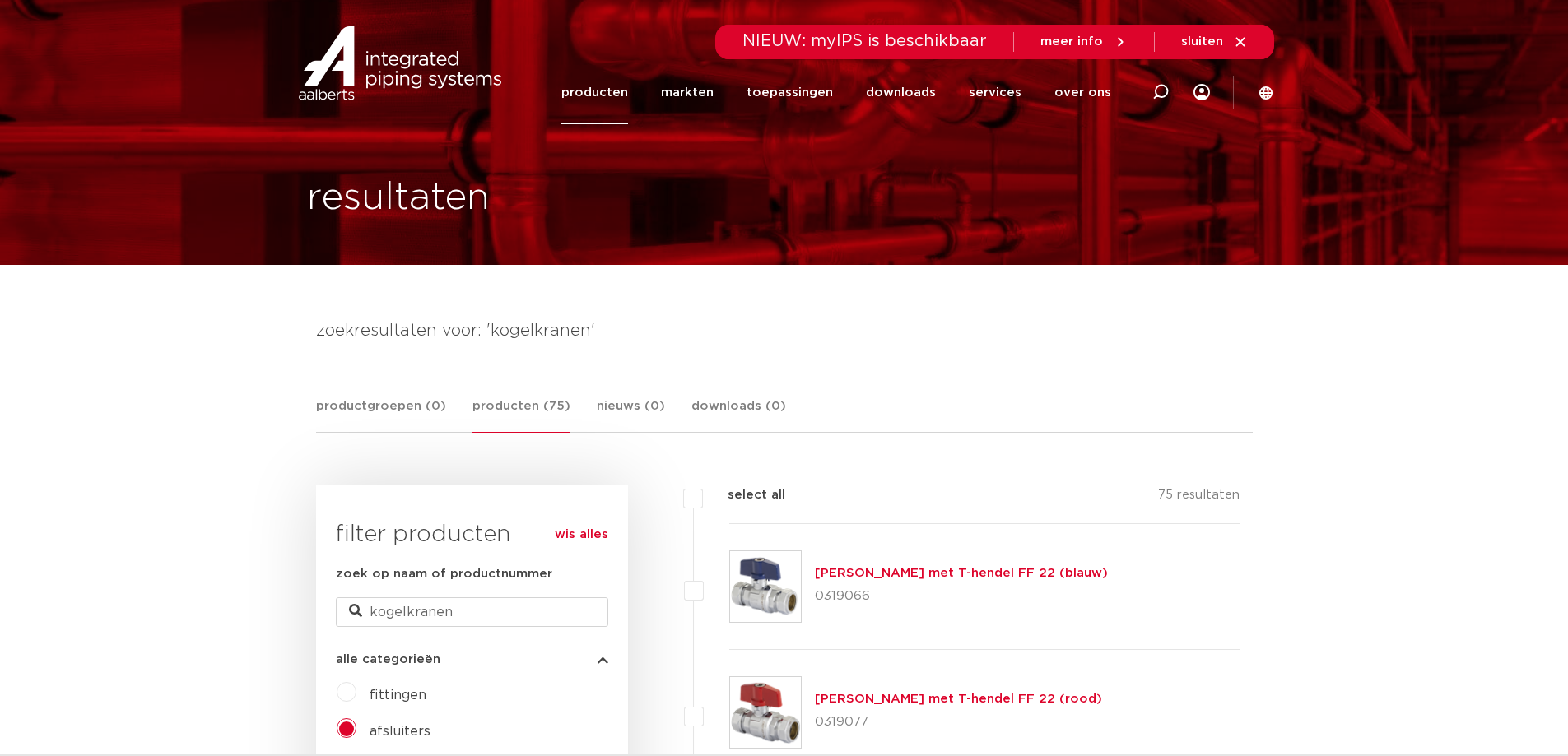
click at [605, 88] on link "producten" at bounding box center [595, 92] width 67 height 63
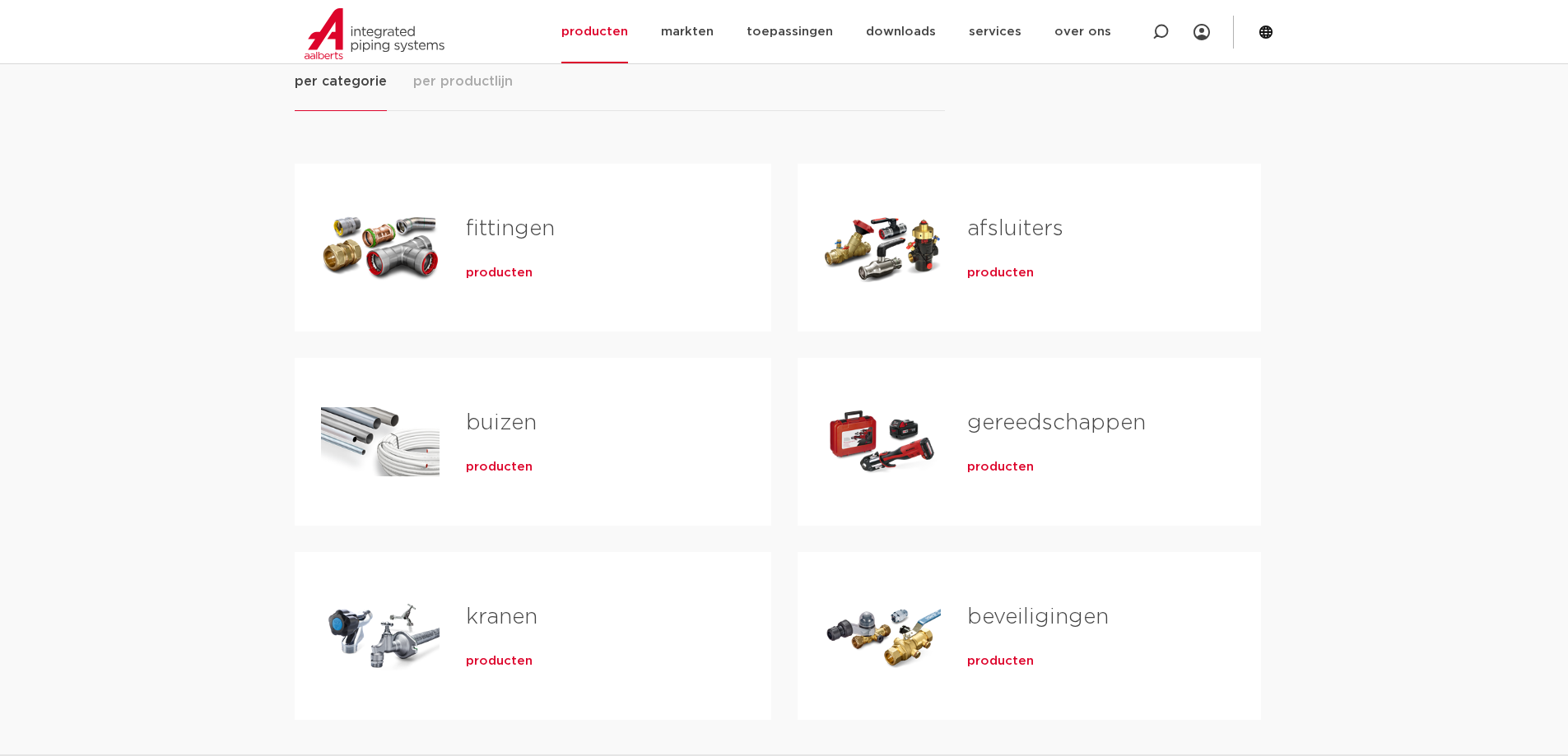
click at [995, 274] on span "producten" at bounding box center [1001, 272] width 67 height 16
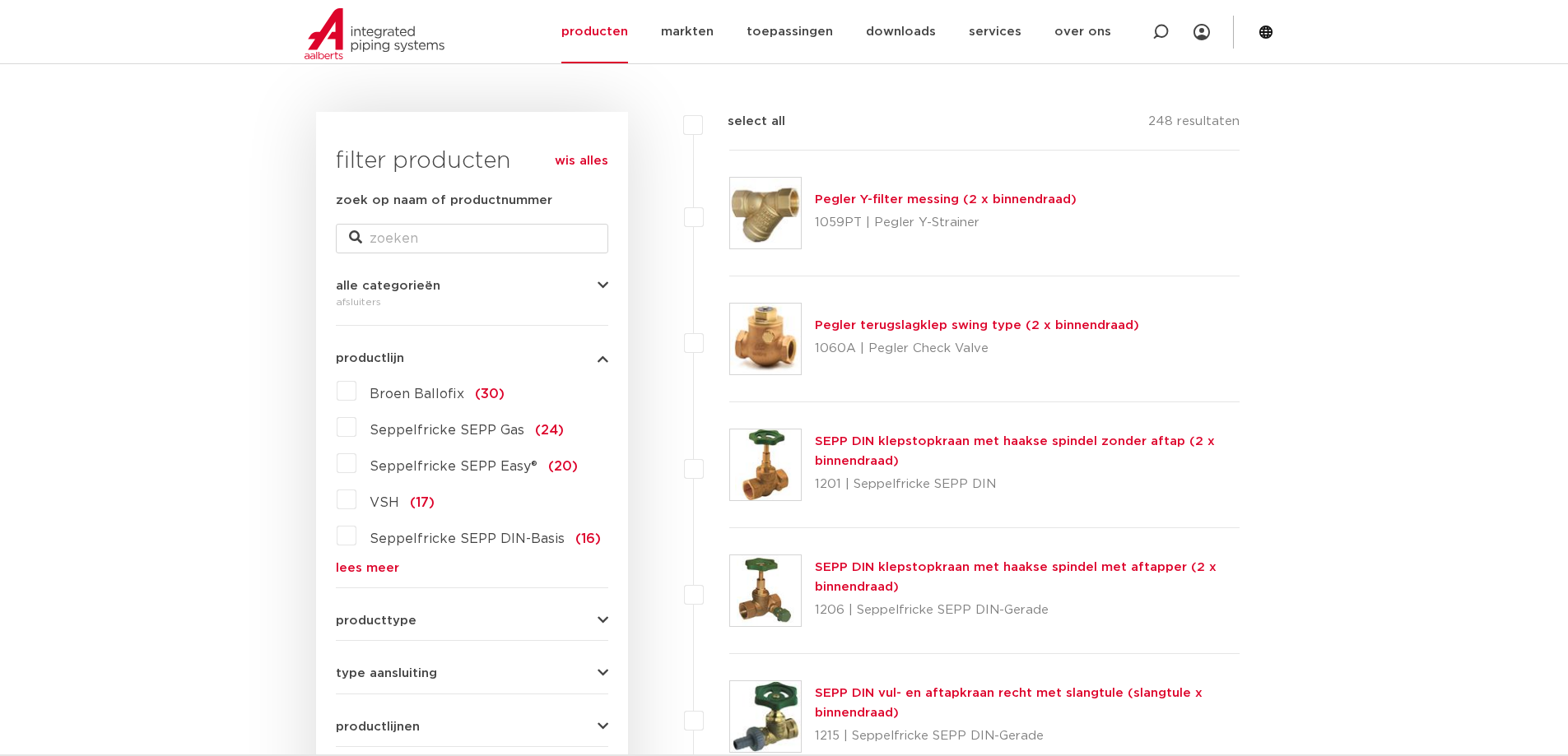
scroll to position [412, 0]
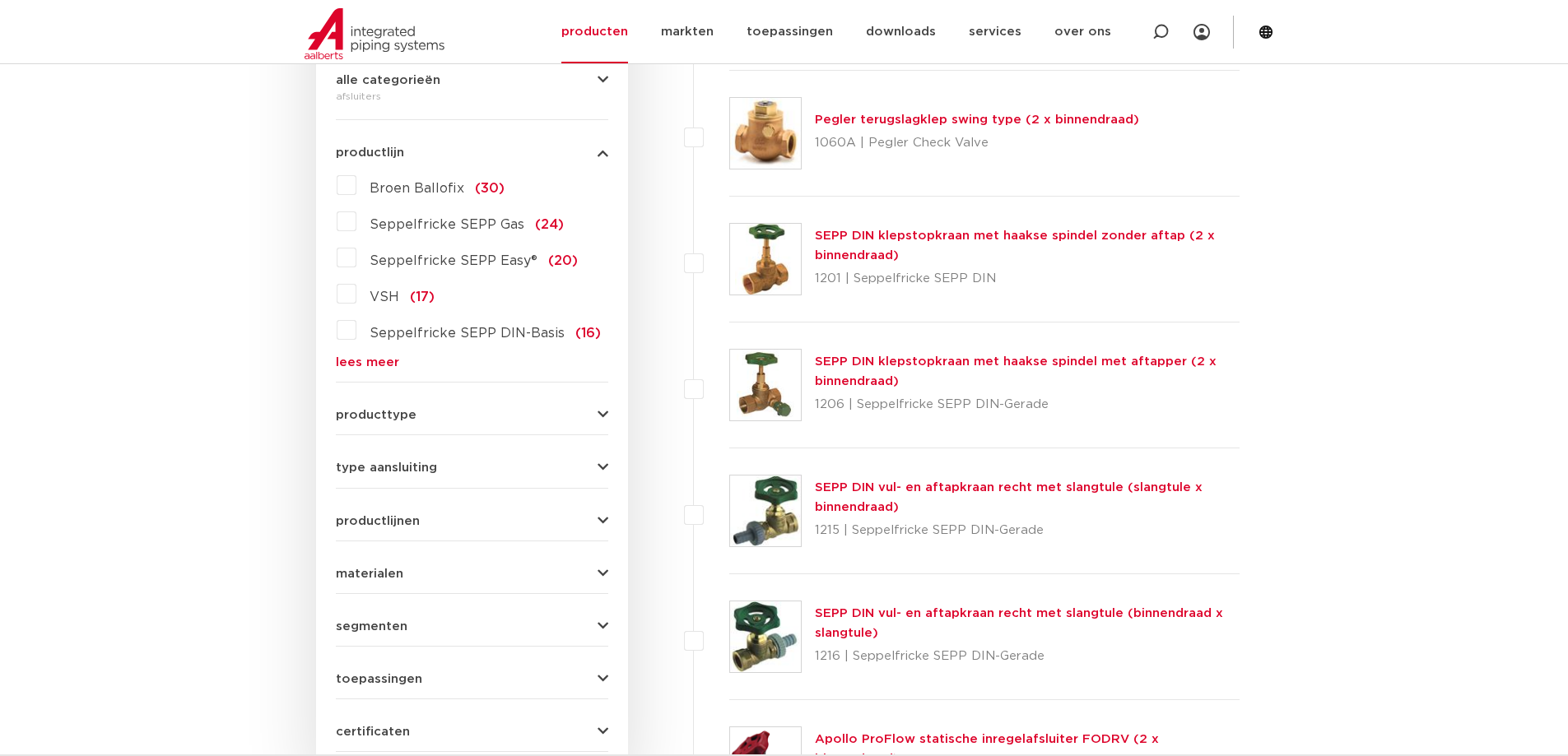
click at [356, 293] on label "VSH (17)" at bounding box center [395, 293] width 78 height 26
click at [0, 0] on input "VSH (17)" at bounding box center [0, 0] width 0 height 0
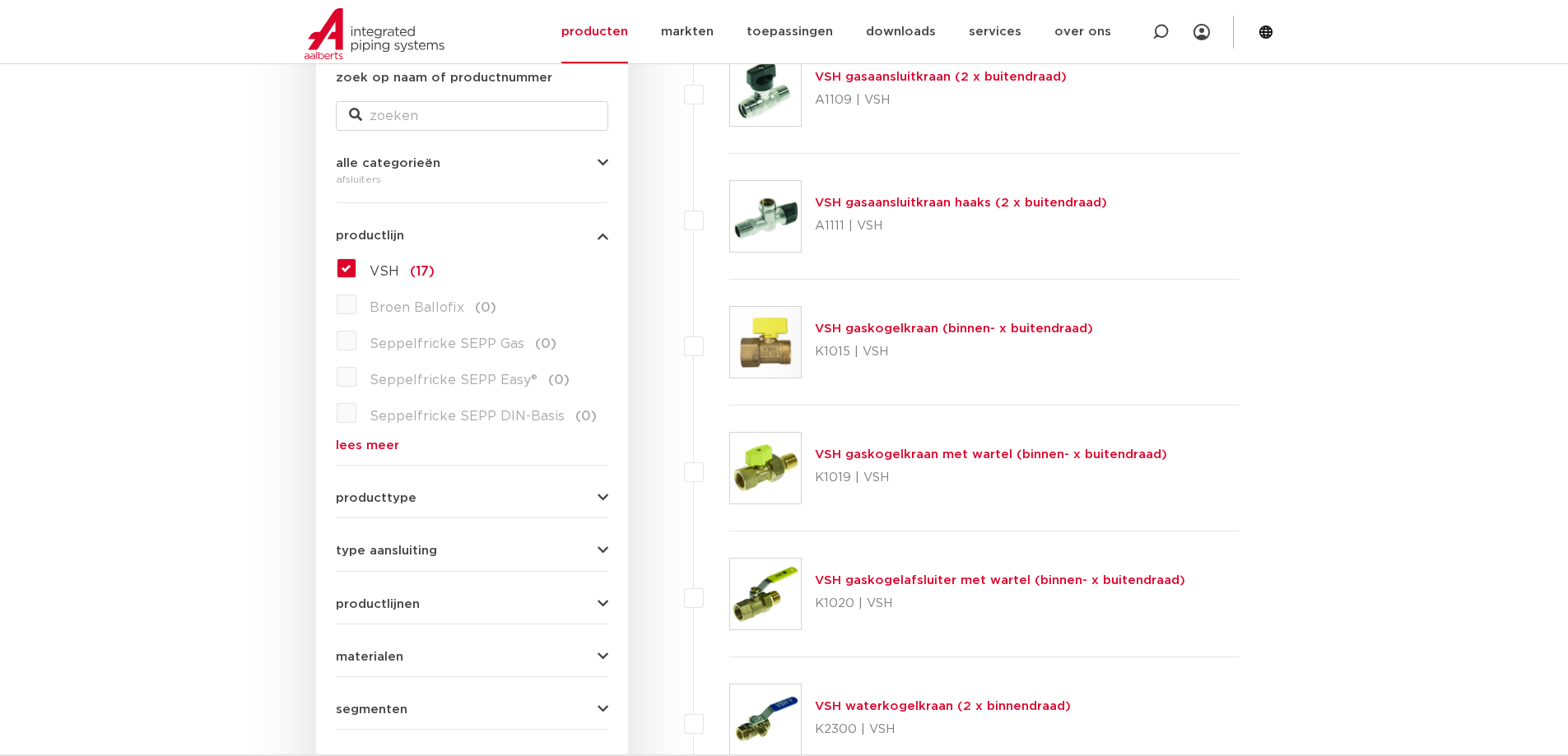
scroll to position [329, 0]
click at [404, 501] on span "producttype" at bounding box center [376, 497] width 80 height 13
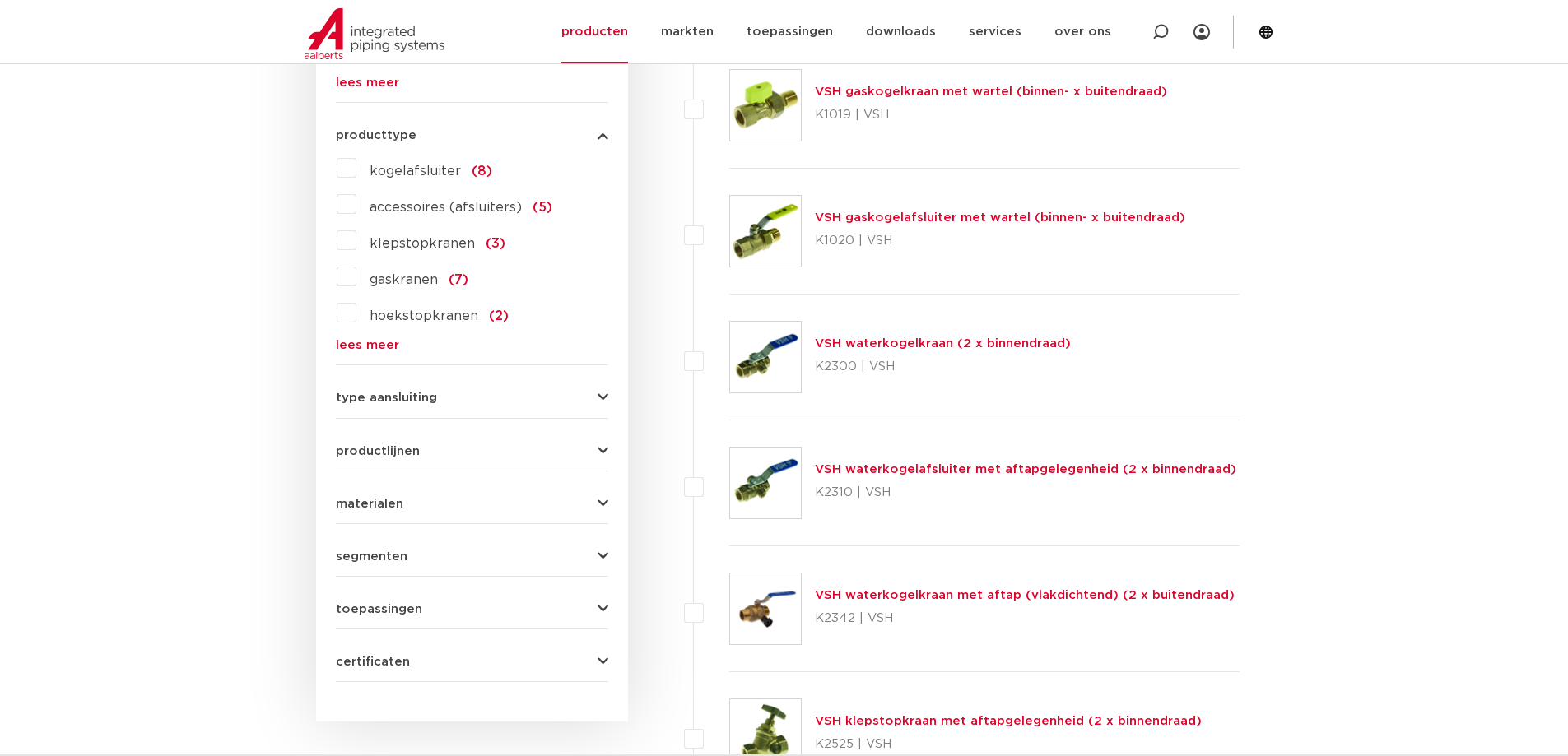
scroll to position [741, 0]
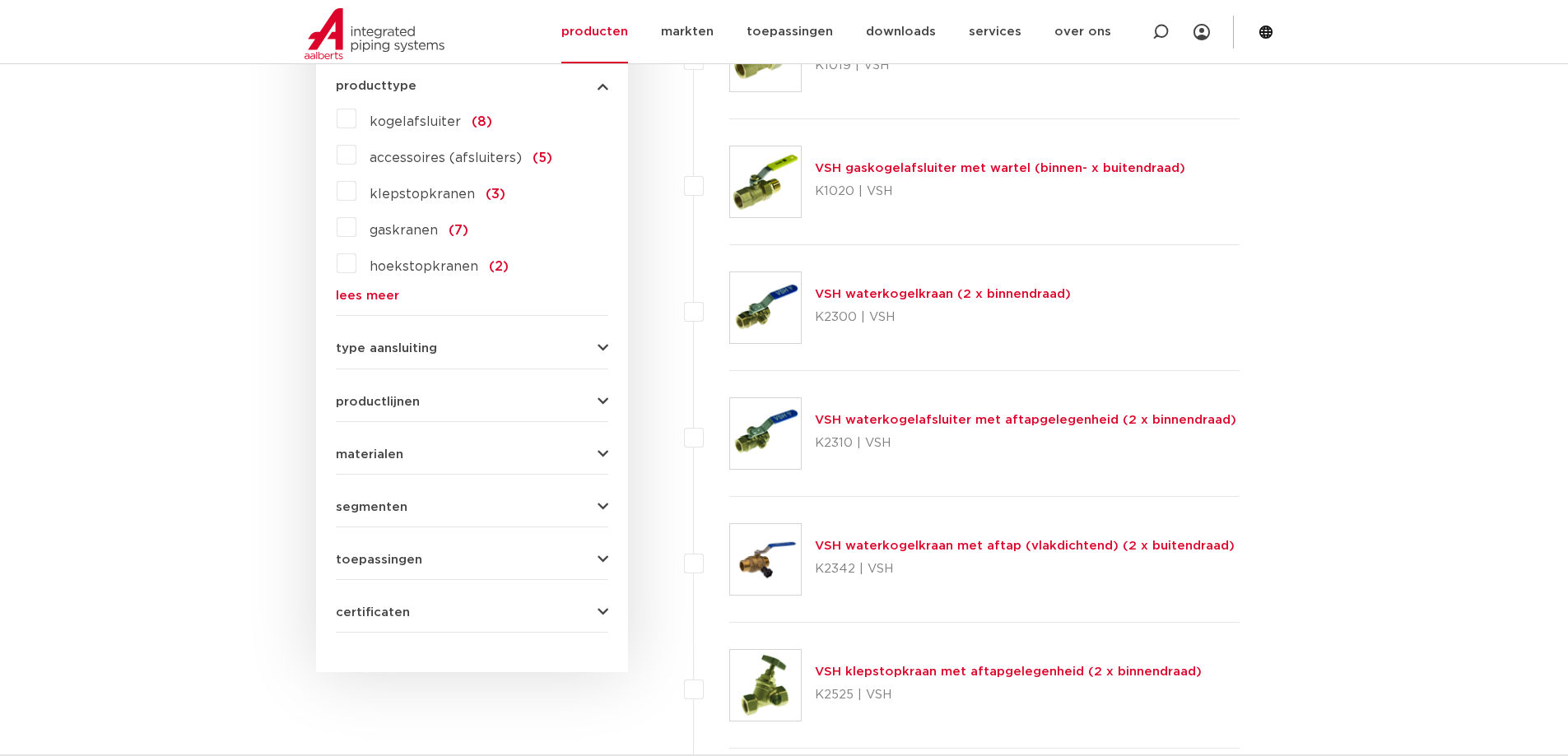
click at [442, 350] on button "type aansluiting" at bounding box center [472, 348] width 272 height 13
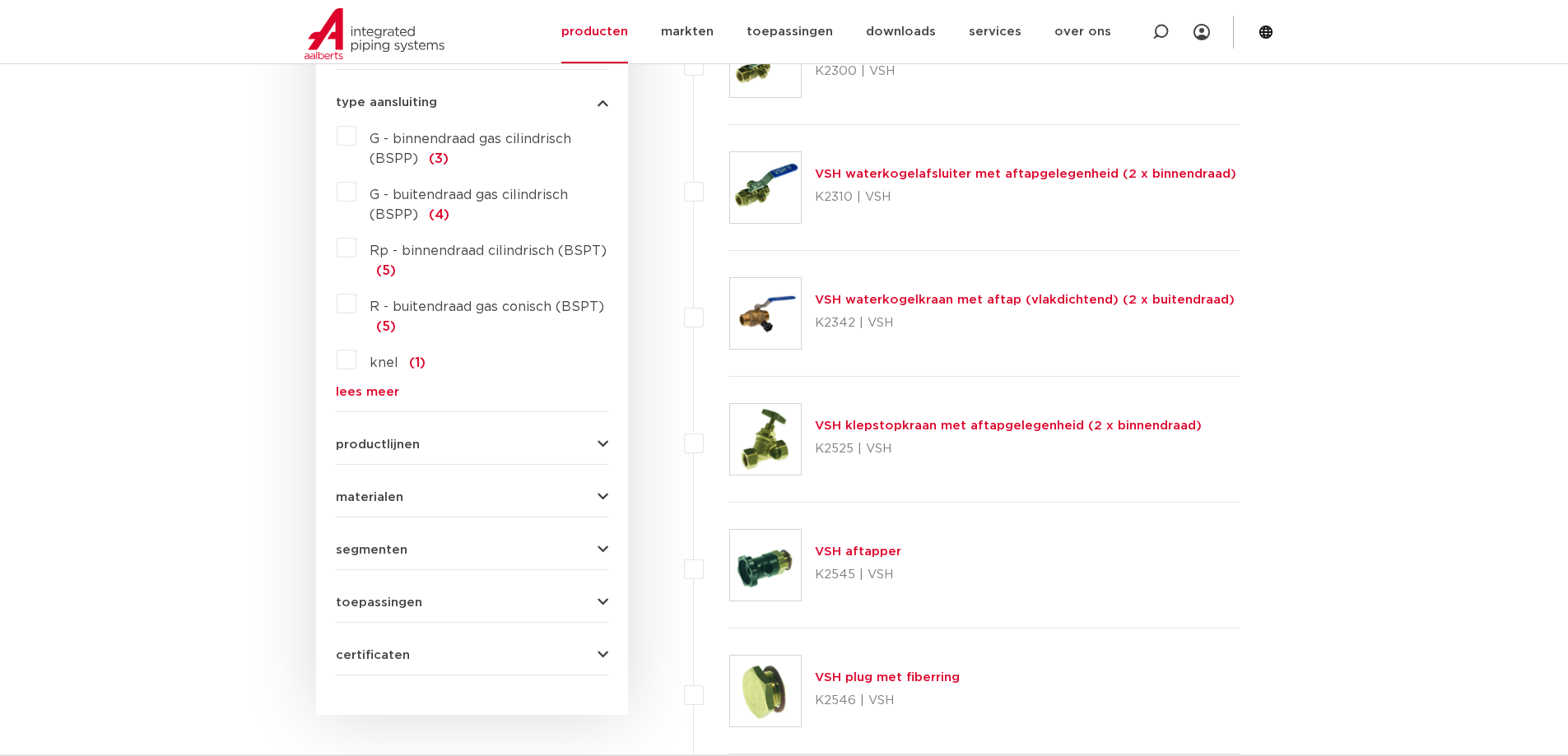
scroll to position [988, 0]
click at [397, 446] on span "productlijnen" at bounding box center [377, 444] width 84 height 13
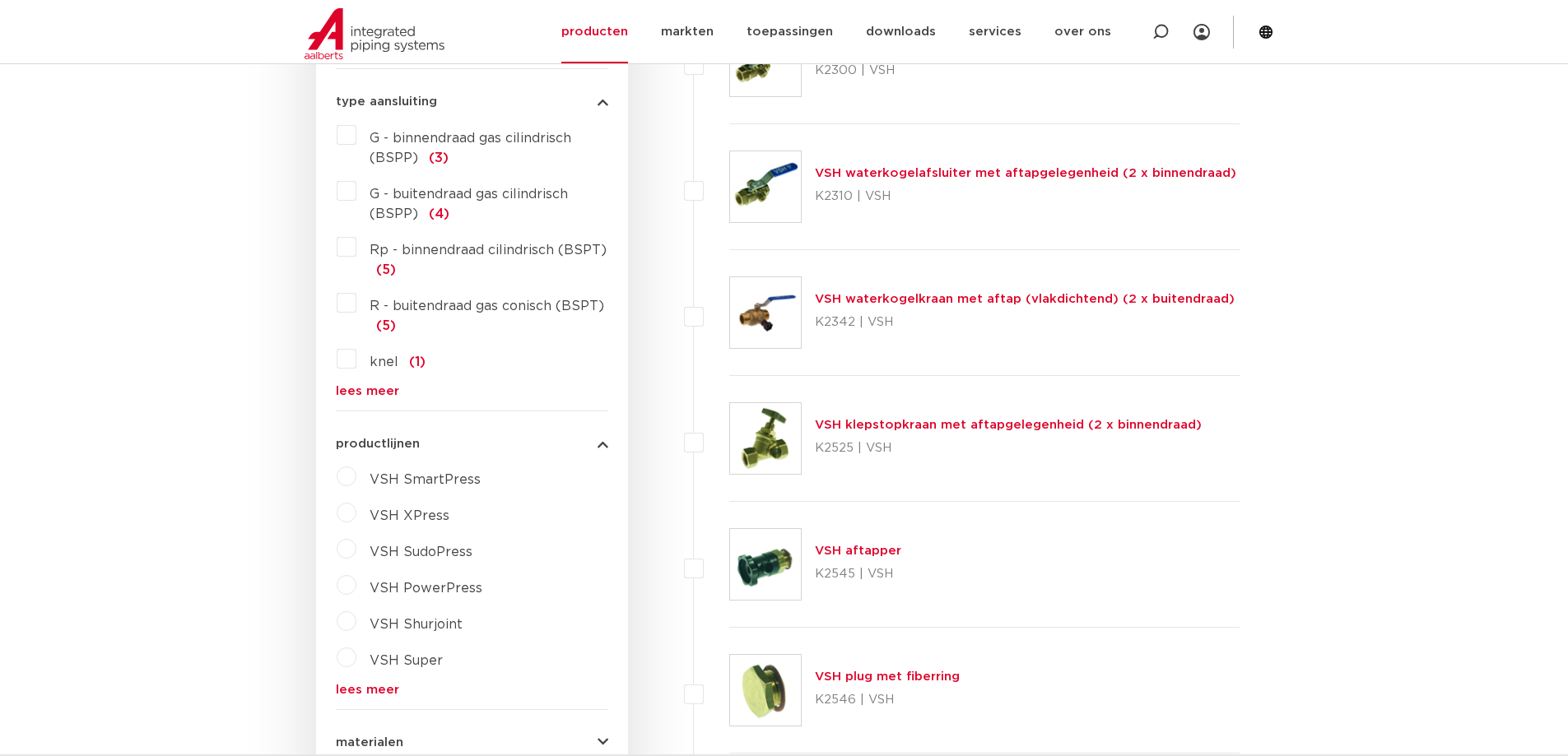
click at [356, 518] on label "VSH XPress" at bounding box center [403, 512] width 93 height 26
click at [356, 588] on label "VSH SudoPress" at bounding box center [414, 585] width 116 height 26
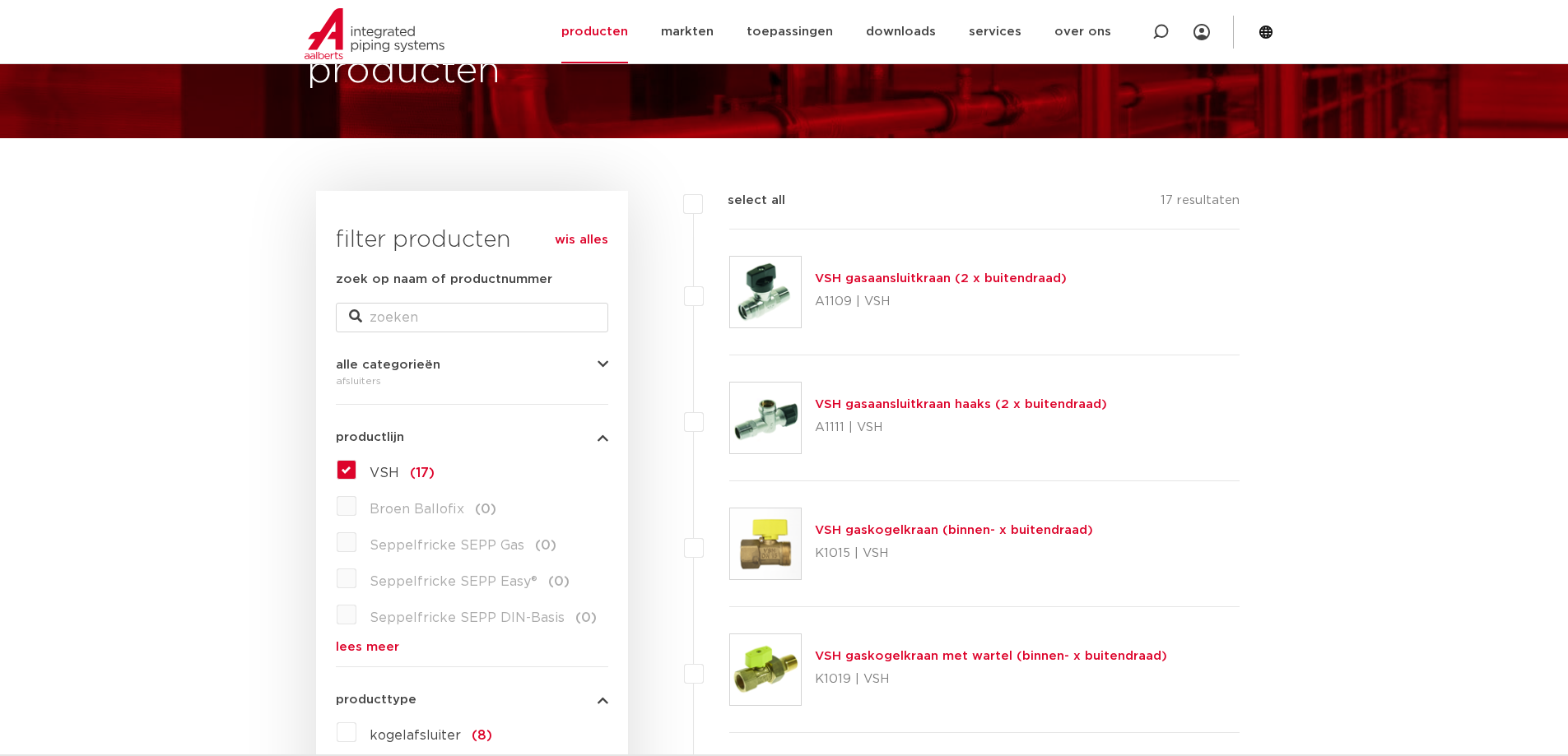
scroll to position [412, 0]
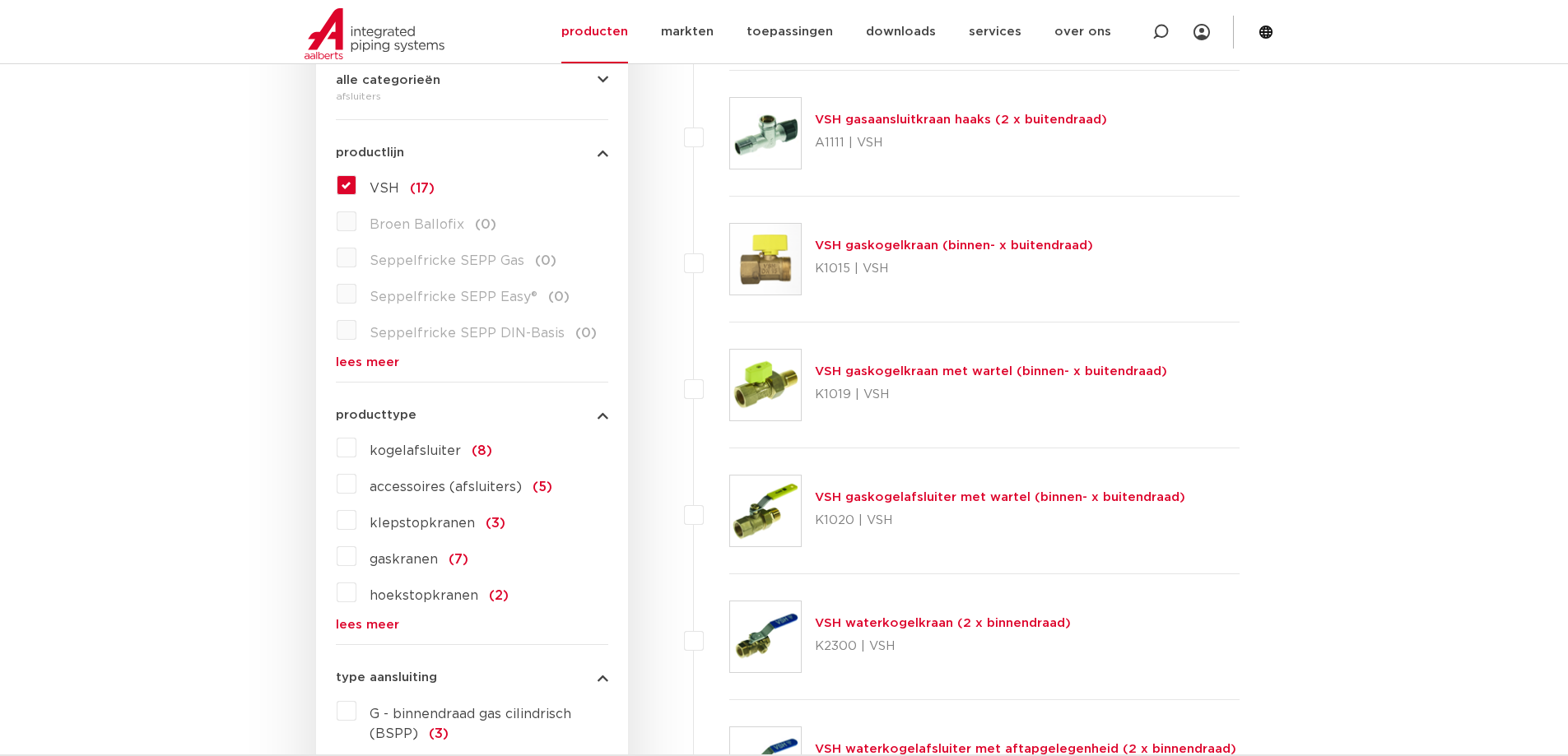
click at [356, 183] on label "VSH (17)" at bounding box center [395, 184] width 78 height 26
click at [0, 0] on input "VSH (17)" at bounding box center [0, 0] width 0 height 0
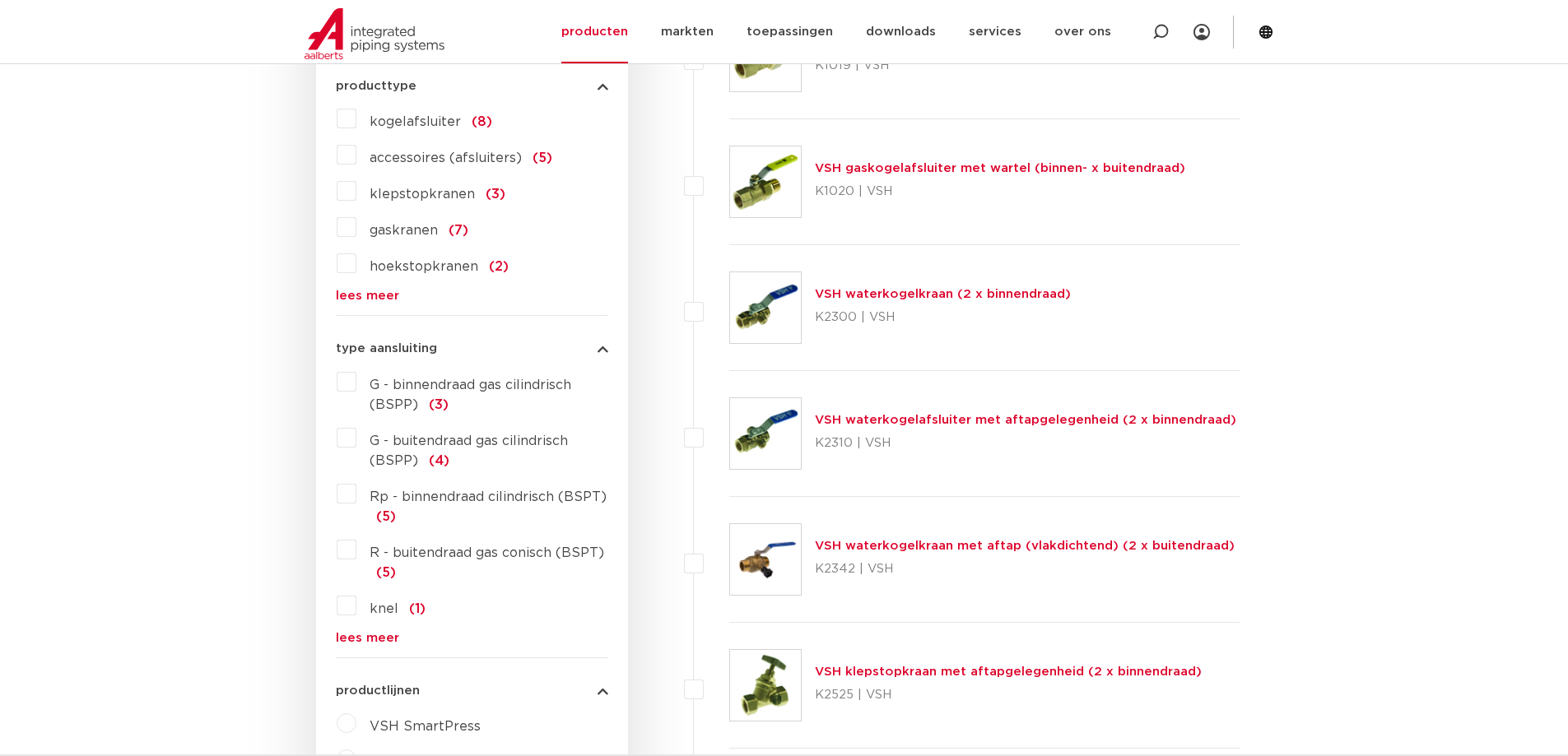
scroll to position [814, 0]
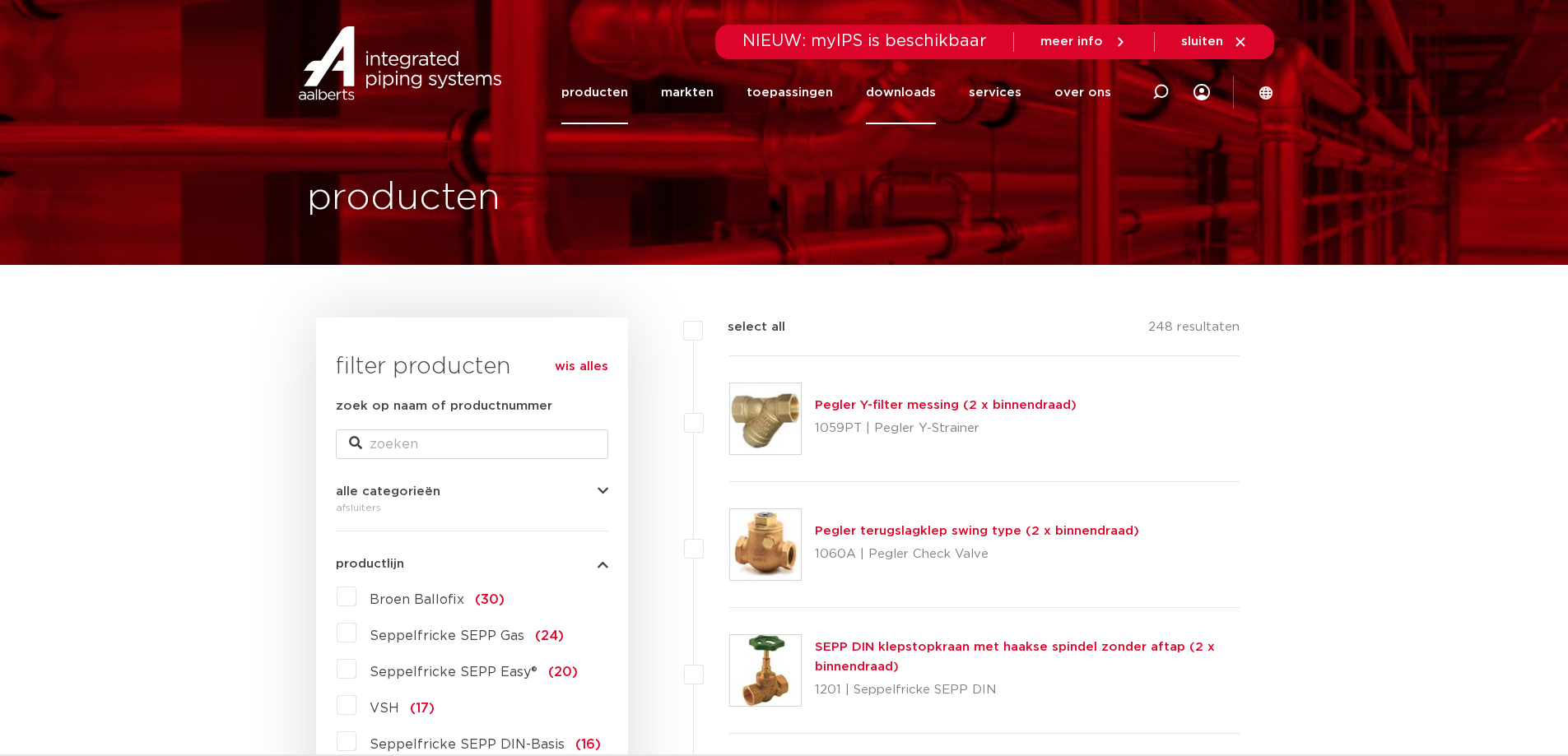
click at [908, 88] on link "downloads" at bounding box center [901, 92] width 70 height 63
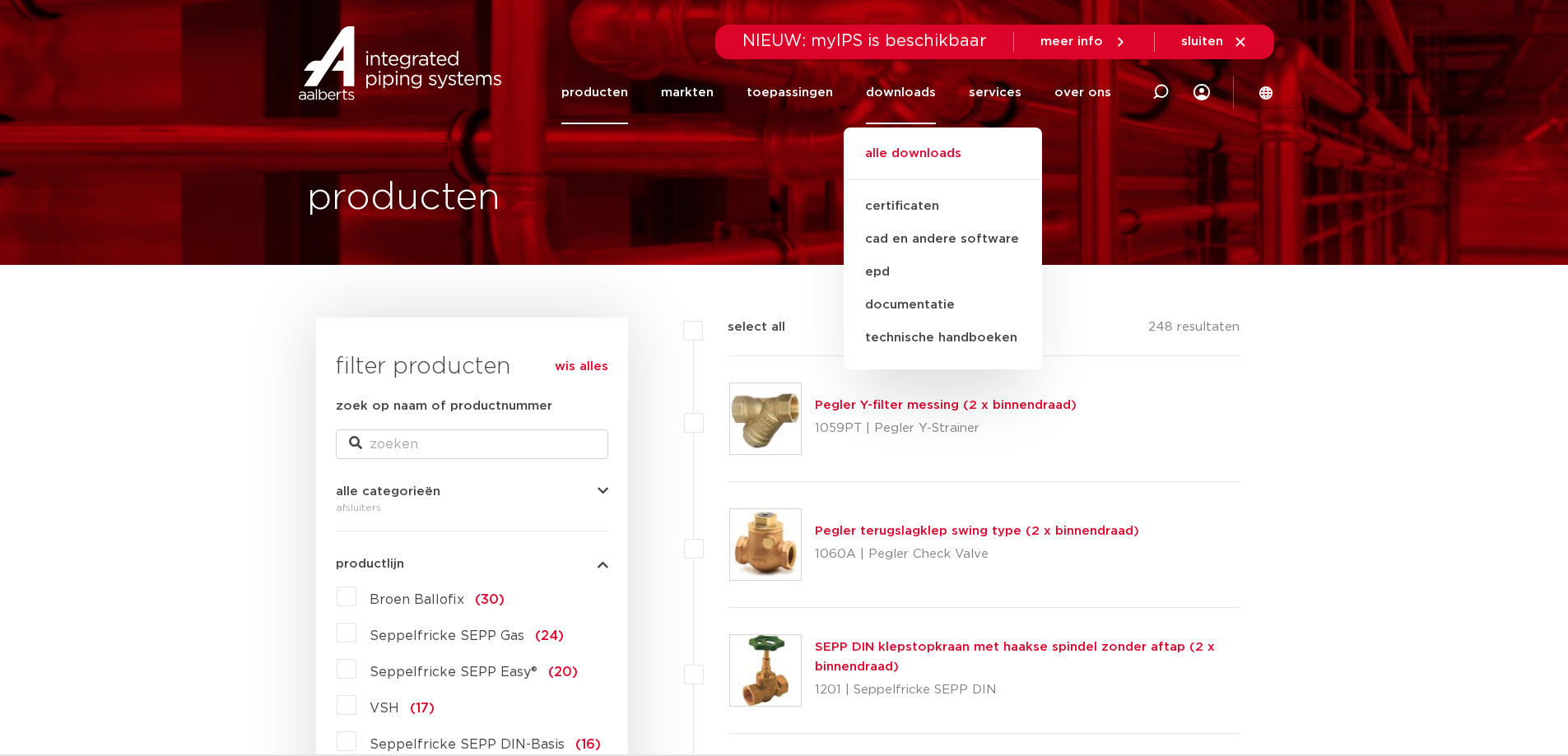
click at [903, 148] on link "alle downloads" at bounding box center [943, 162] width 199 height 36
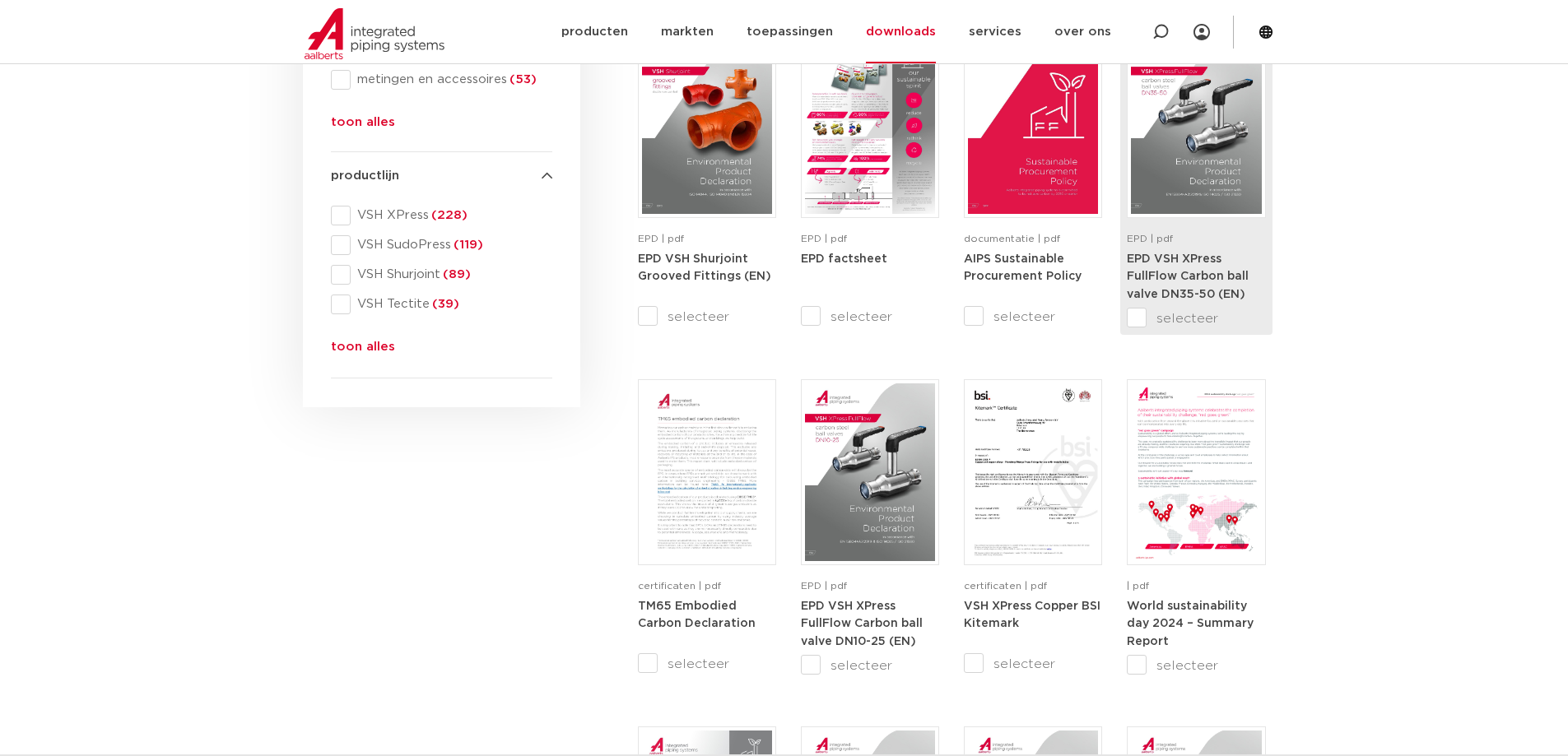
scroll to position [659, 0]
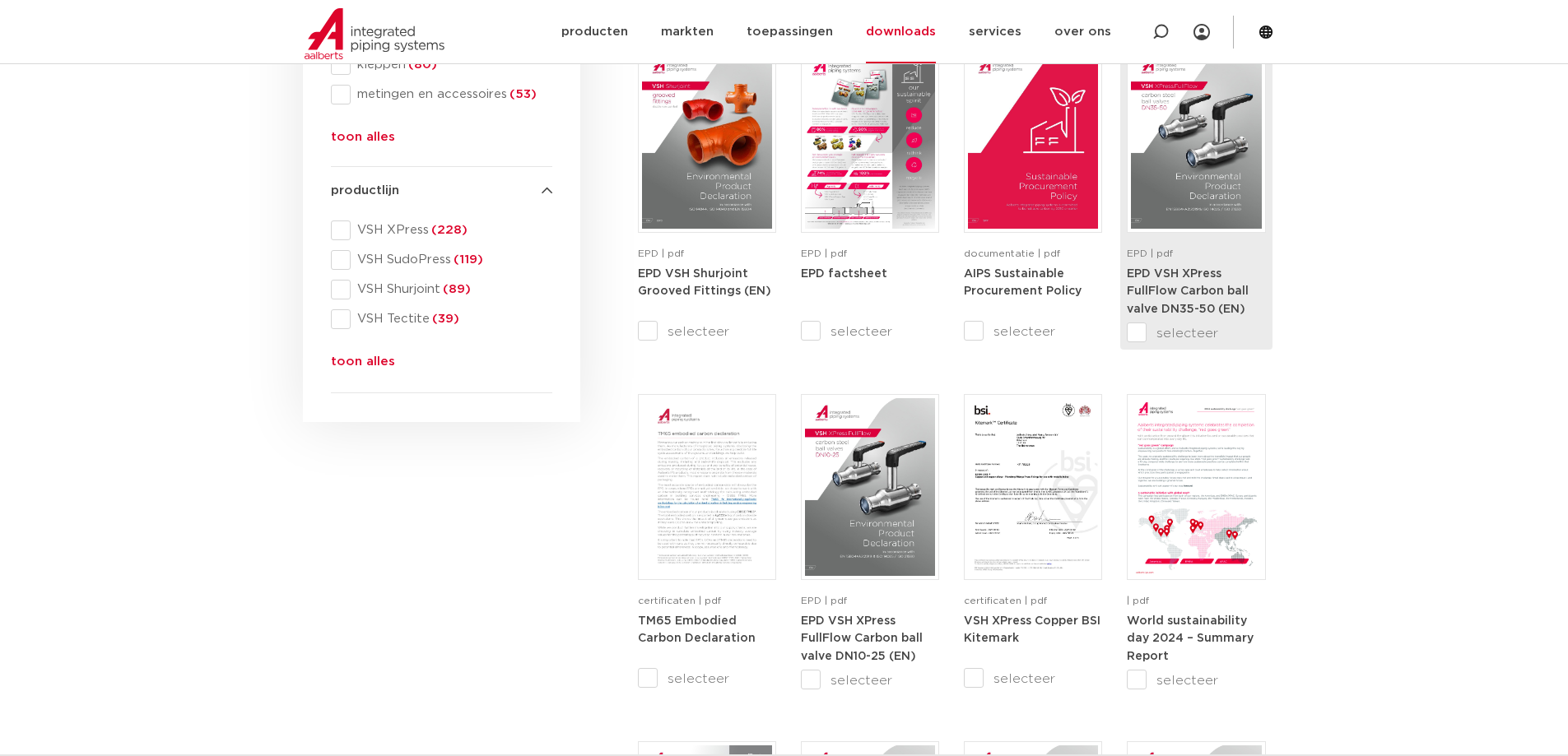
click at [1187, 287] on strong "EPD VSH XPress FullFlow Carbon ball valve DN35-50 (EN)" at bounding box center [1187, 291] width 122 height 47
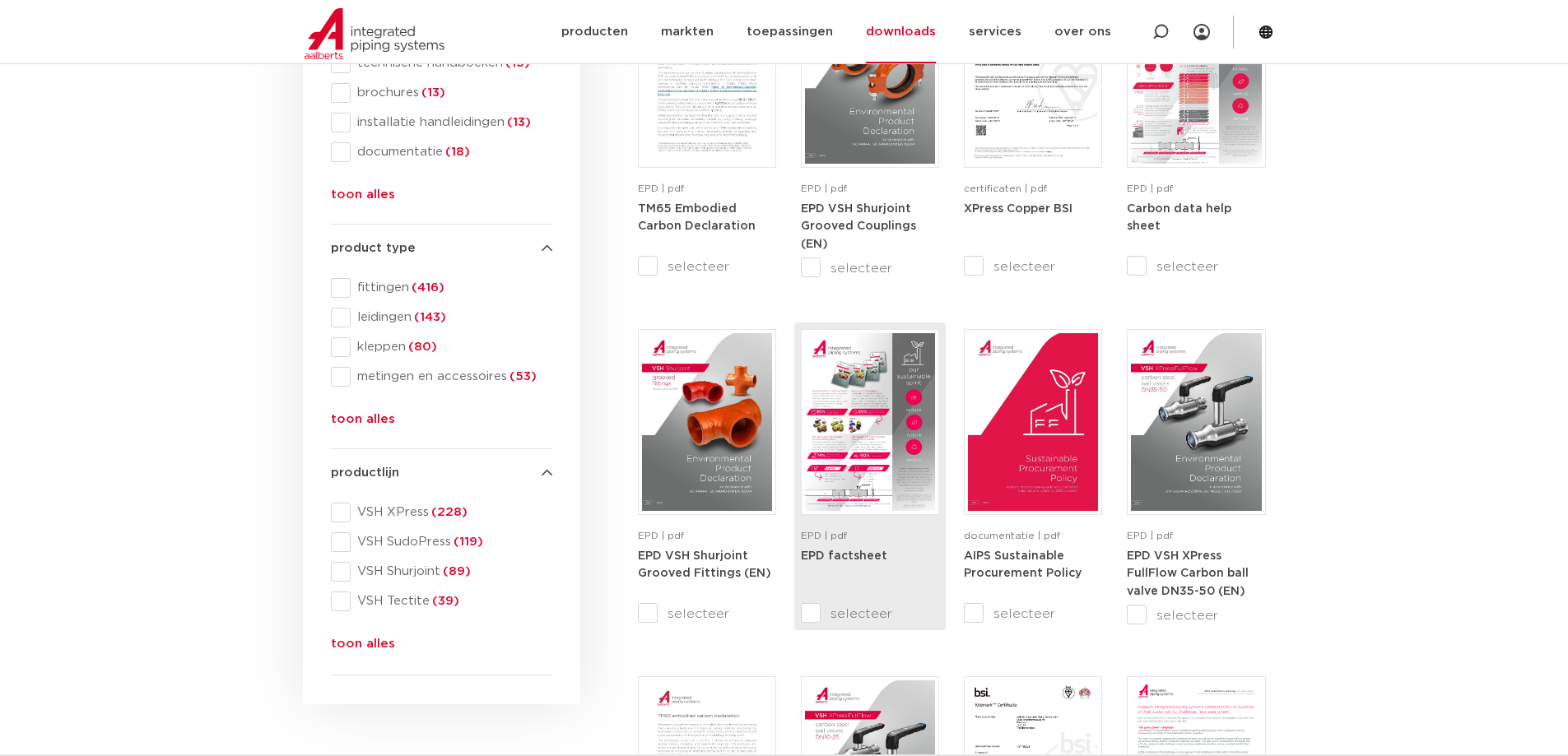
scroll to position [494, 0]
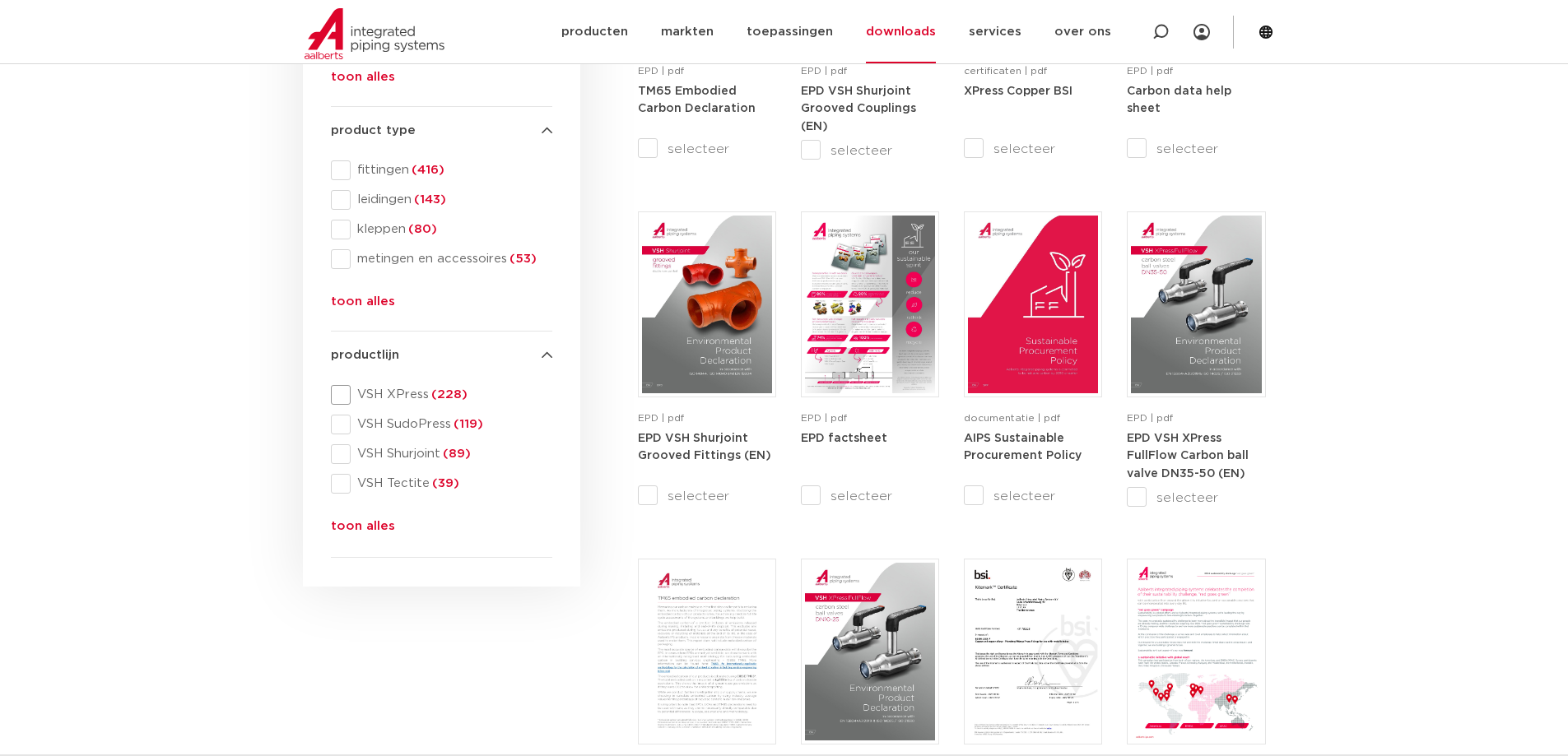
click at [345, 397] on span at bounding box center [340, 394] width 19 height 19
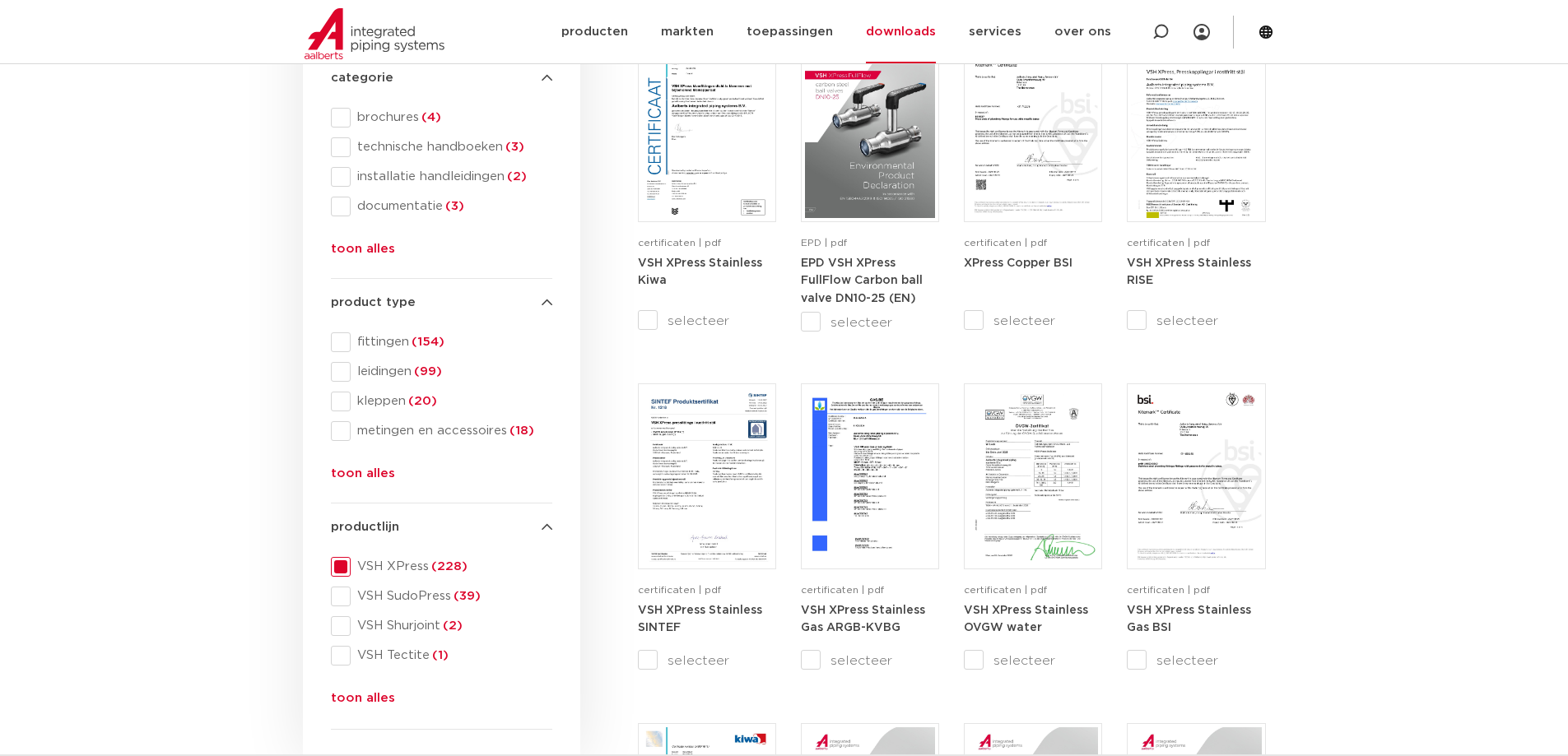
scroll to position [329, 0]
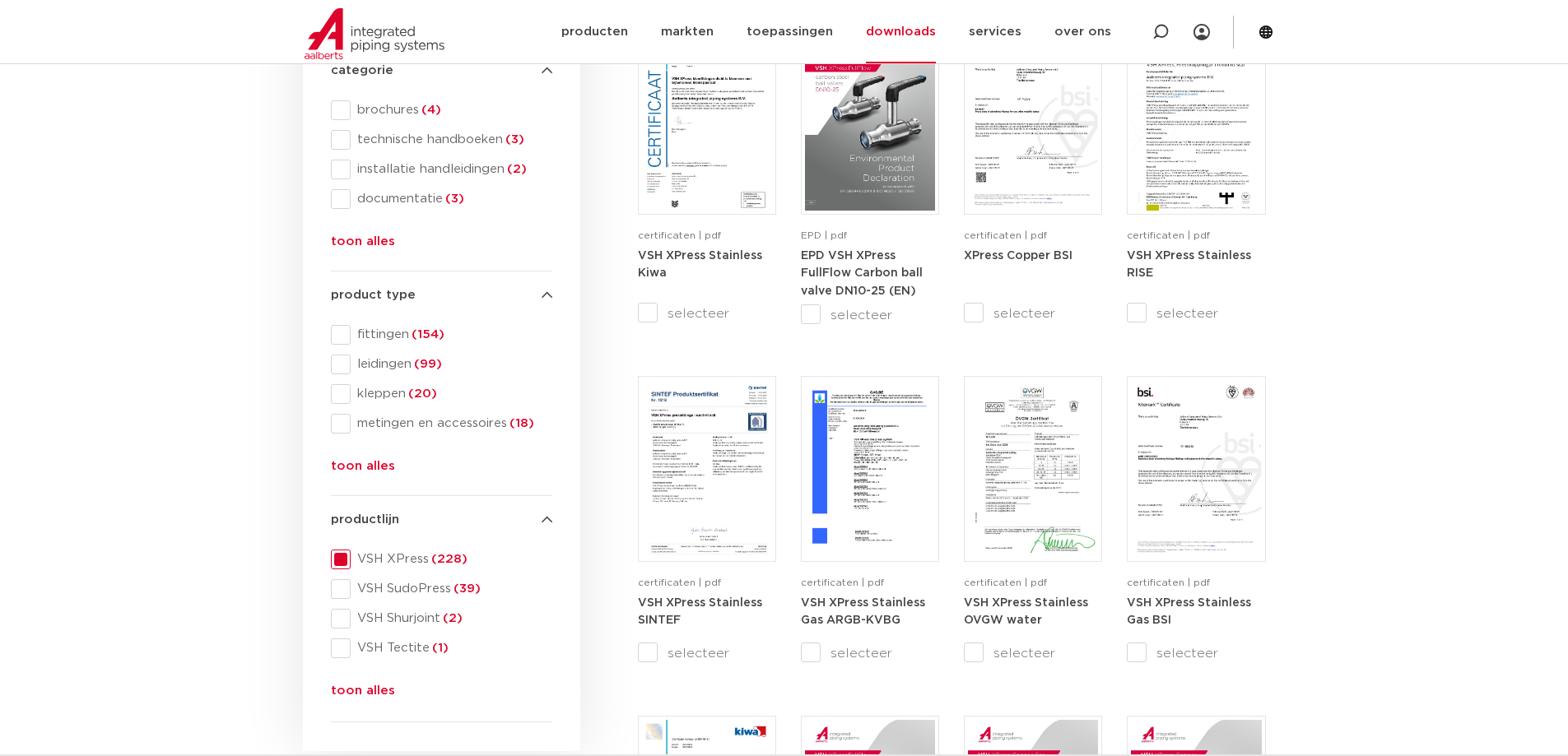
click at [370, 467] on button "toon alles" at bounding box center [363, 469] width 64 height 26
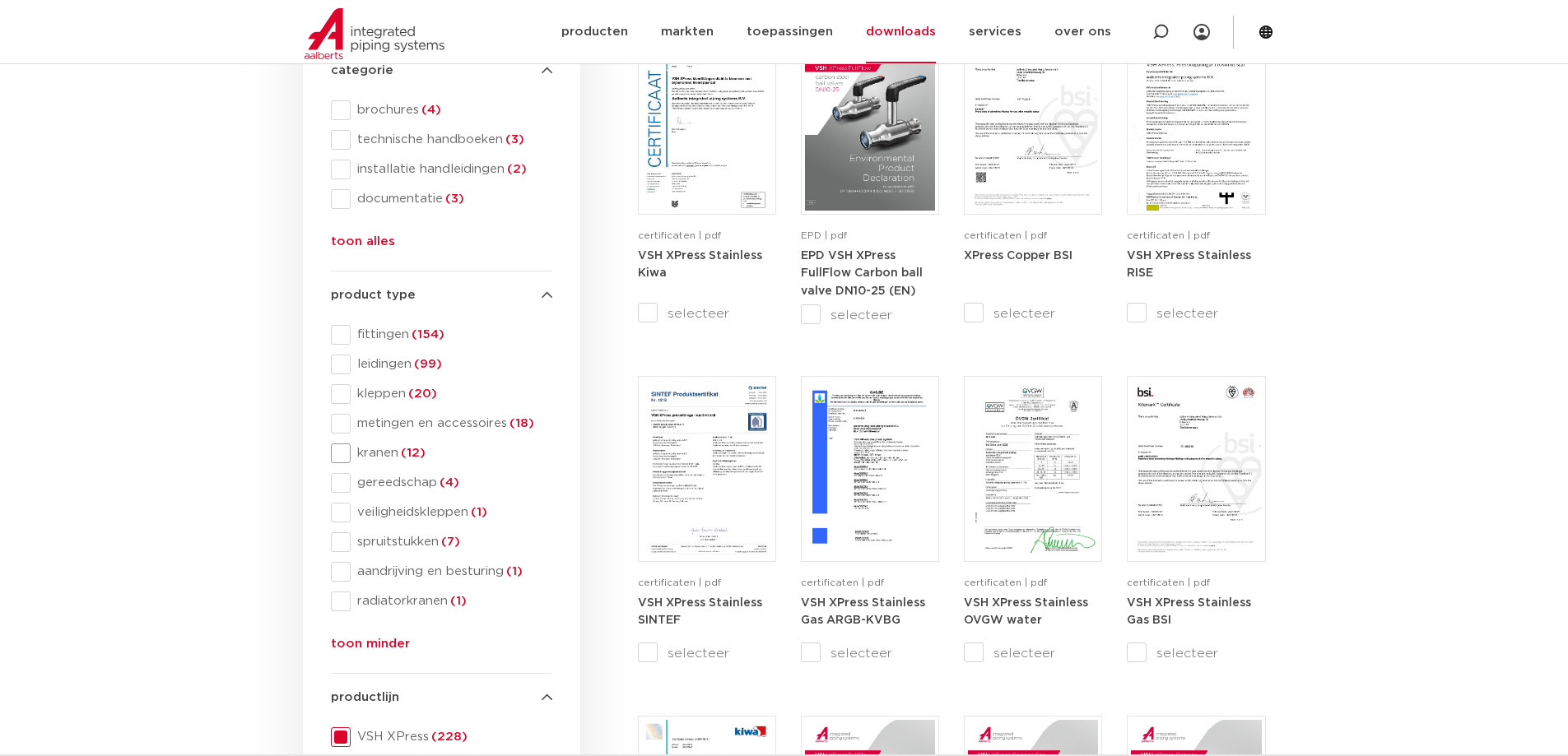
click at [343, 453] on span at bounding box center [340, 453] width 19 height 19
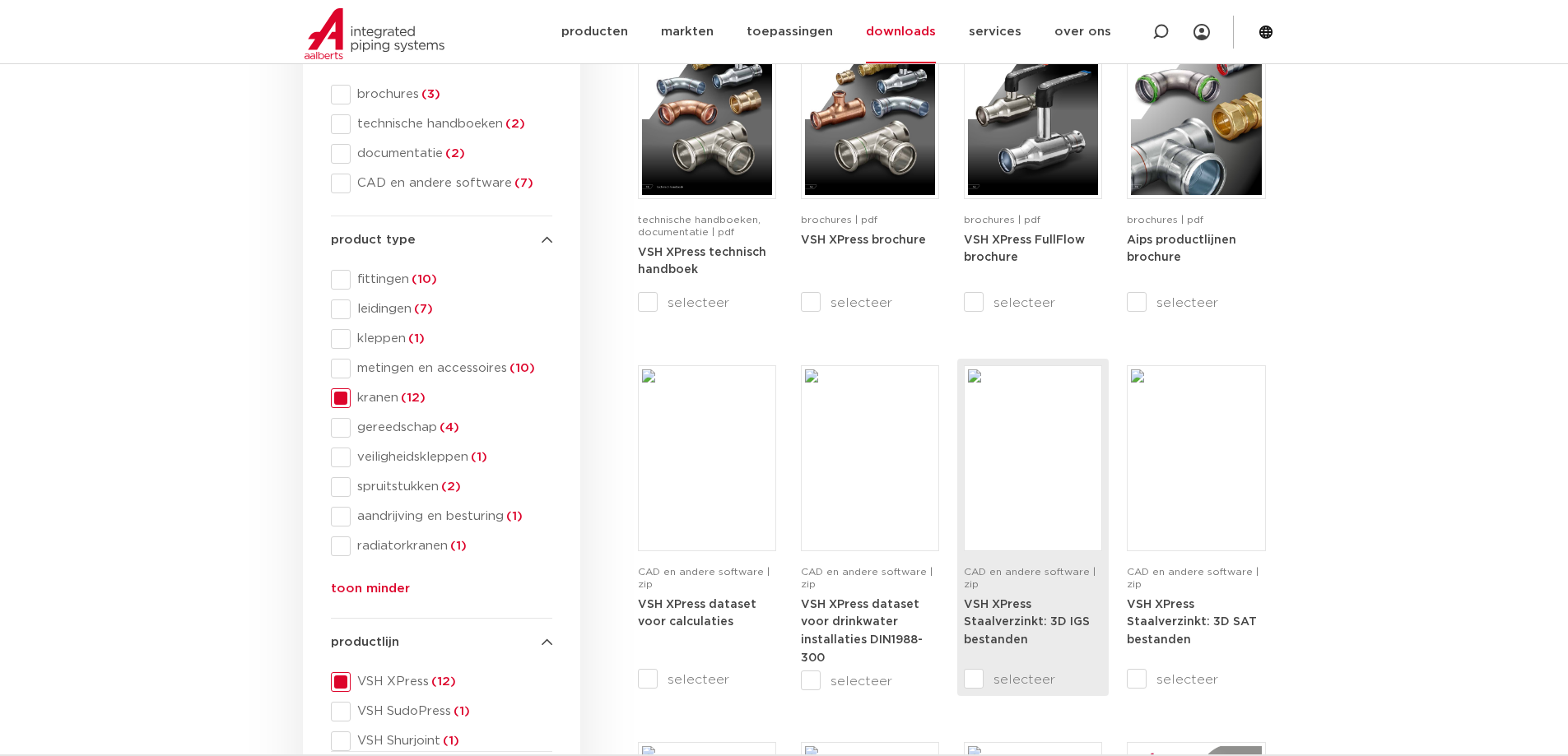
scroll to position [247, 0]
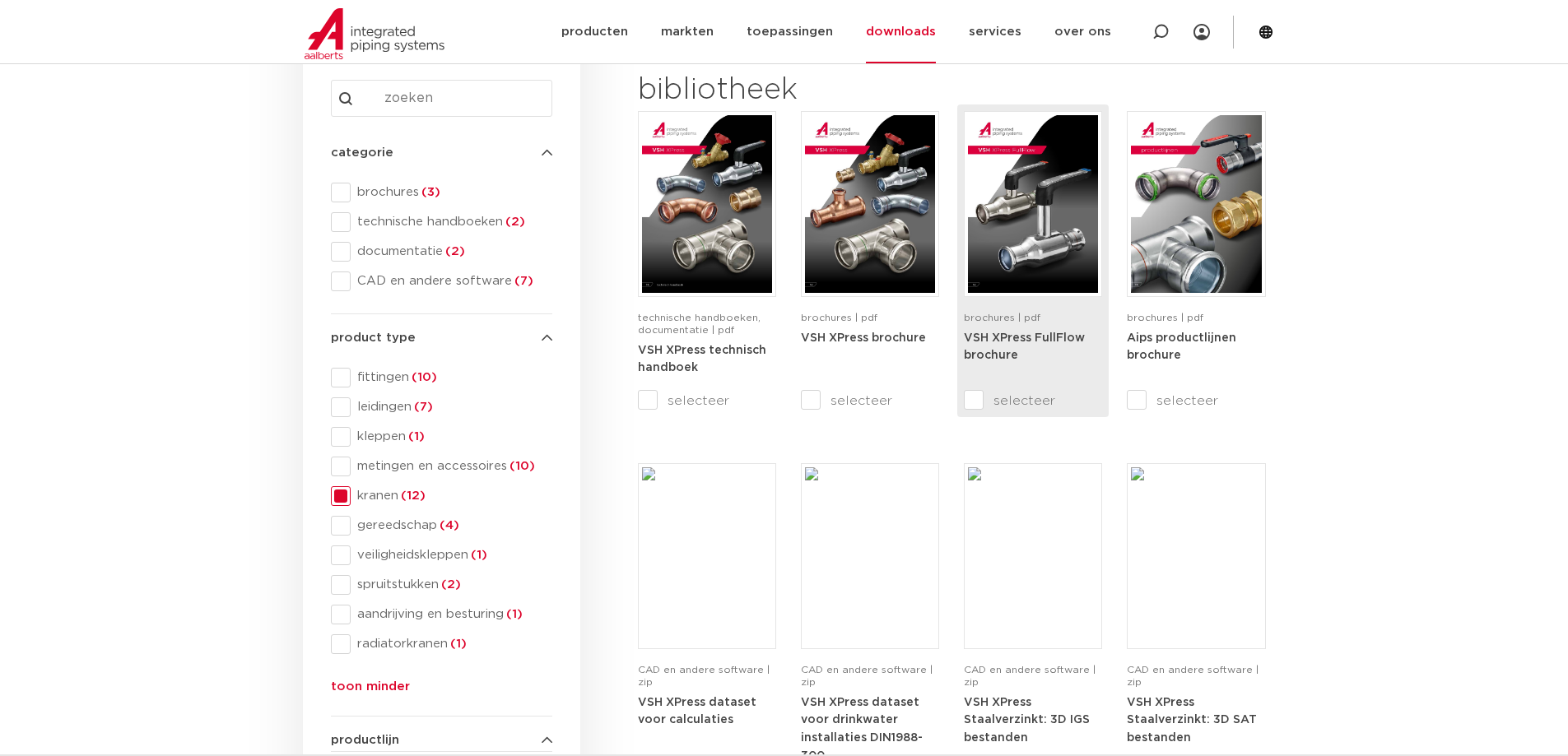
click at [971, 402] on input "selecteer" at bounding box center [999, 400] width 69 height 19
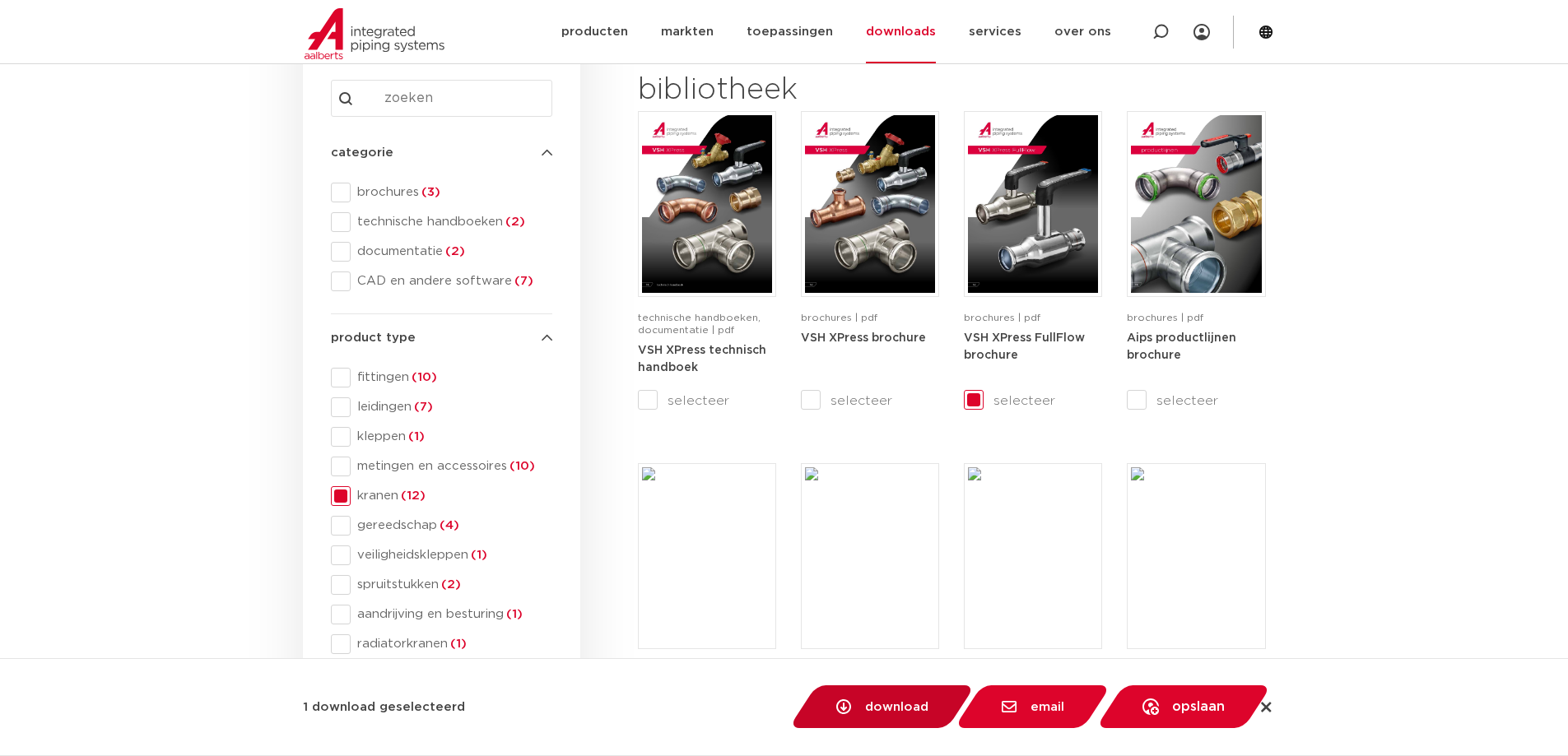
click at [897, 704] on span "download" at bounding box center [896, 707] width 63 height 13
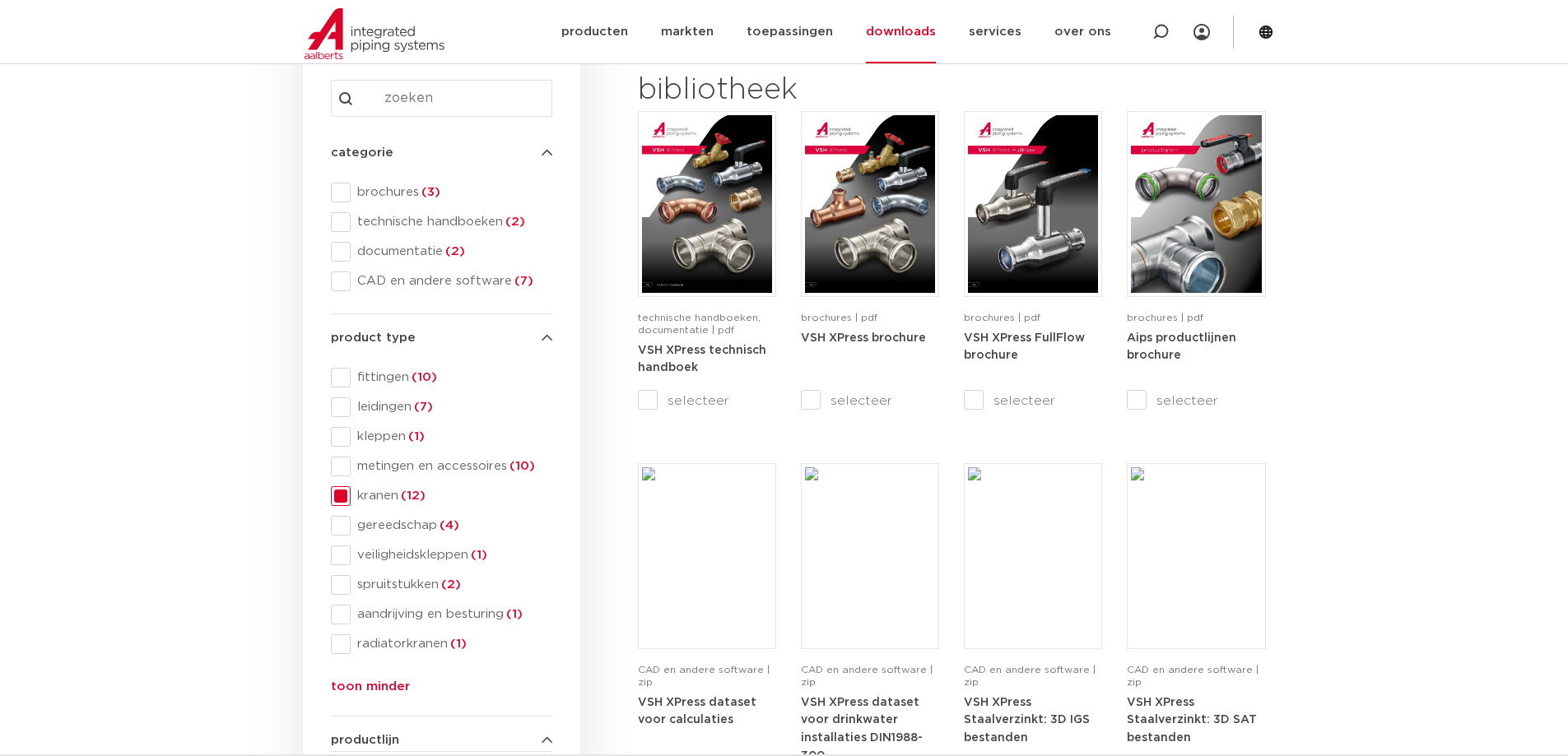
checkbox input "false"
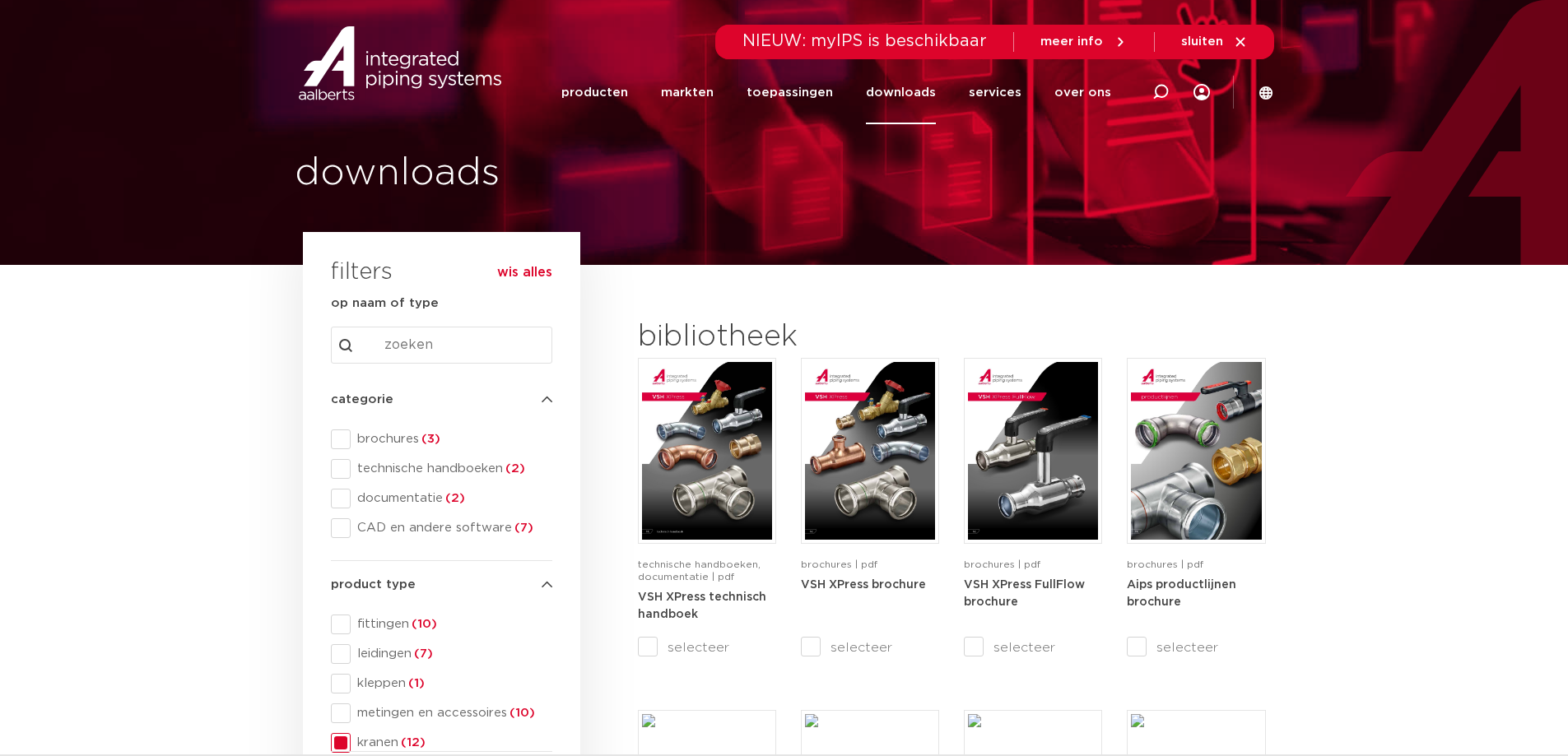
scroll to position [247, 0]
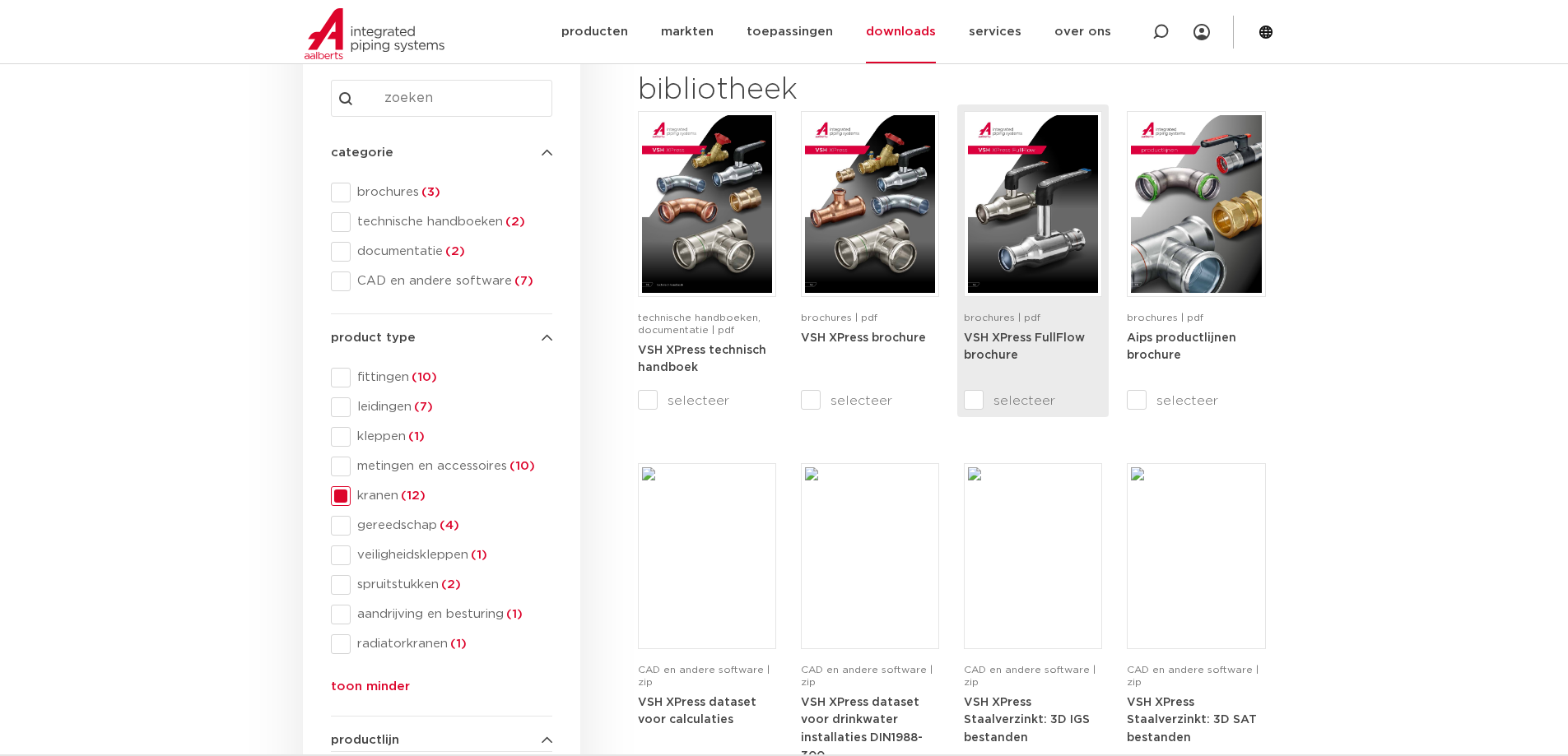
click at [1014, 234] on img at bounding box center [1033, 204] width 130 height 178
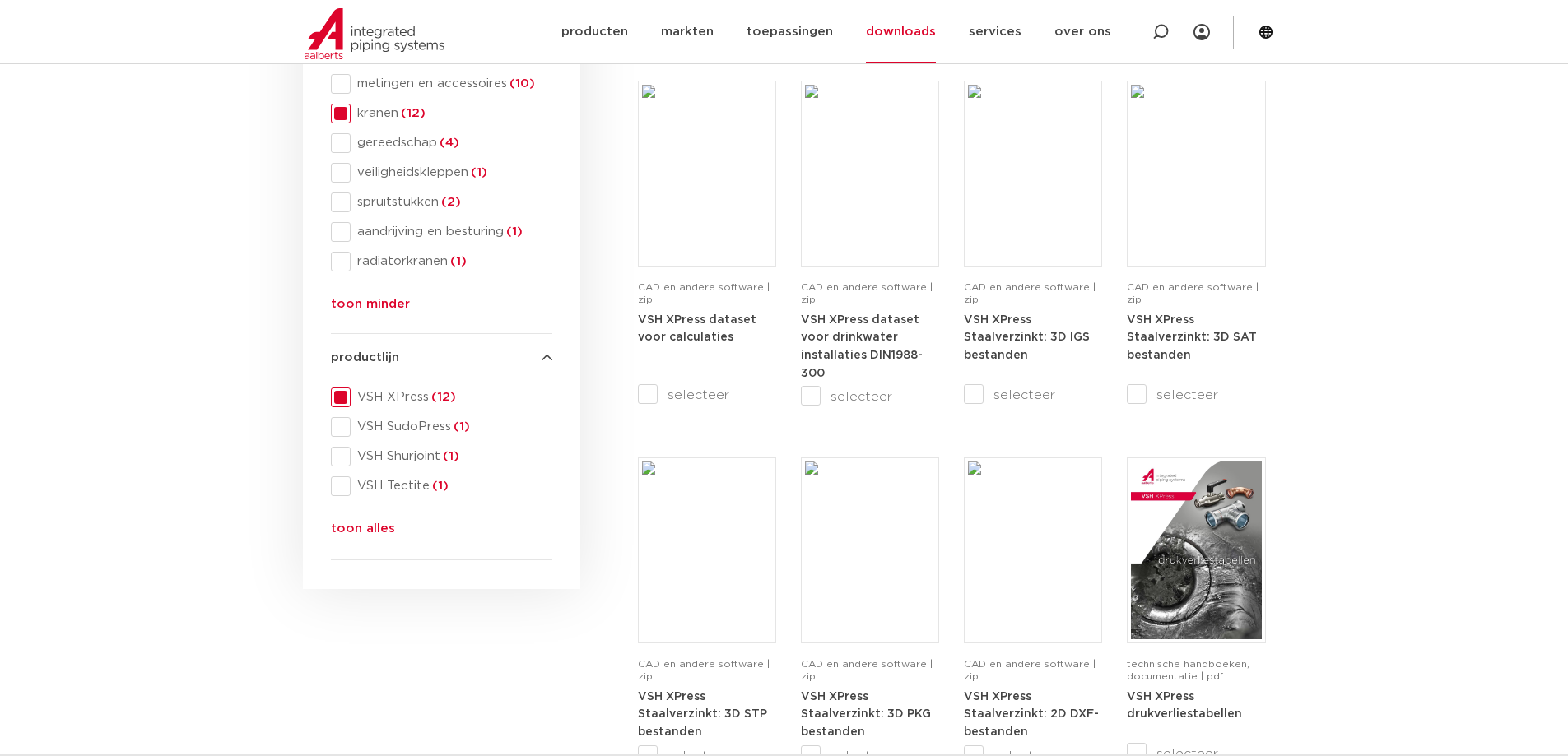
scroll to position [659, 0]
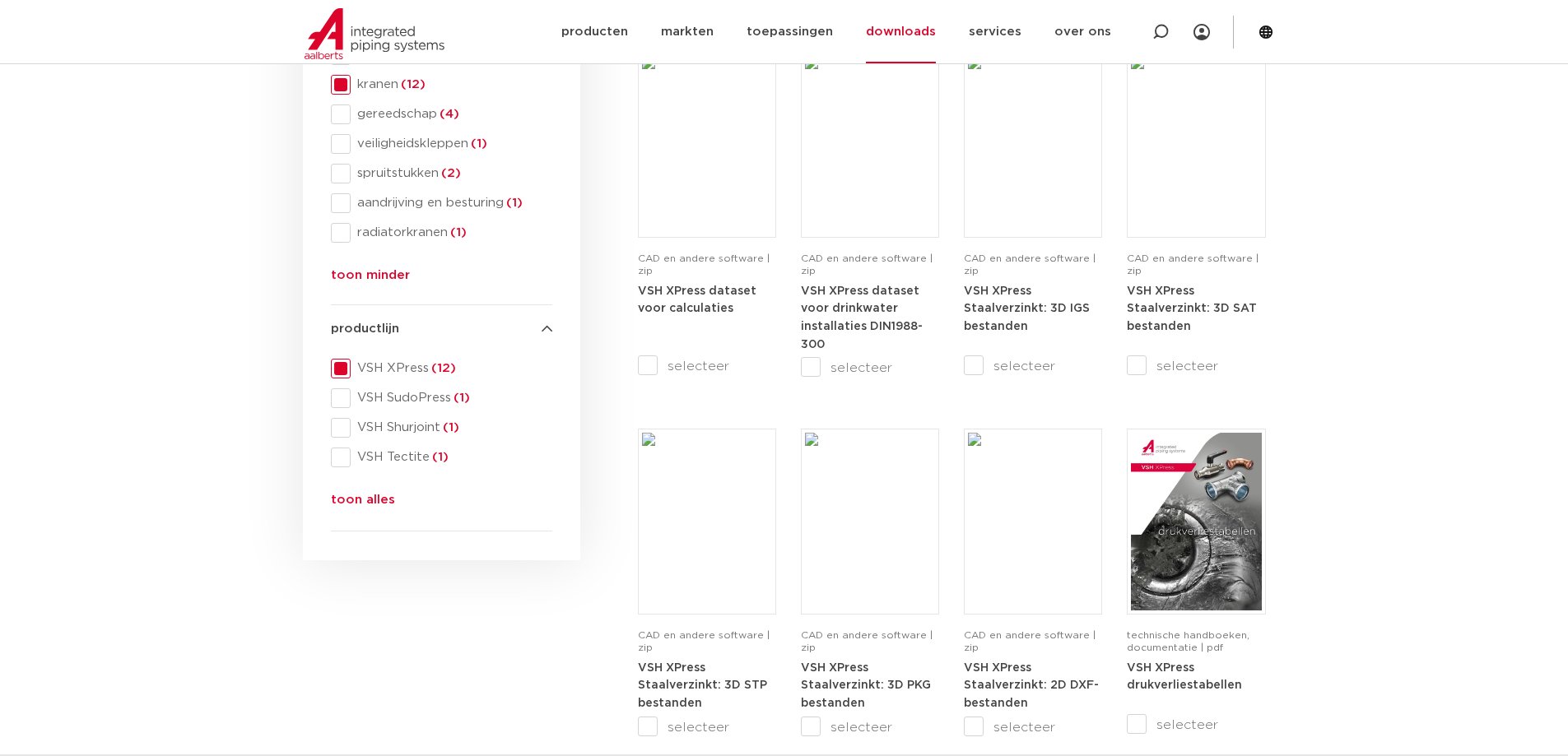
click at [365, 504] on button "toon alles" at bounding box center [363, 503] width 64 height 26
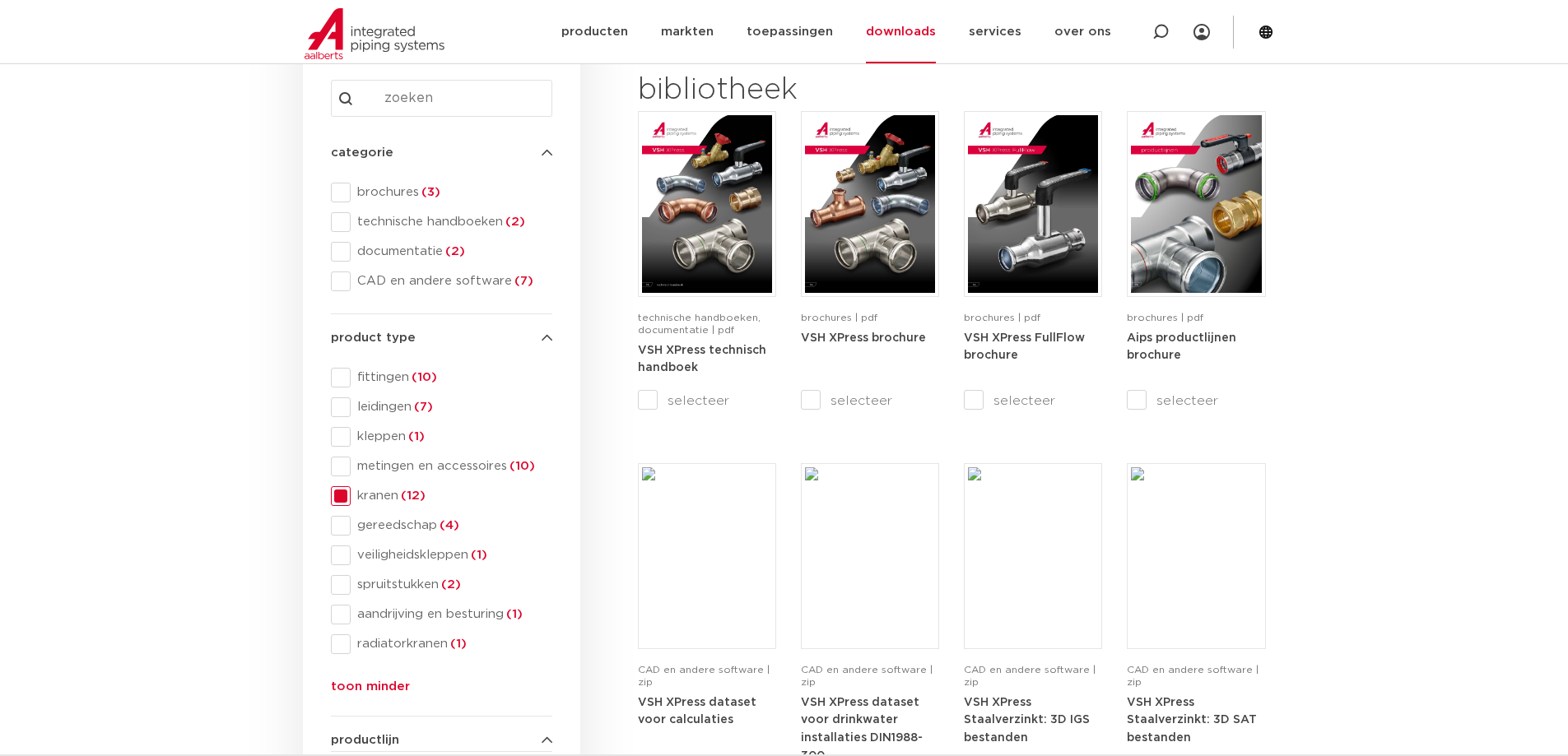
scroll to position [0, 0]
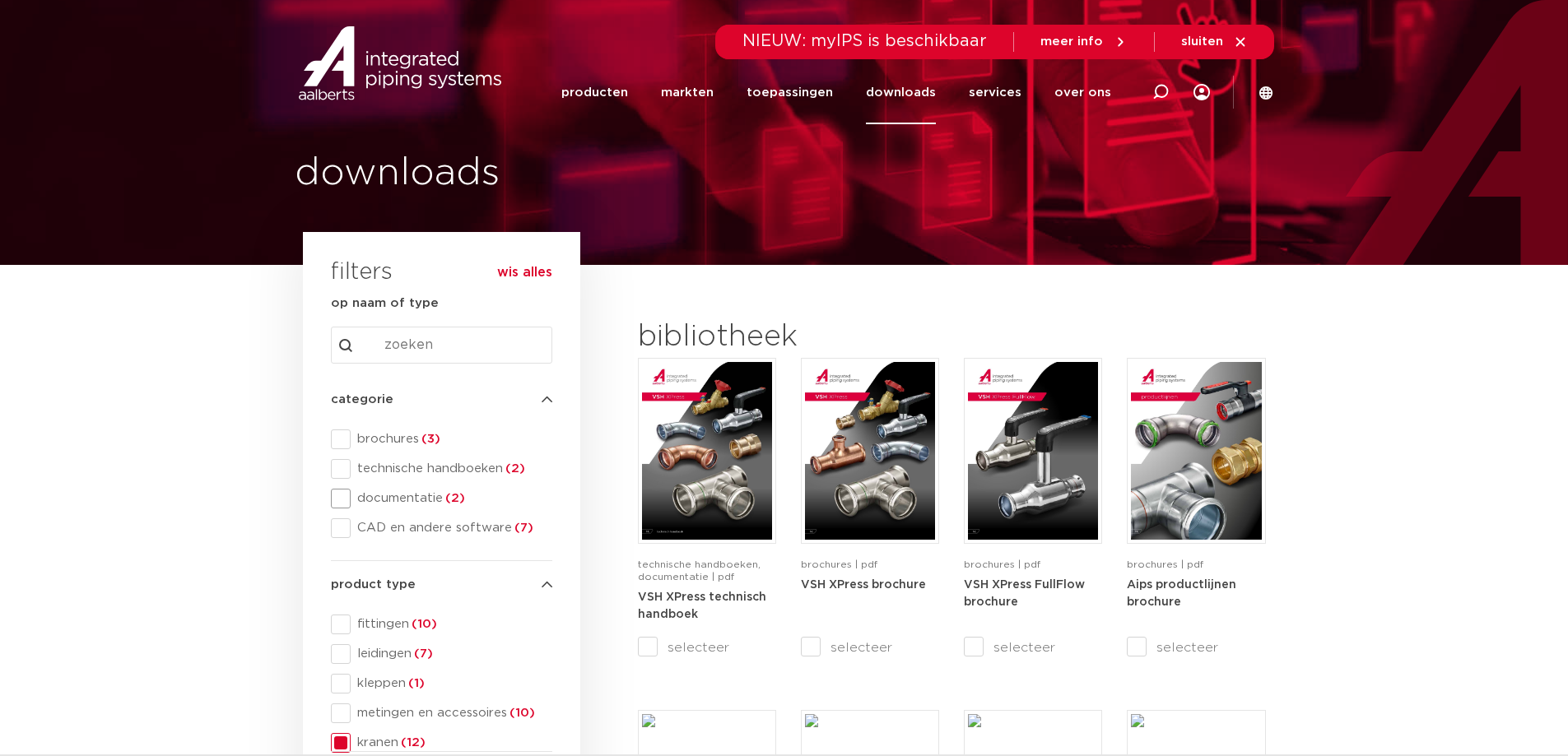
click at [341, 499] on span at bounding box center [340, 498] width 19 height 19
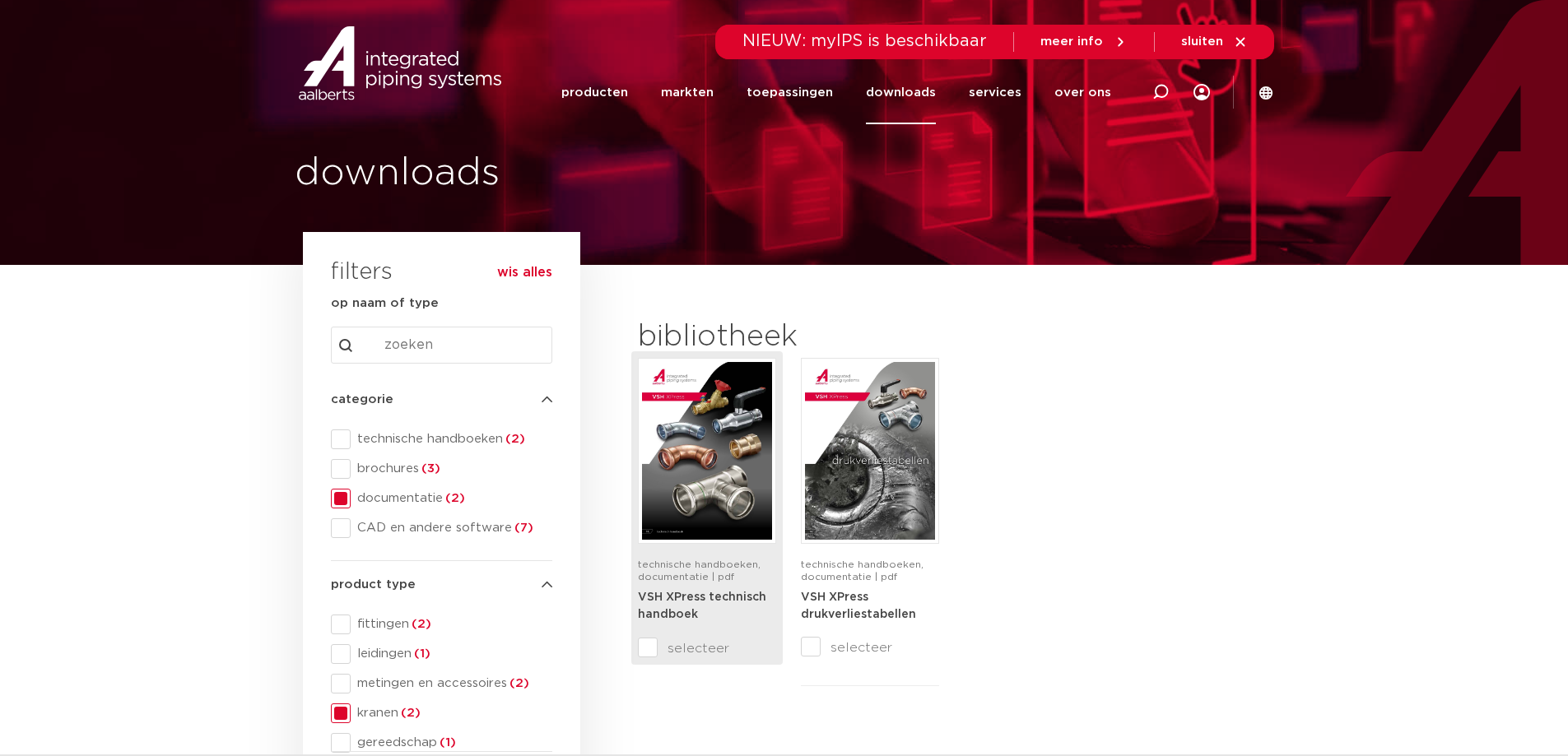
click at [674, 599] on strong "VSH XPress technisch handboek" at bounding box center [702, 606] width 129 height 30
